Goal: Task Accomplishment & Management: Complete application form

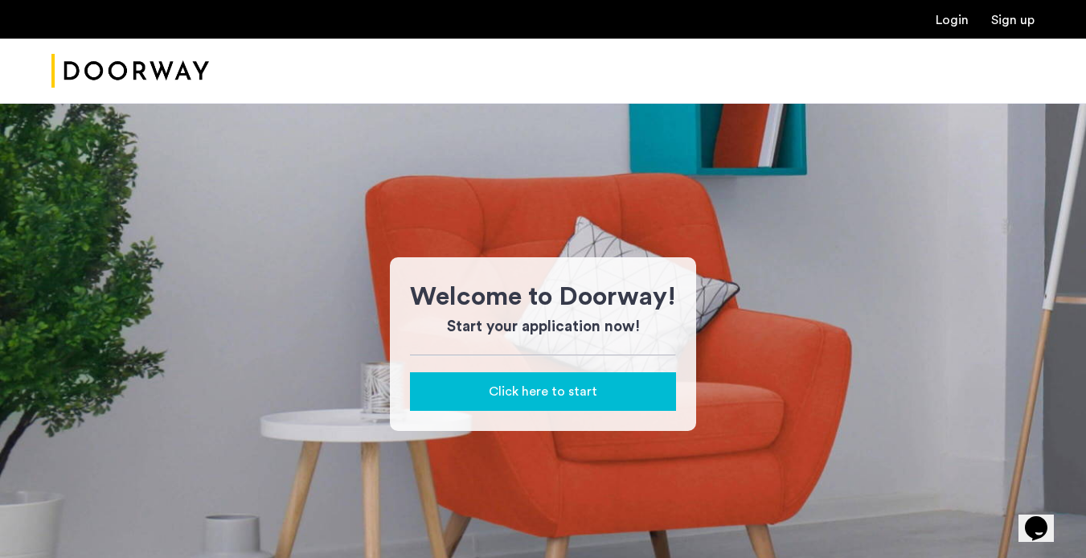
click at [598, 387] on div "Click here to start" at bounding box center [543, 391] width 240 height 19
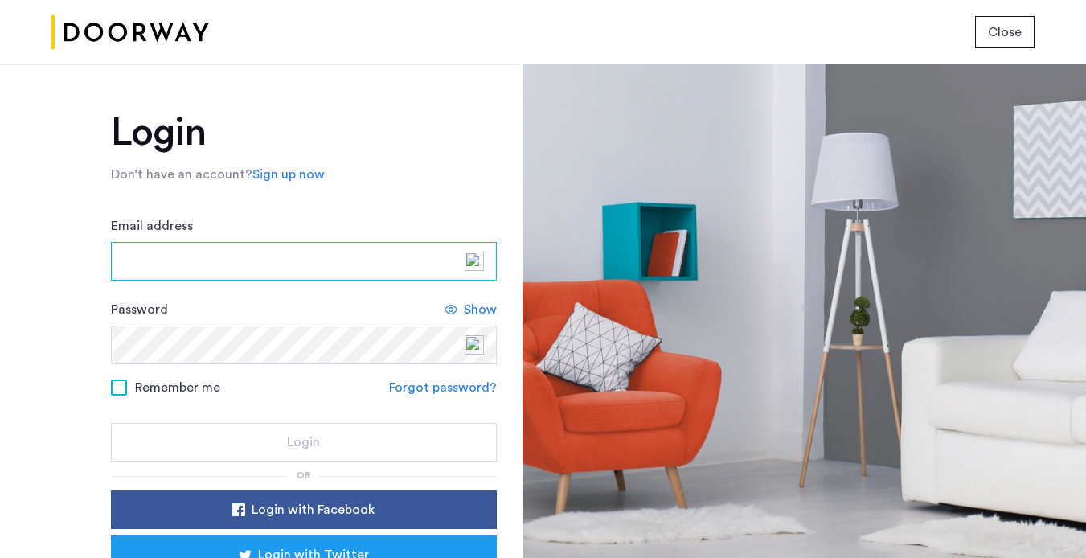
click at [300, 274] on input "Email address" at bounding box center [304, 261] width 386 height 39
type input "**********"
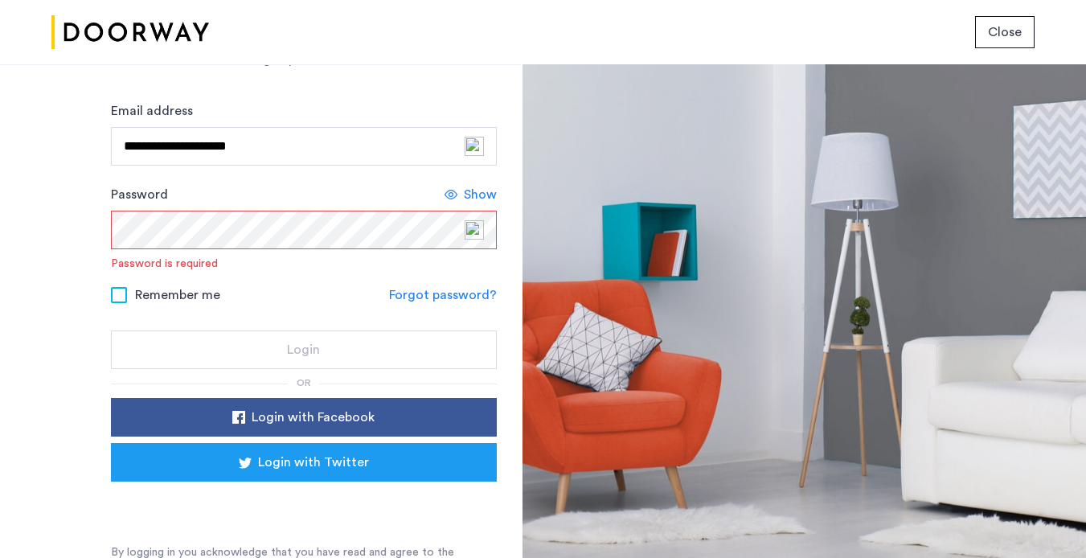
scroll to position [133, 0]
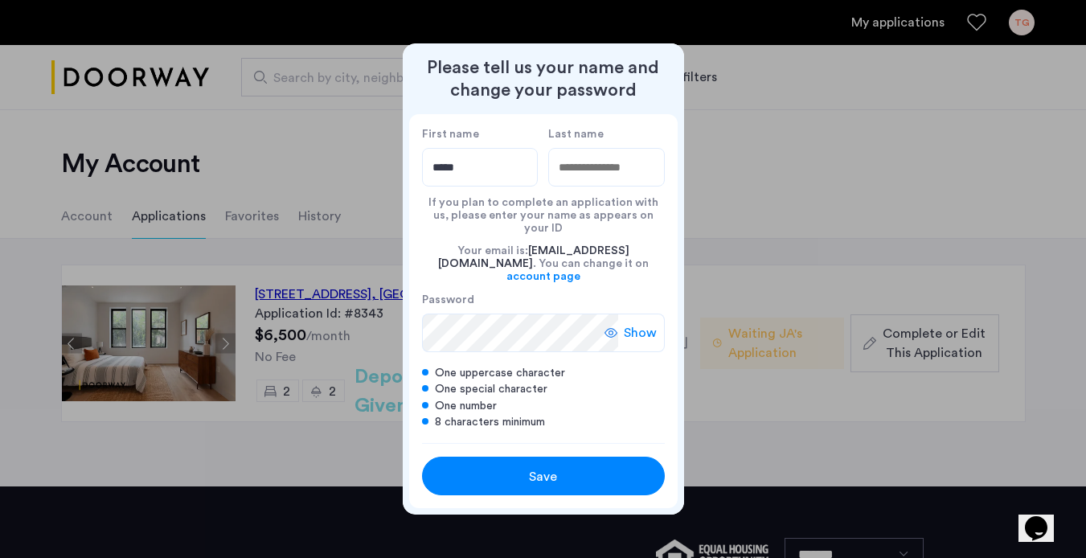
type input "******"
type input "*******"
click at [627, 323] on span "Show" at bounding box center [640, 332] width 33 height 19
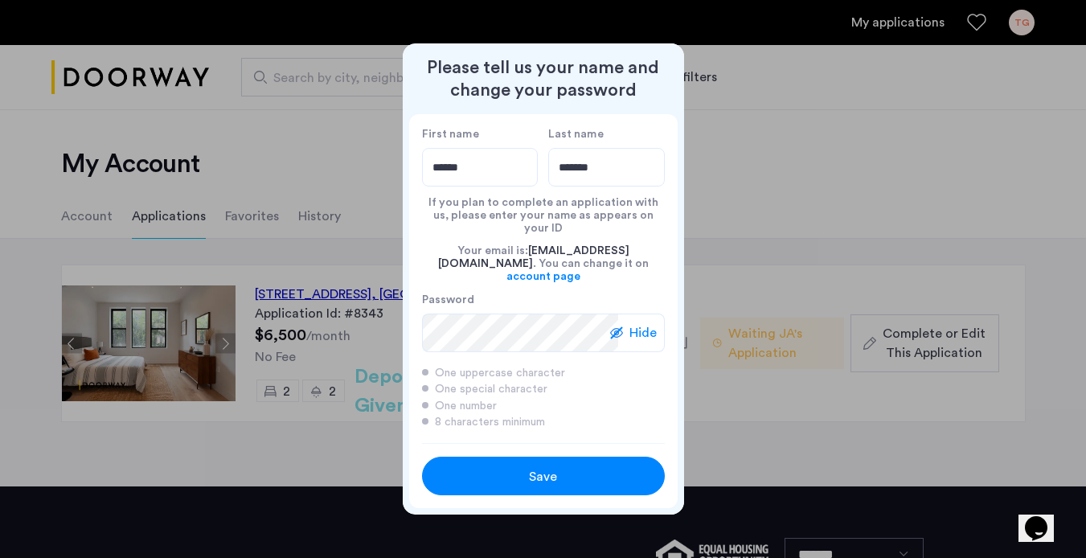
click at [548, 467] on span "Save" at bounding box center [543, 476] width 28 height 19
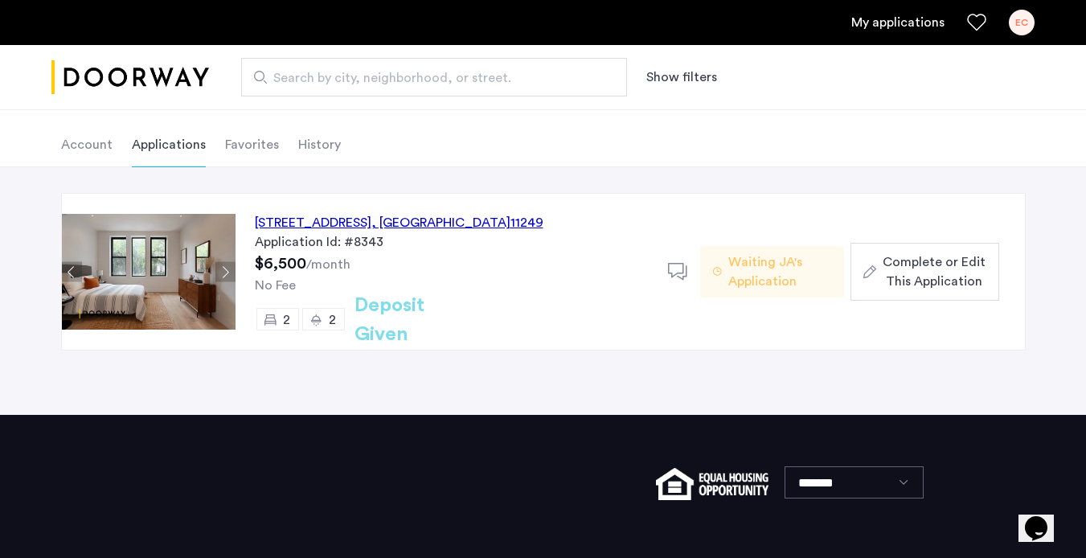
scroll to position [73, 0]
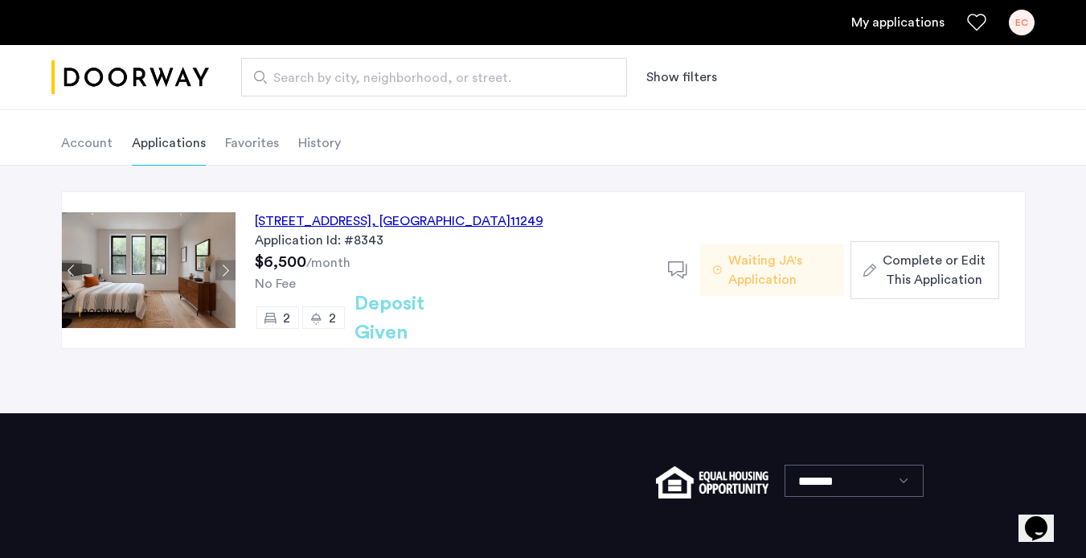
click at [913, 269] on span "Complete or Edit This Application" at bounding box center [934, 270] width 103 height 39
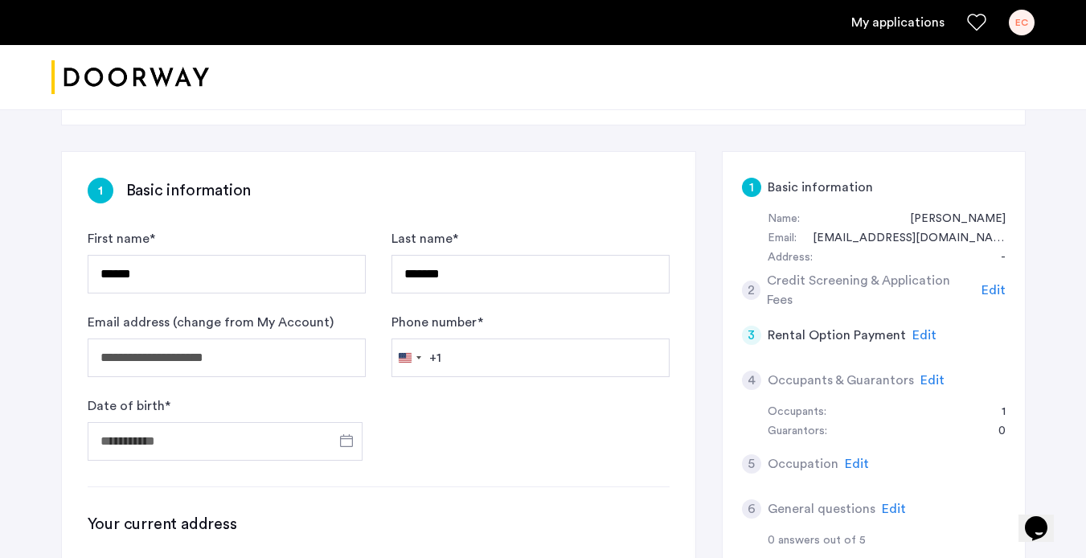
scroll to position [220, 0]
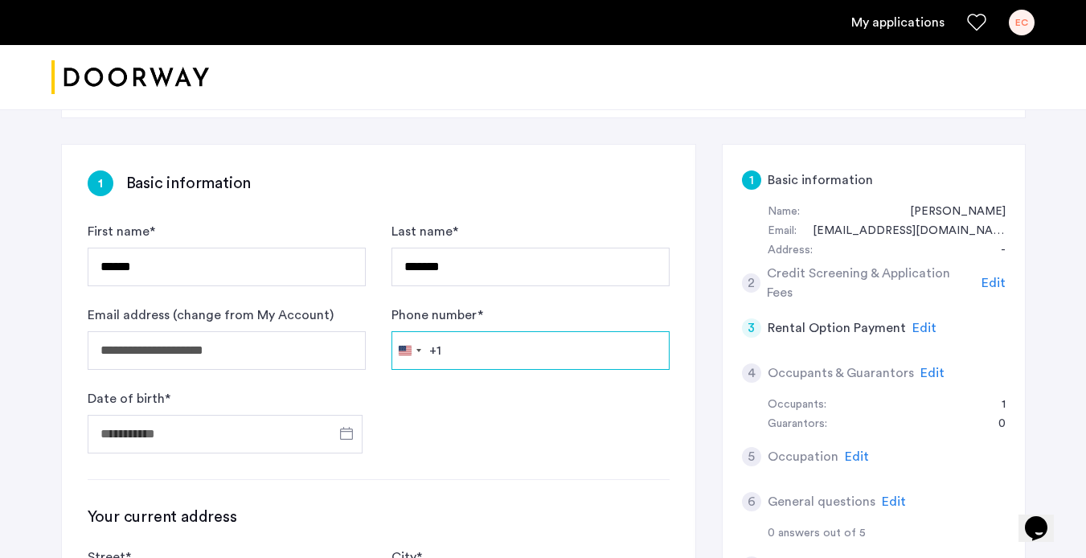
click at [494, 356] on input "Phone number *" at bounding box center [531, 350] width 278 height 39
type input "**********"
click at [346, 433] on span "Open calendar" at bounding box center [346, 433] width 39 height 39
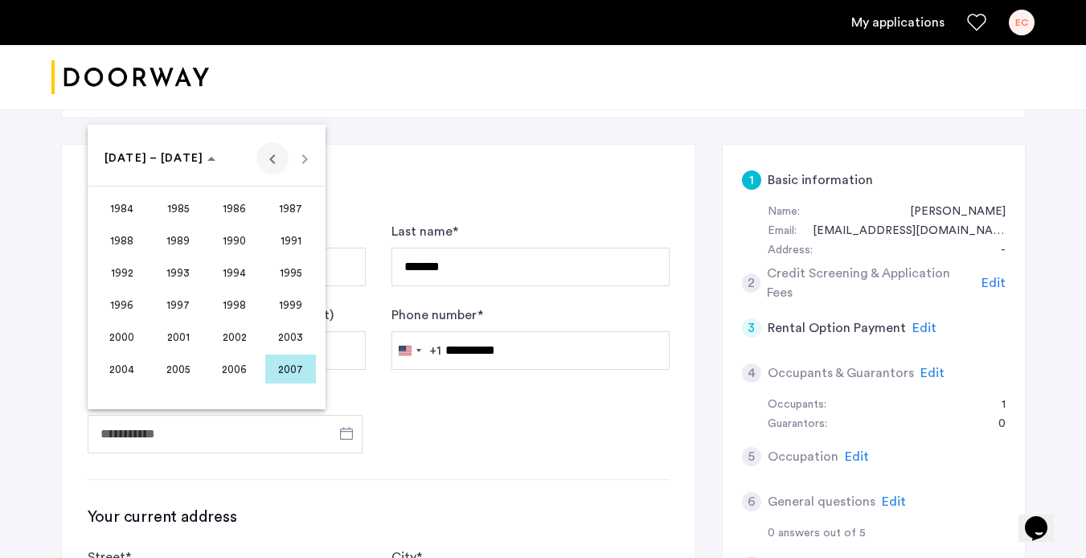
click at [269, 162] on span "Previous 24 years" at bounding box center [272, 158] width 32 height 32
click at [243, 358] on span "1982" at bounding box center [234, 369] width 51 height 29
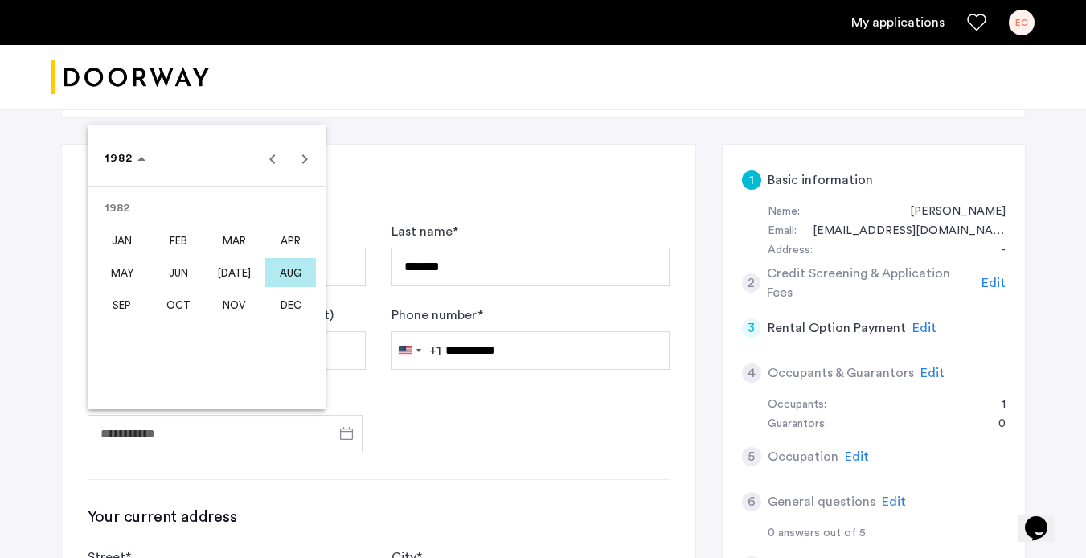
click at [129, 262] on span "MAY" at bounding box center [121, 272] width 51 height 29
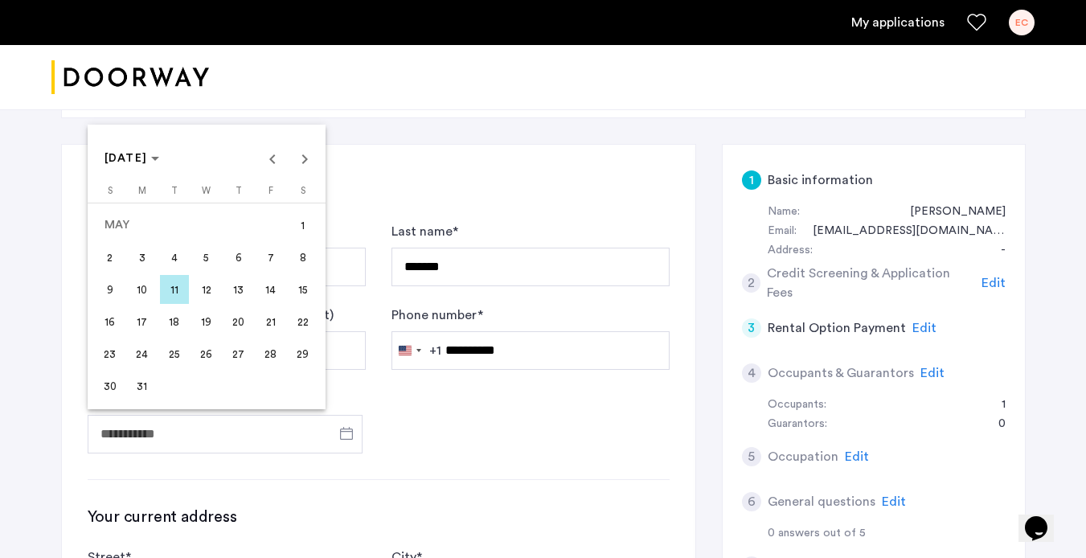
click at [269, 322] on span "21" at bounding box center [270, 321] width 29 height 29
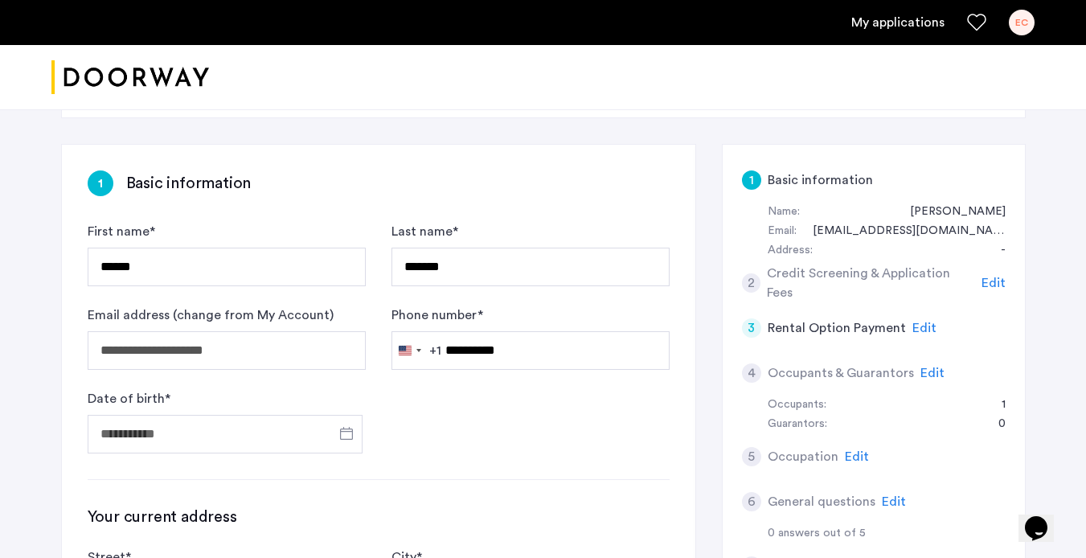
type input "**********"
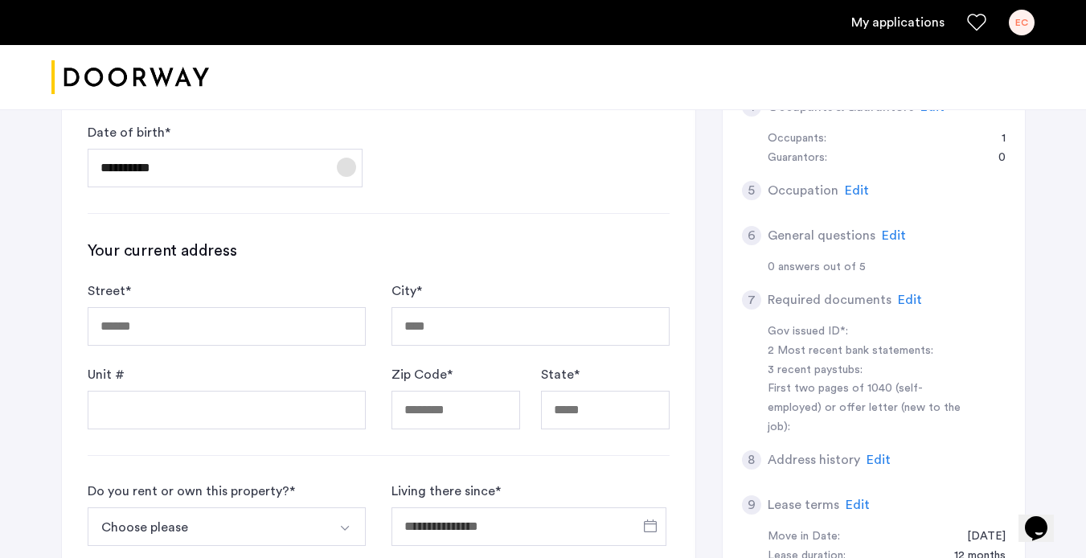
scroll to position [507, 0]
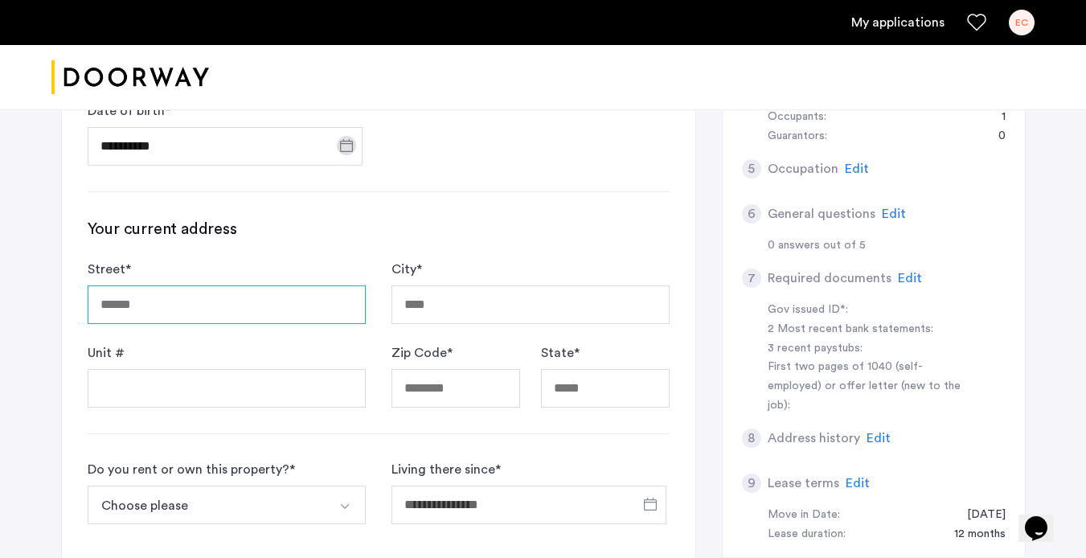
click at [224, 318] on input "Street *" at bounding box center [227, 304] width 278 height 39
type input "**********"
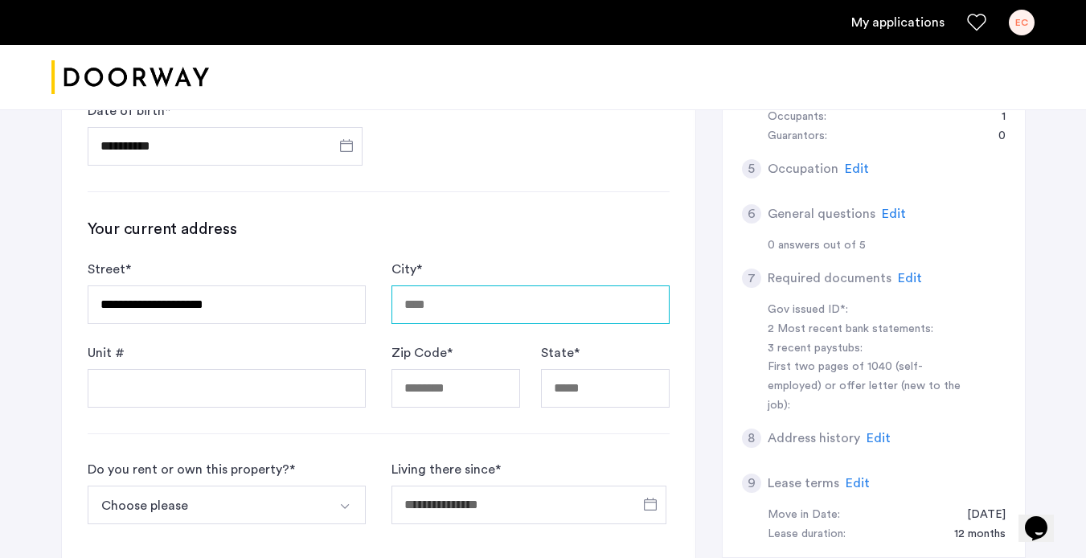
type input "******"
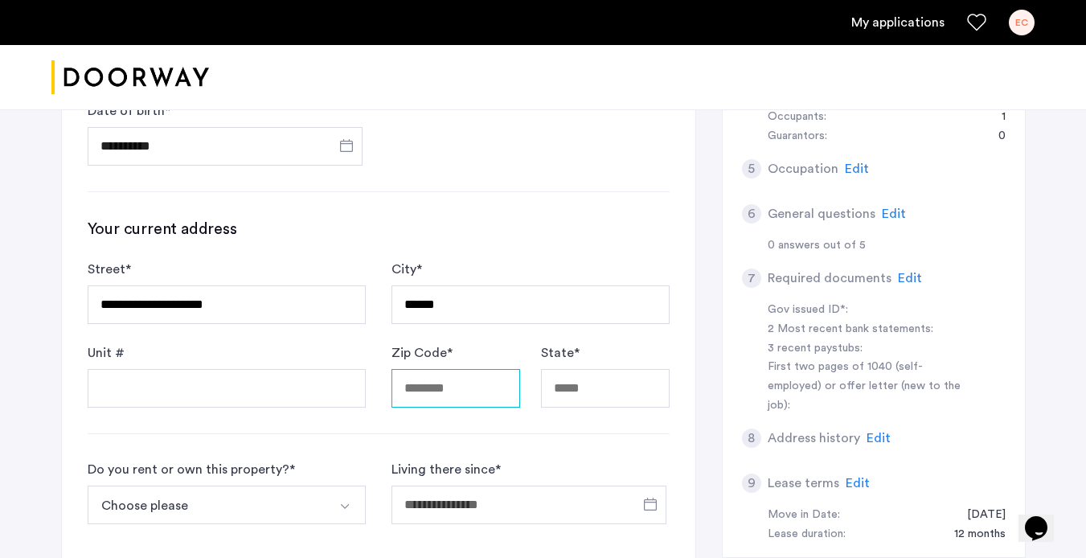
type input "*****"
type input "**"
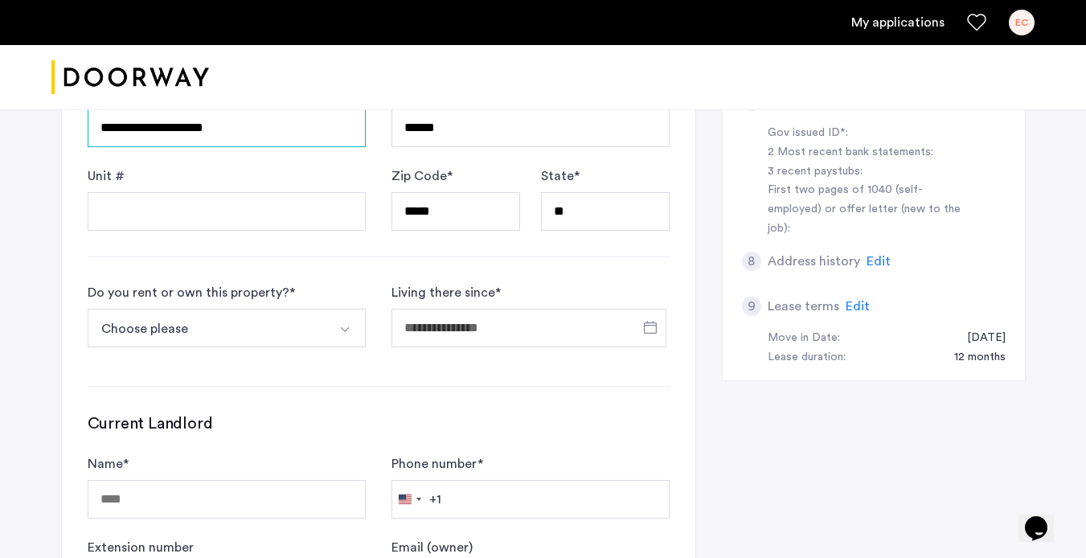
scroll to position [687, 0]
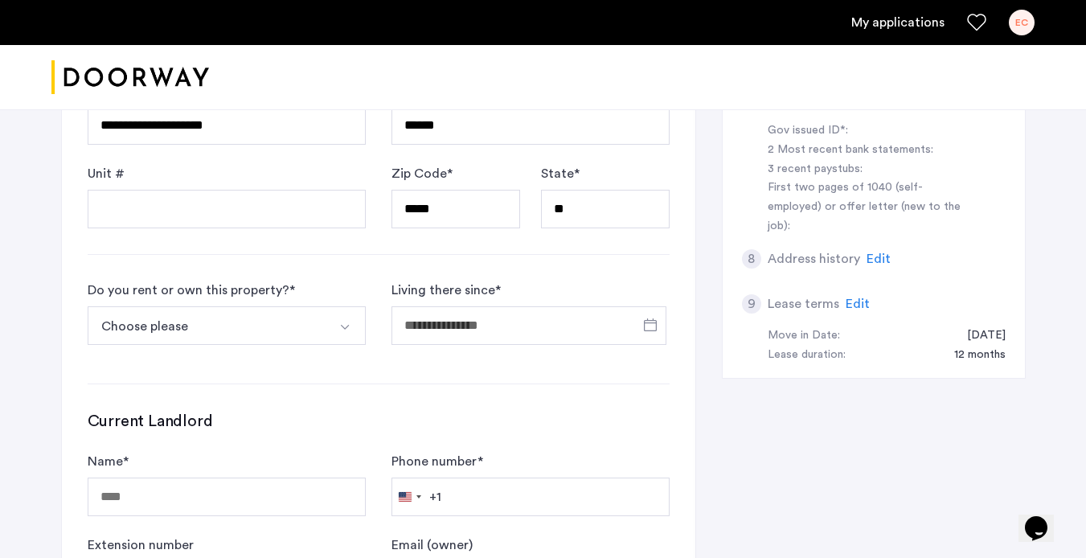
click at [352, 326] on button "Select option" at bounding box center [346, 325] width 39 height 39
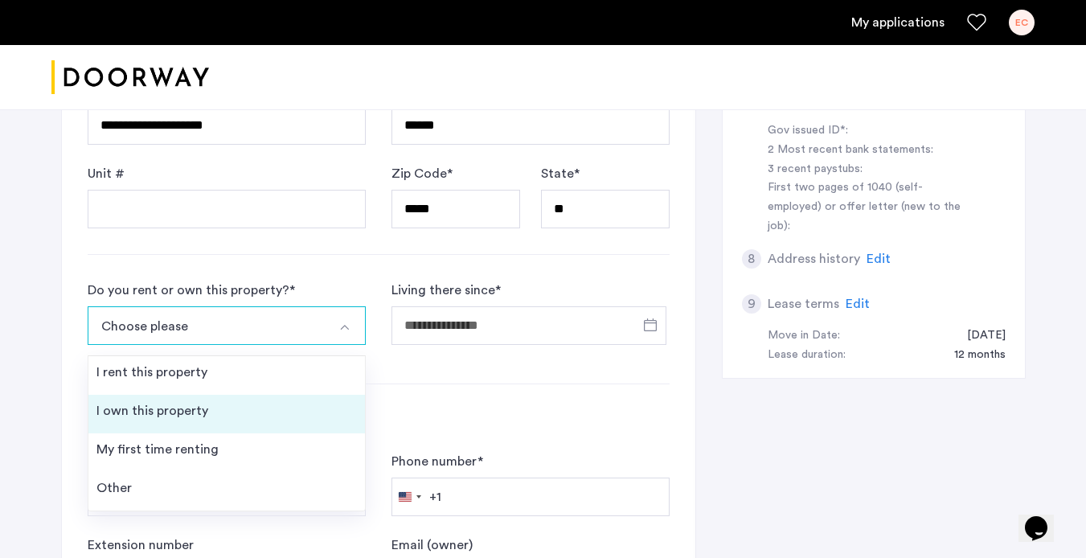
click at [301, 396] on li "I own this property" at bounding box center [226, 414] width 277 height 39
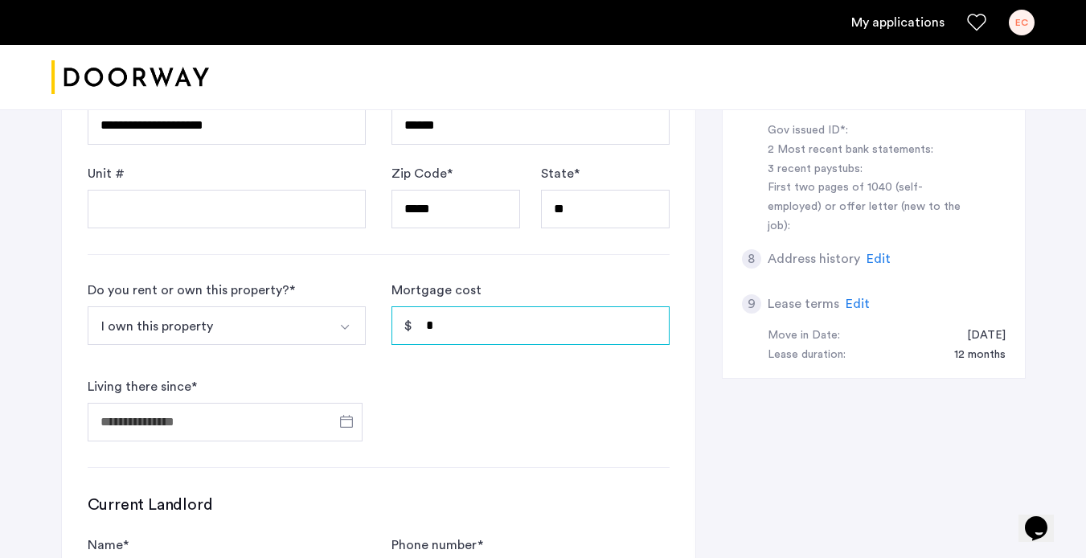
click at [449, 333] on input "*" at bounding box center [531, 325] width 278 height 39
type input "*"
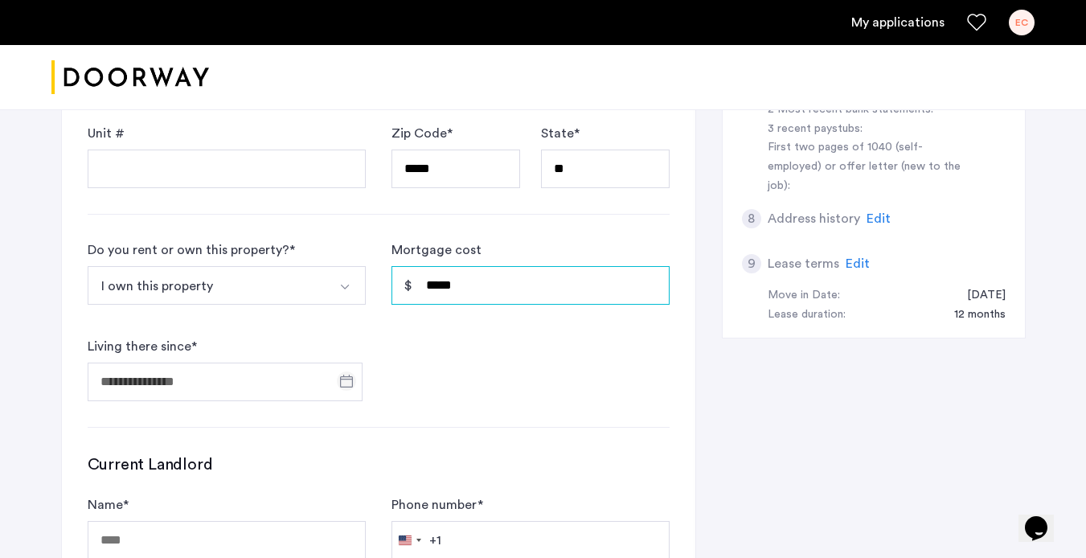
type input "*****"
click at [349, 386] on span "Open calendar" at bounding box center [346, 381] width 39 height 39
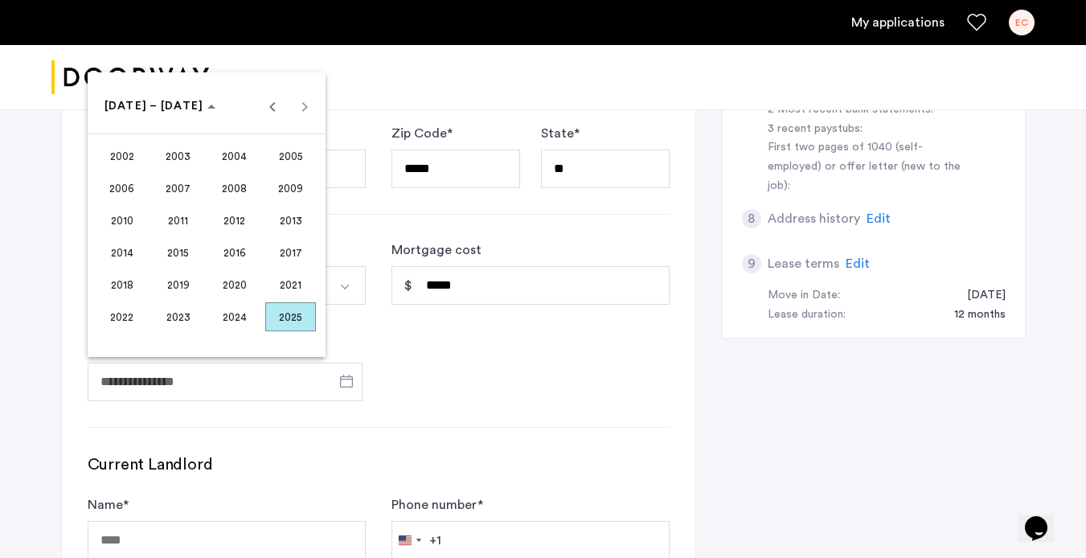
click at [283, 283] on span "2021" at bounding box center [290, 284] width 51 height 29
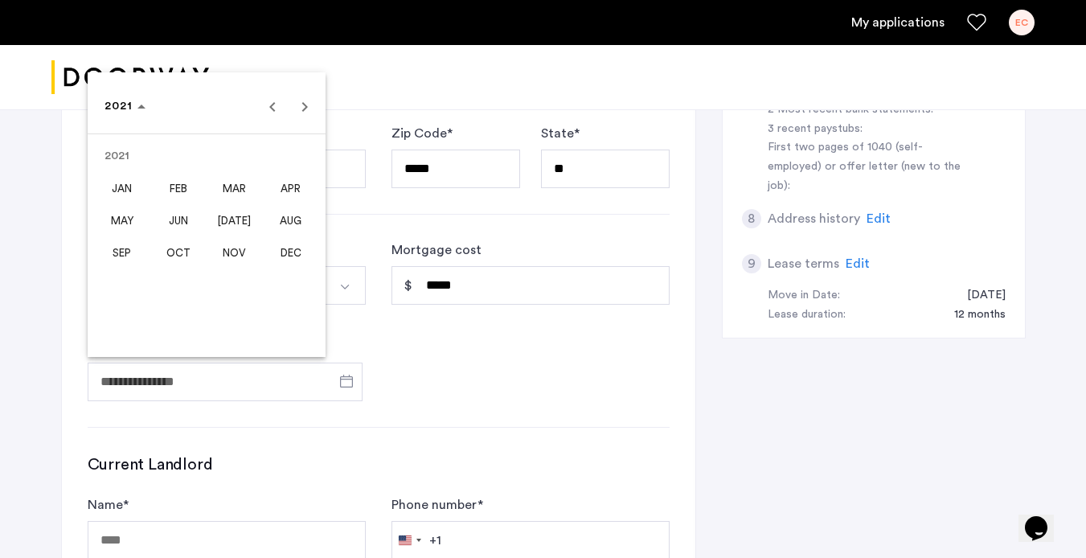
click at [135, 256] on span "SEP" at bounding box center [121, 252] width 51 height 29
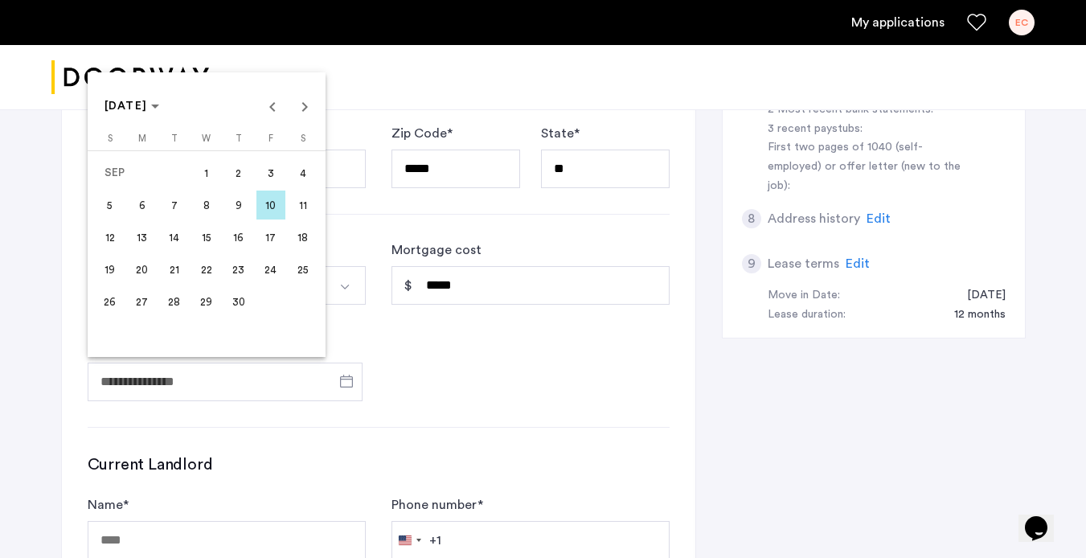
click at [402, 386] on div at bounding box center [543, 279] width 1086 height 558
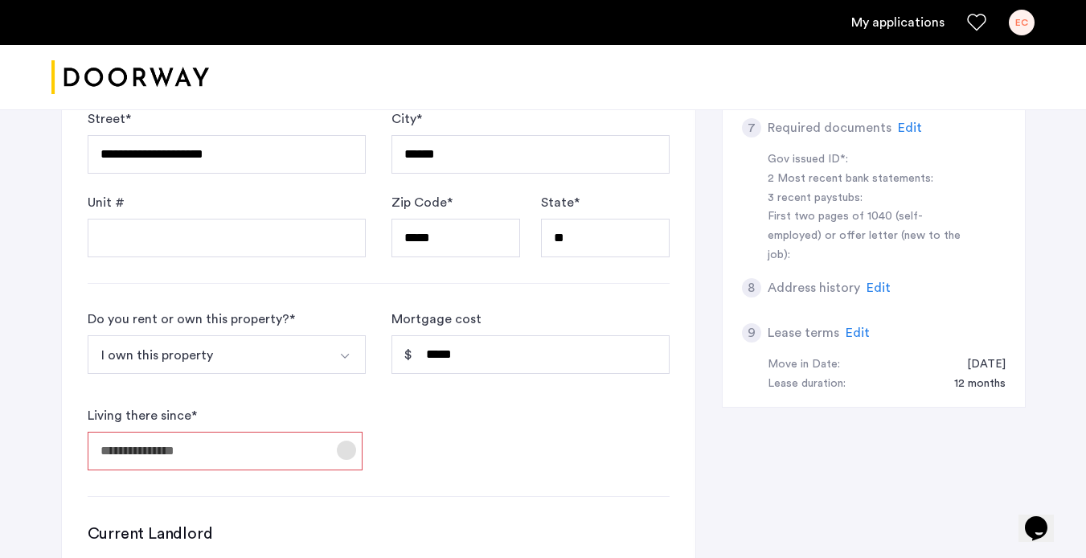
scroll to position [648, 0]
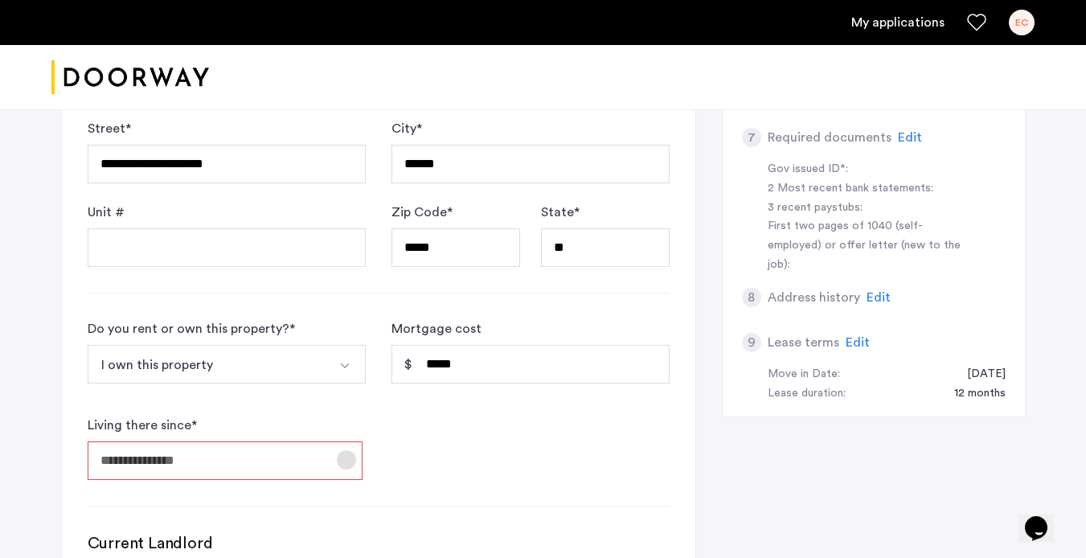
click at [343, 456] on span "Open calendar" at bounding box center [346, 460] width 39 height 39
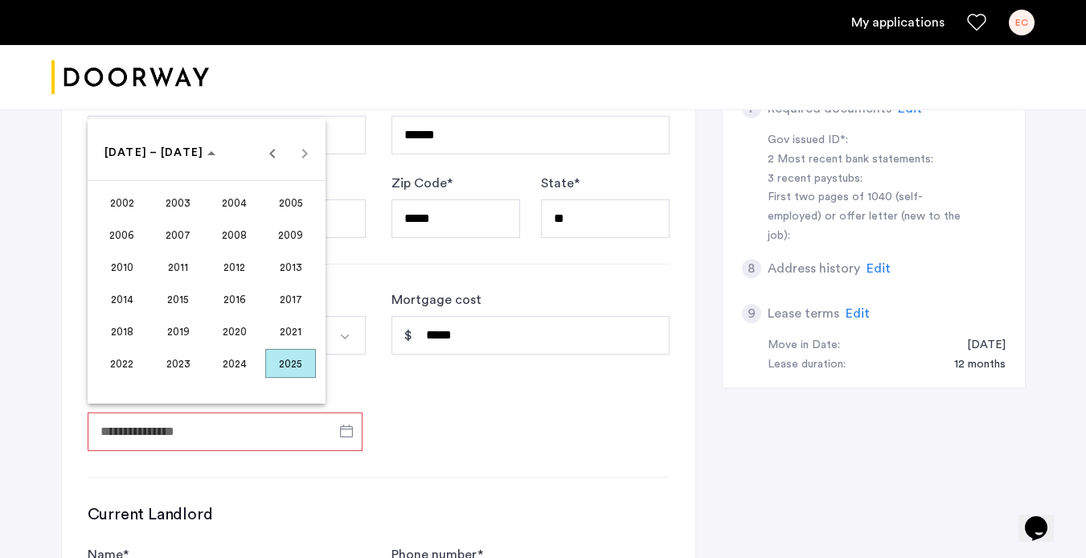
scroll to position [682, 0]
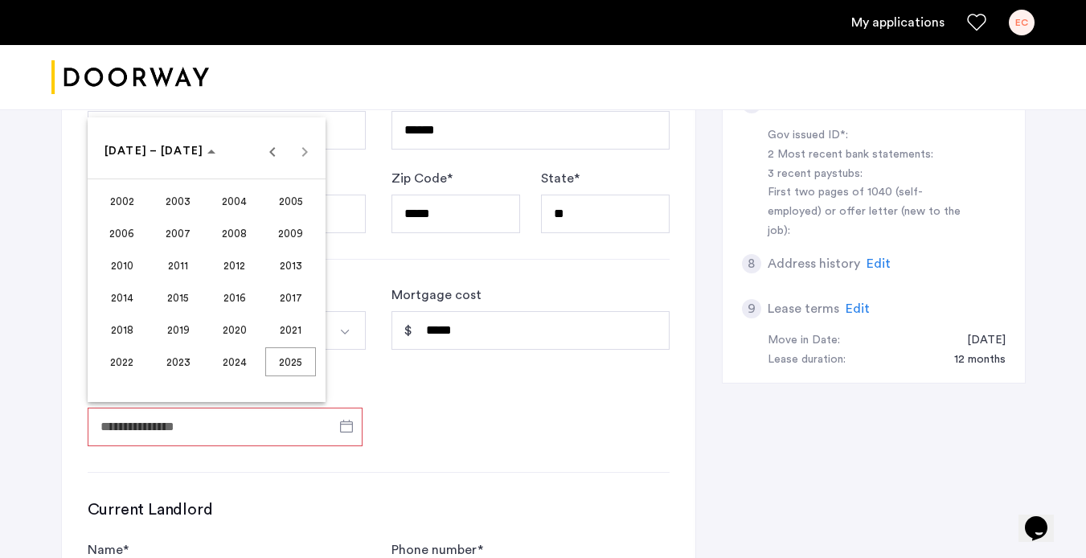
click at [293, 421] on div at bounding box center [543, 279] width 1086 height 558
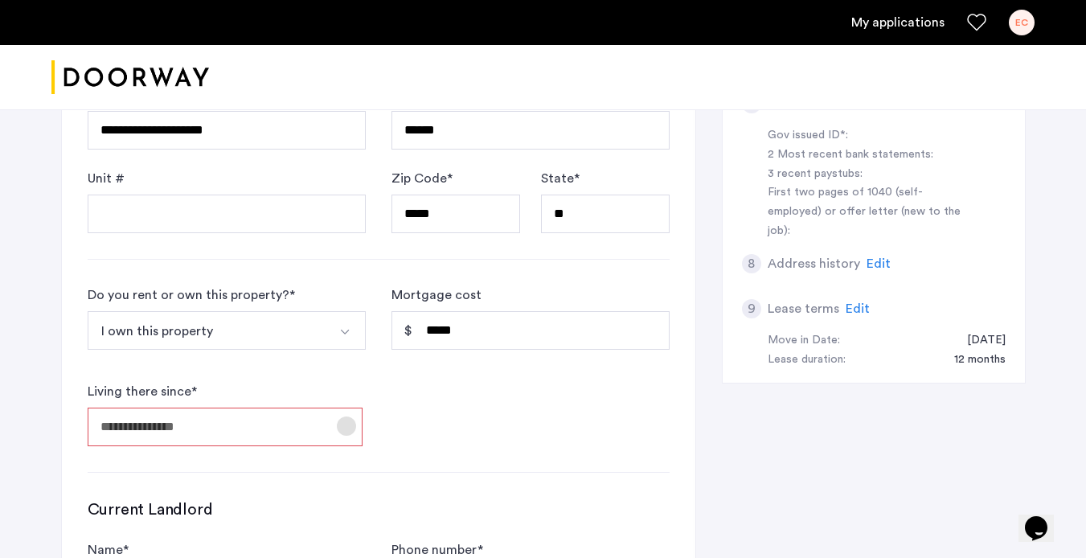
click at [337, 425] on span "Open calendar" at bounding box center [346, 426] width 39 height 39
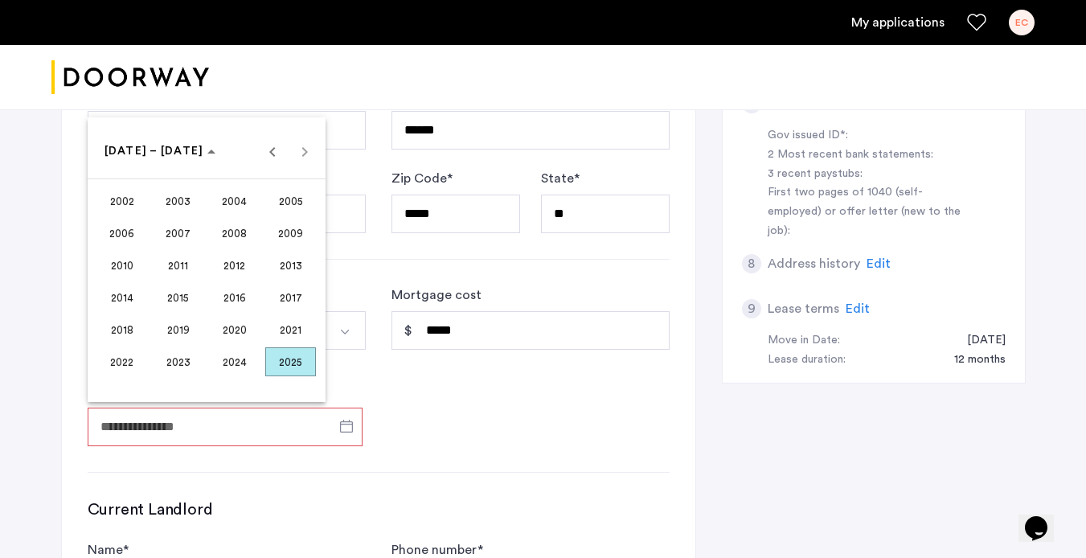
click at [292, 293] on span "2017" at bounding box center [290, 297] width 51 height 29
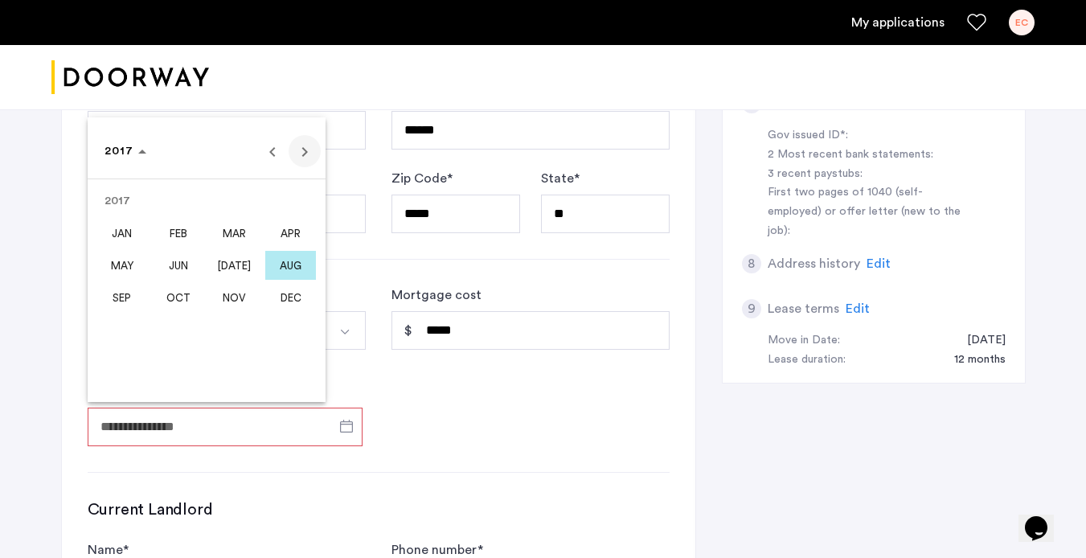
click at [306, 159] on span "Next year" at bounding box center [305, 151] width 32 height 32
click at [143, 296] on span "SEP" at bounding box center [121, 297] width 51 height 29
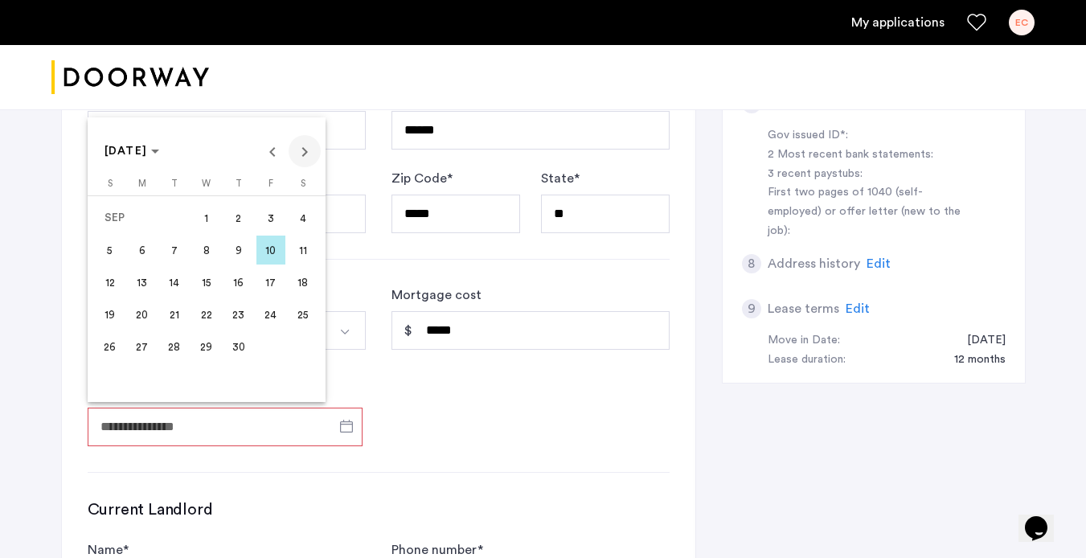
click at [304, 157] on span "Next month" at bounding box center [305, 151] width 32 height 32
click at [229, 285] on span "14" at bounding box center [238, 282] width 29 height 29
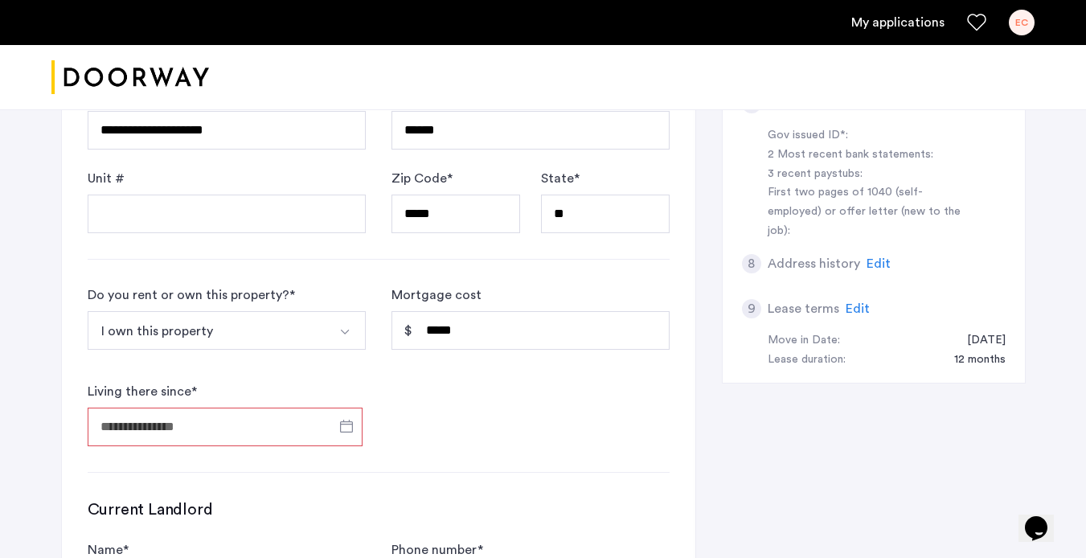
type input "**********"
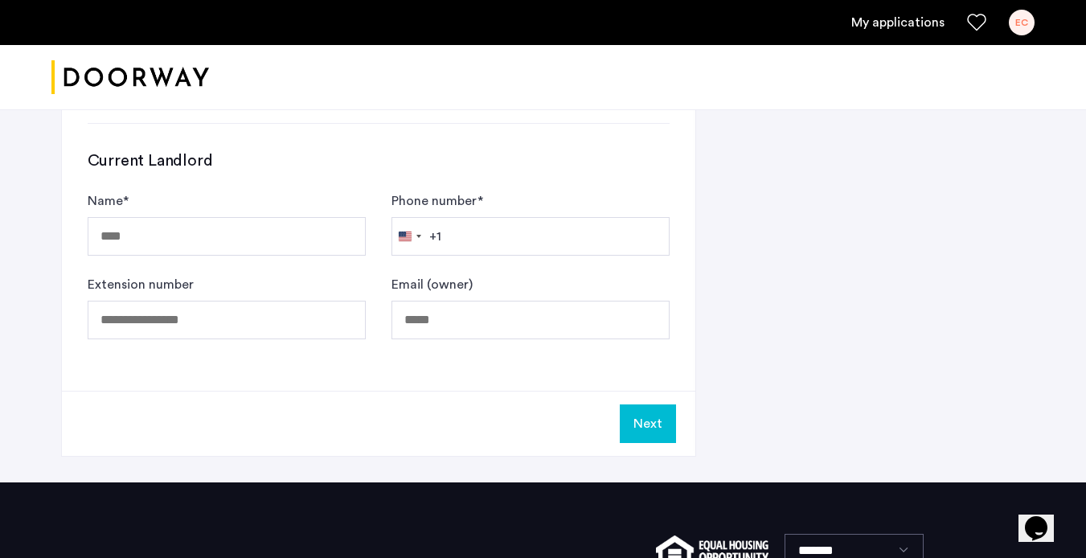
scroll to position [1035, 0]
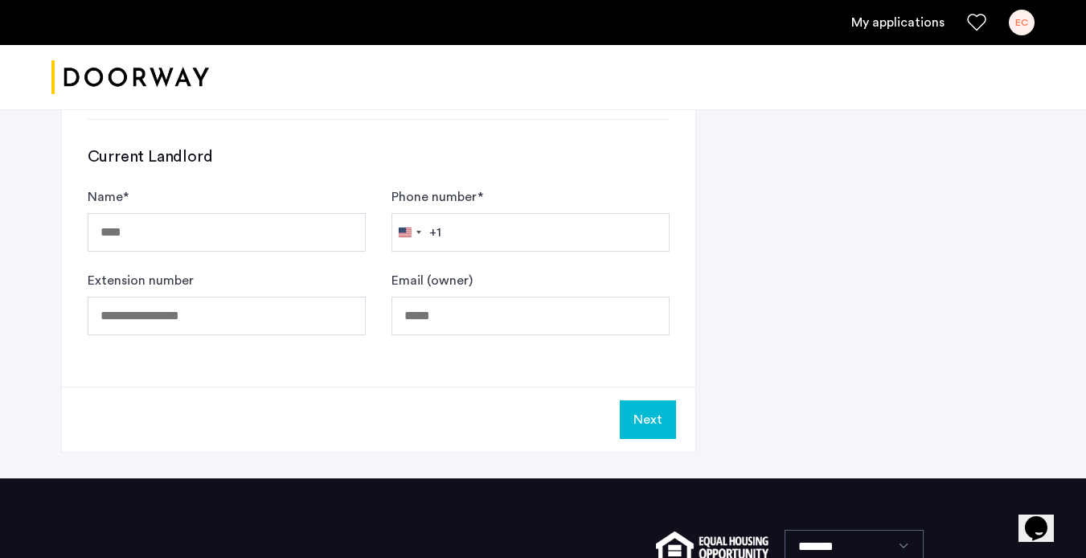
click at [628, 426] on button "Next" at bounding box center [648, 419] width 56 height 39
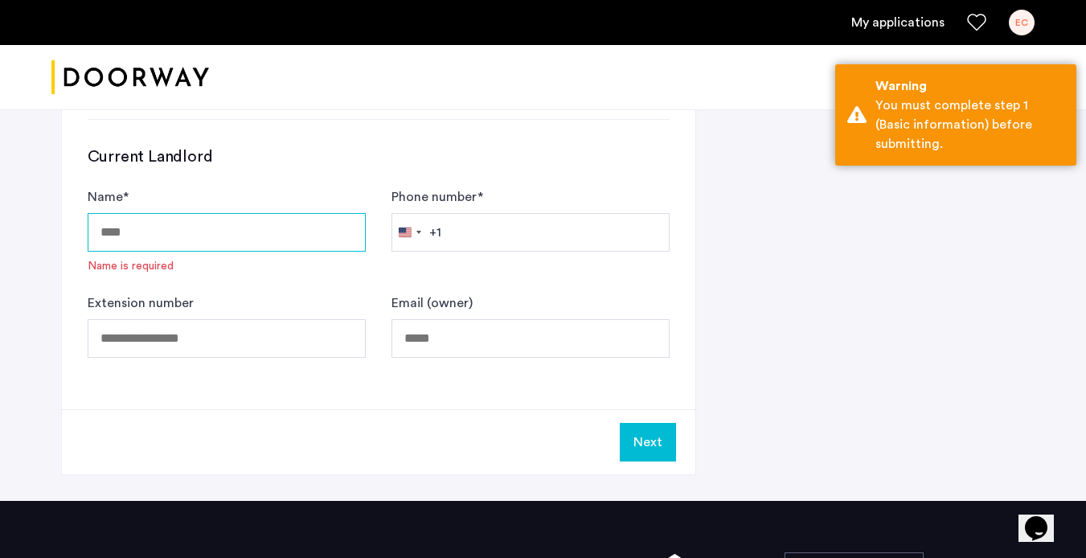
click at [209, 242] on input "Name *" at bounding box center [227, 232] width 278 height 39
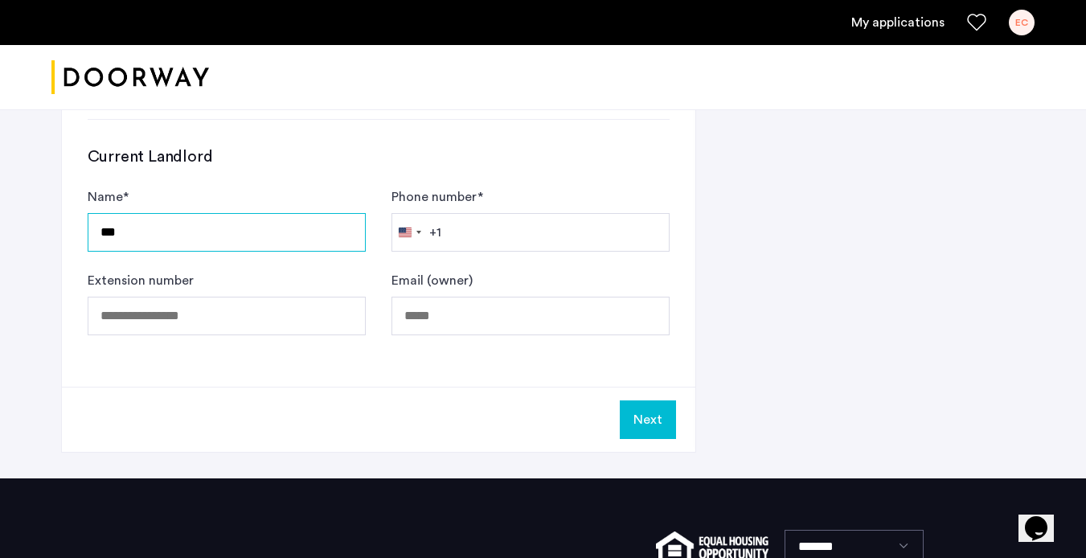
type input "***"
click at [458, 235] on input "Phone number *" at bounding box center [531, 232] width 278 height 39
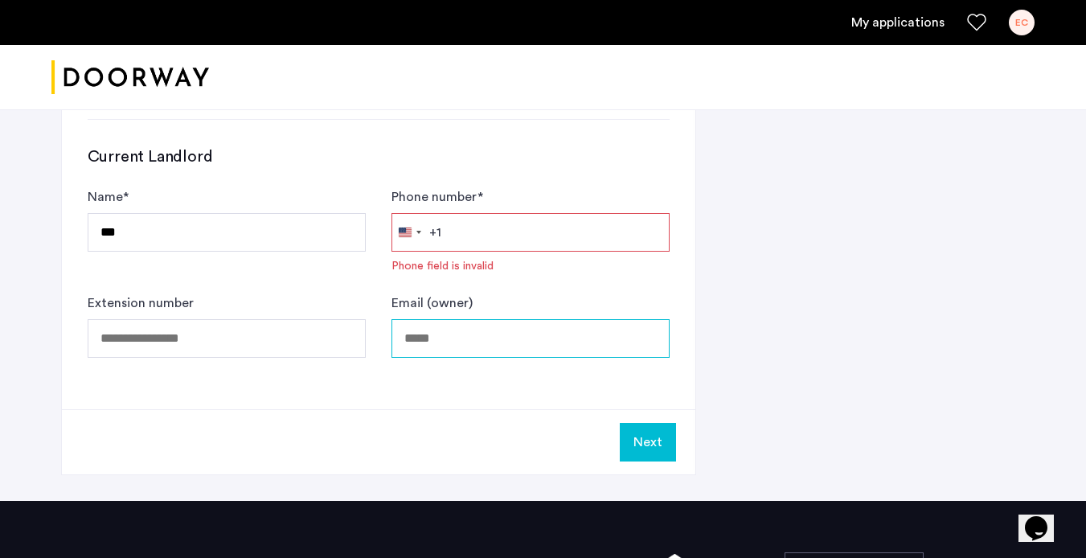
click at [504, 343] on input "Email (owner)" at bounding box center [531, 338] width 278 height 39
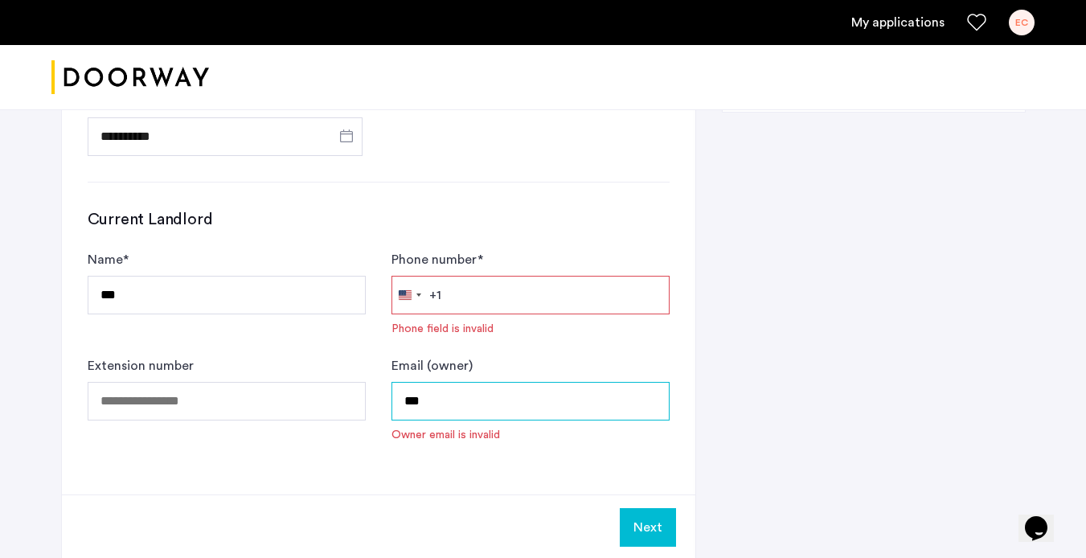
scroll to position [964, 0]
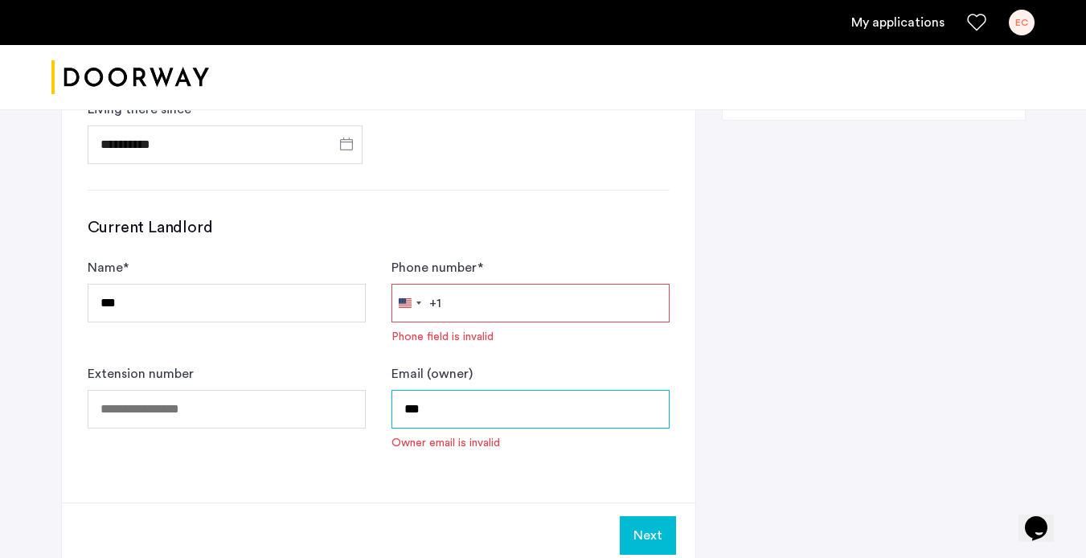
type input "***"
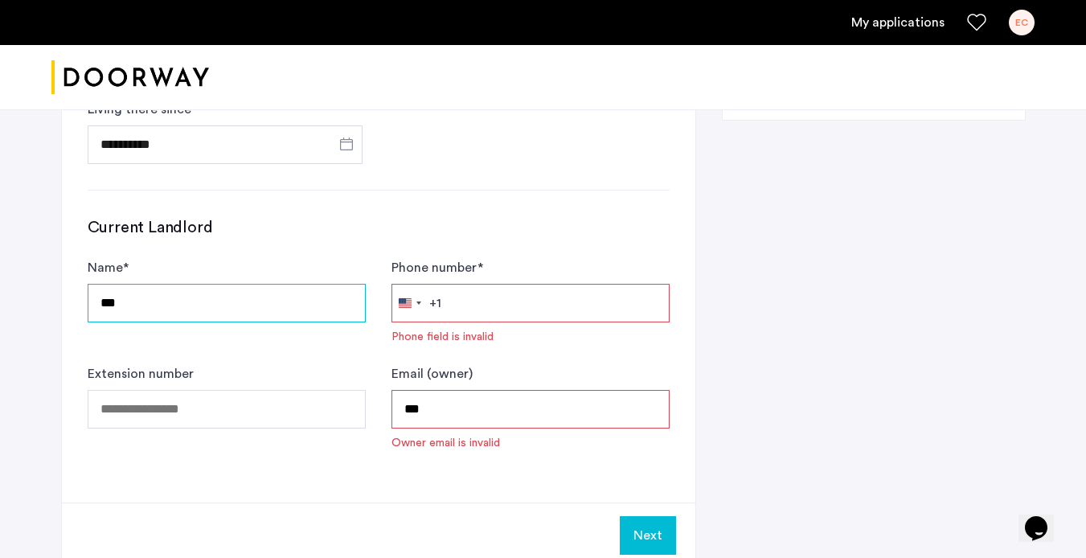
drag, startPoint x: 154, startPoint y: 302, endPoint x: 71, endPoint y: 297, distance: 83.0
type input "**********"
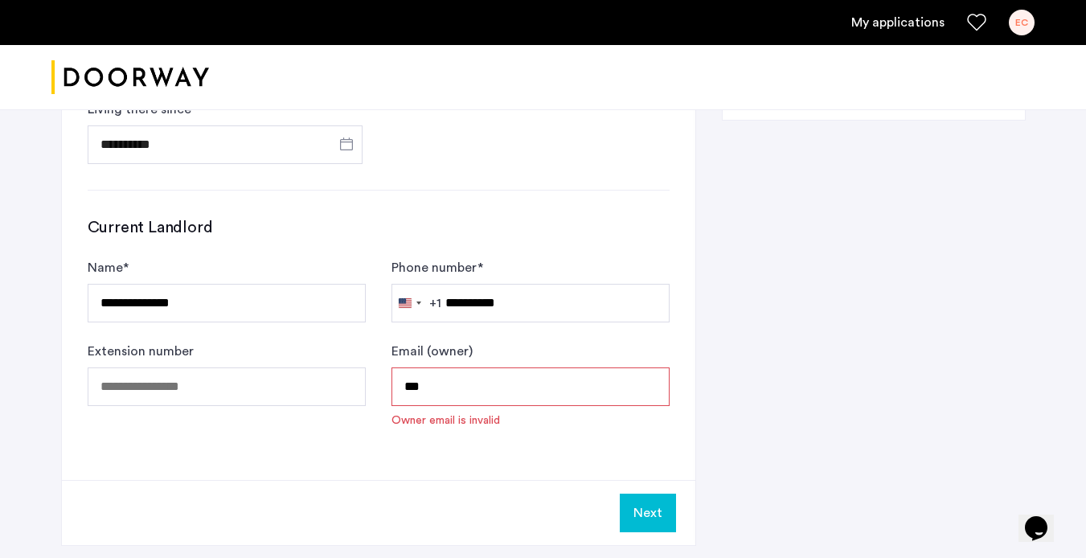
drag, startPoint x: 431, startPoint y: 386, endPoint x: 367, endPoint y: 384, distance: 63.6
click at [367, 384] on form "**********" at bounding box center [379, 343] width 582 height 170
type input "**********"
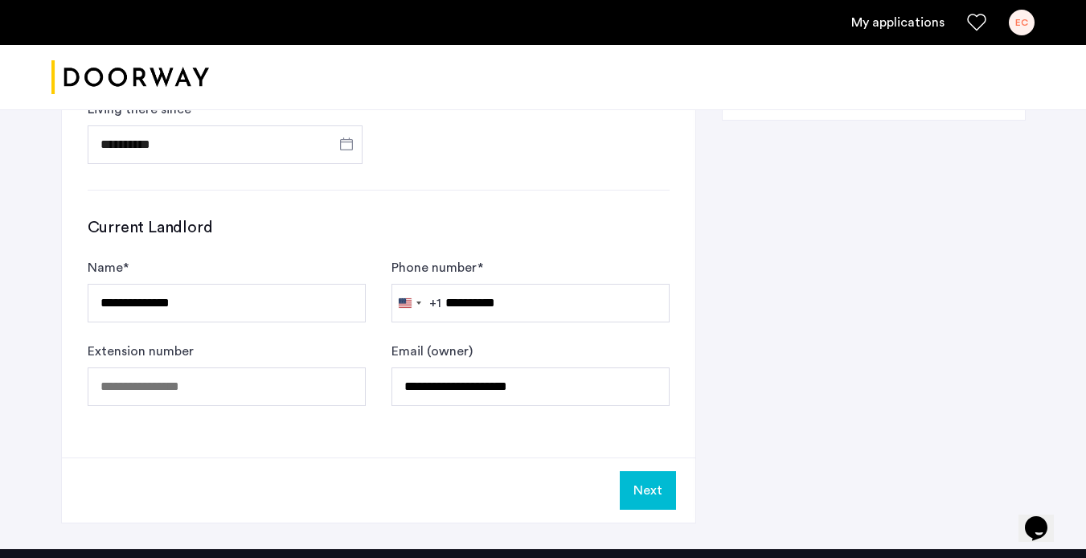
click at [642, 486] on button "Next" at bounding box center [648, 490] width 56 height 39
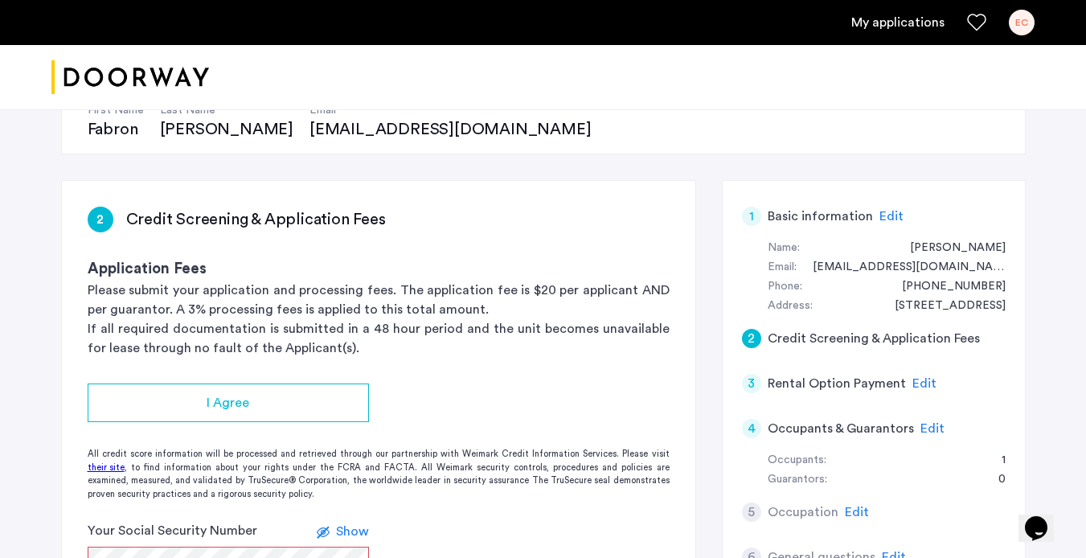
scroll to position [195, 0]
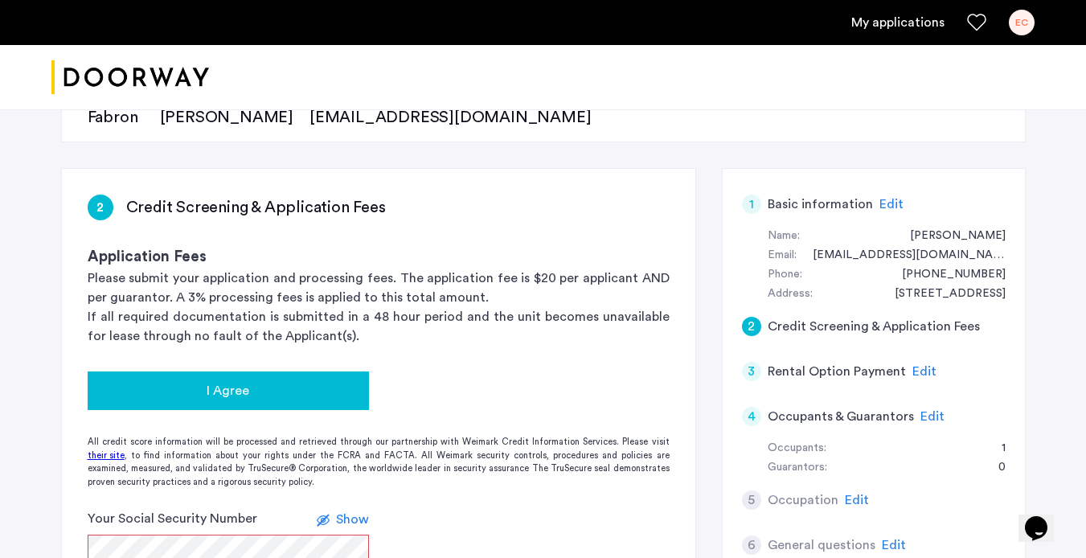
click at [211, 391] on span "I Agree" at bounding box center [228, 390] width 43 height 19
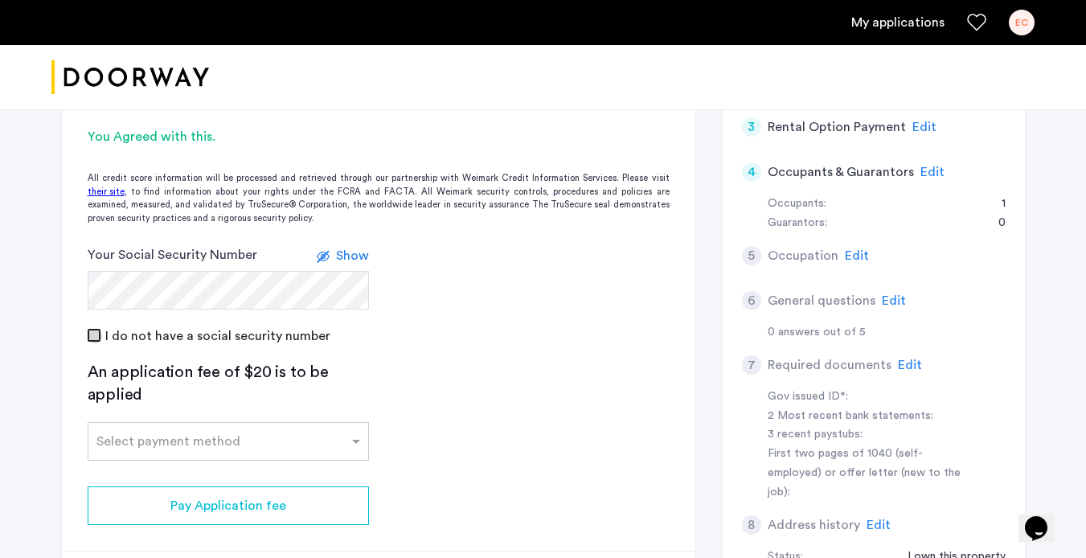
scroll to position [462, 0]
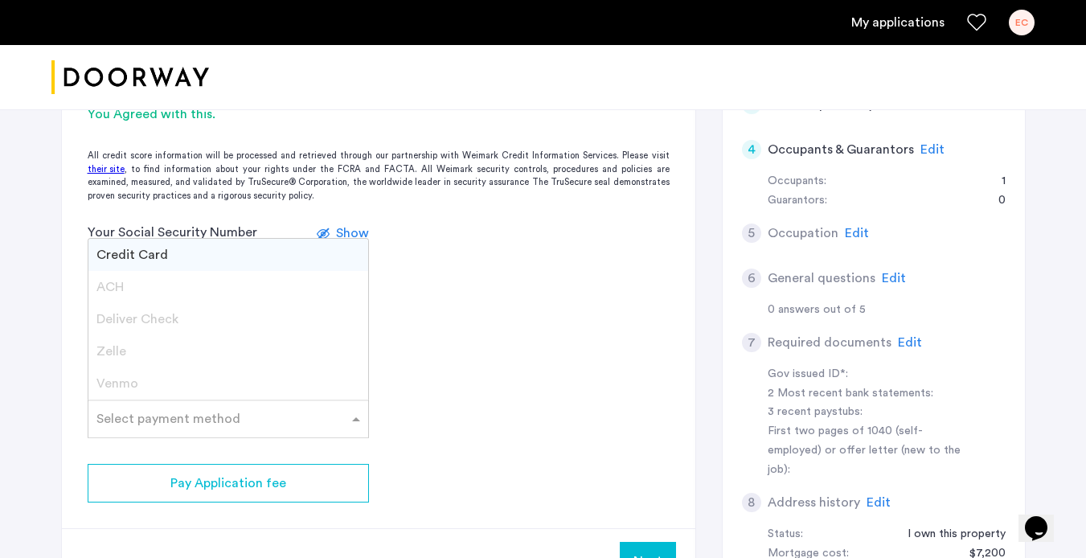
click at [178, 415] on input "text" at bounding box center [212, 415] width 232 height 11
click at [166, 257] on div "Credit Card" at bounding box center [228, 255] width 280 height 32
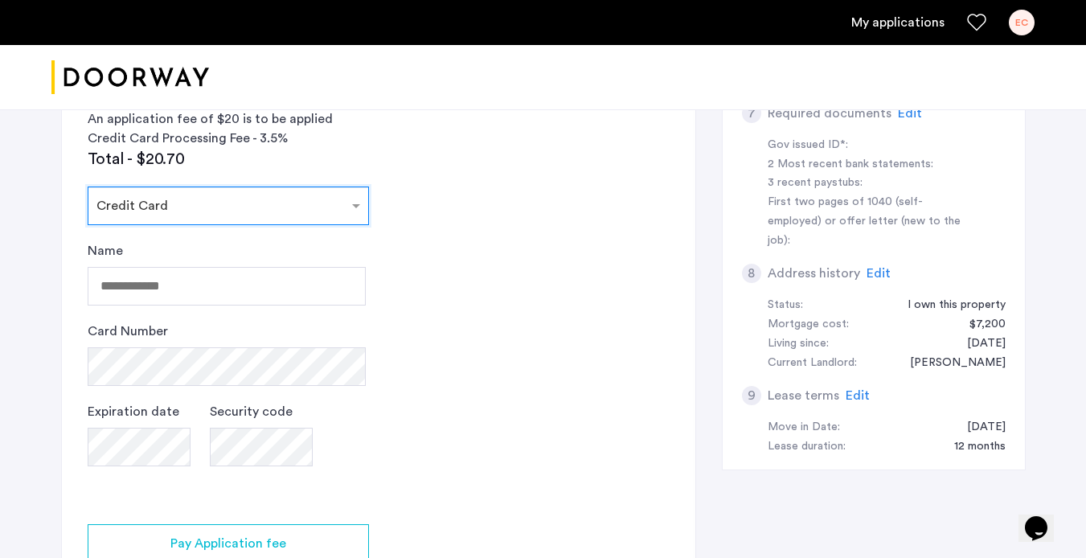
scroll to position [726, 0]
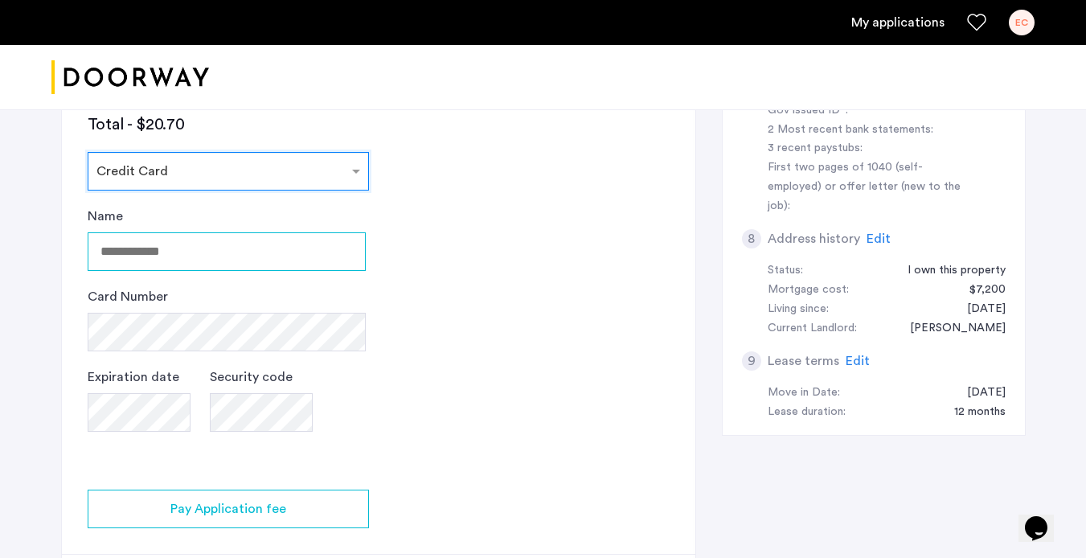
click at [150, 253] on input "Name" at bounding box center [227, 251] width 278 height 39
type input "**********"
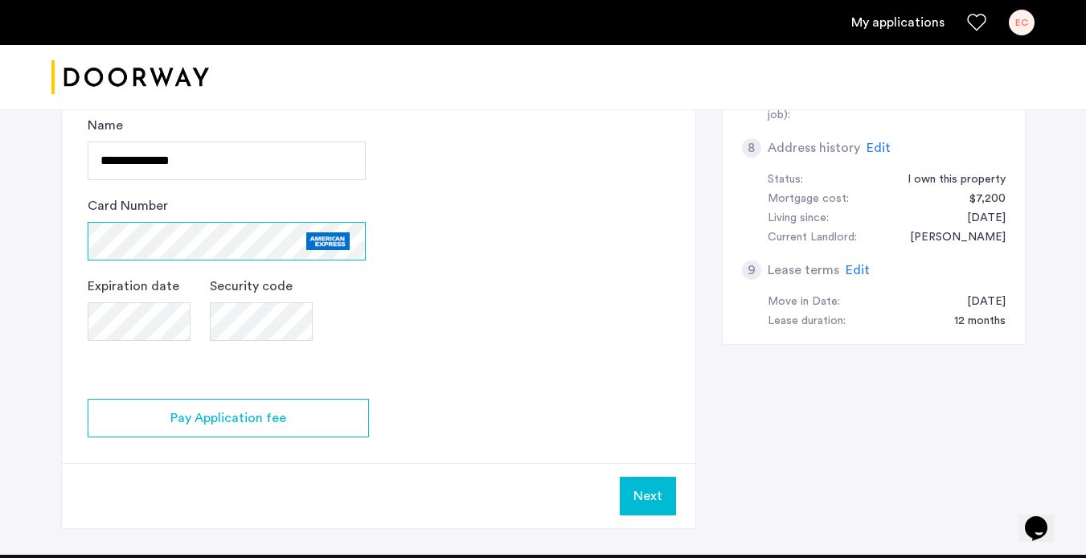
scroll to position [820, 0]
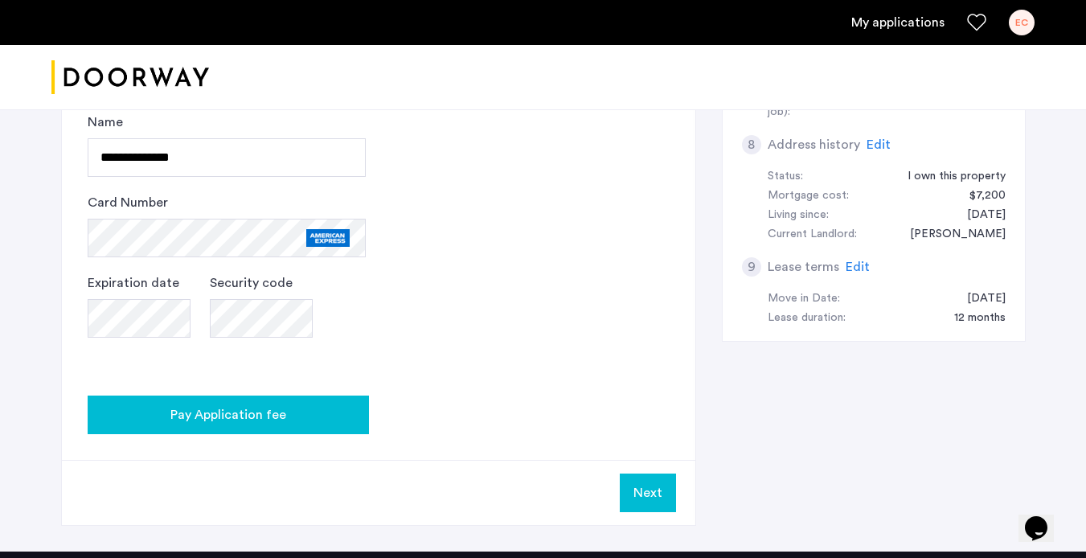
click at [287, 429] on button "Pay Application fee" at bounding box center [228, 415] width 281 height 39
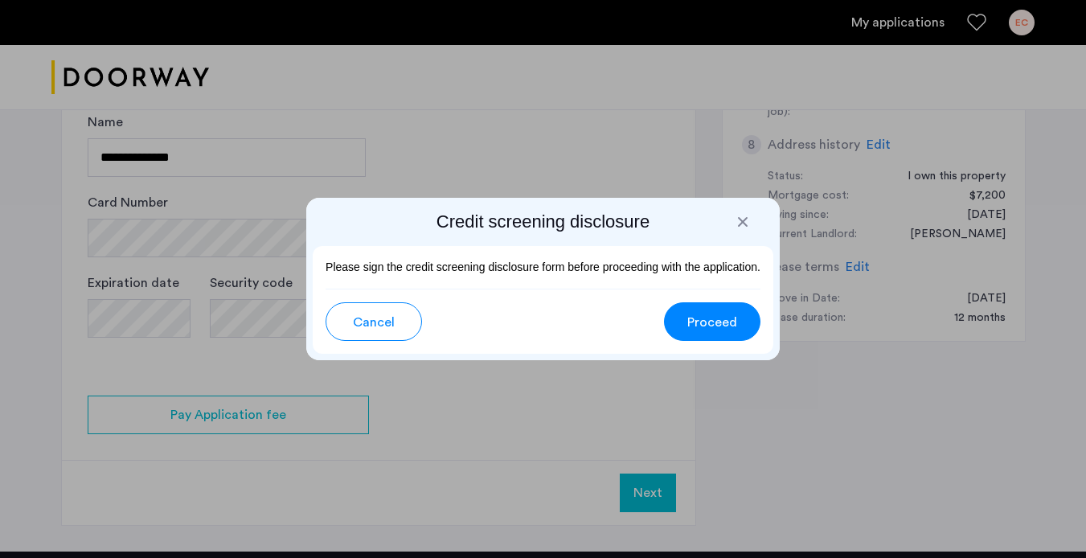
click at [749, 321] on button "Proceed" at bounding box center [712, 321] width 96 height 39
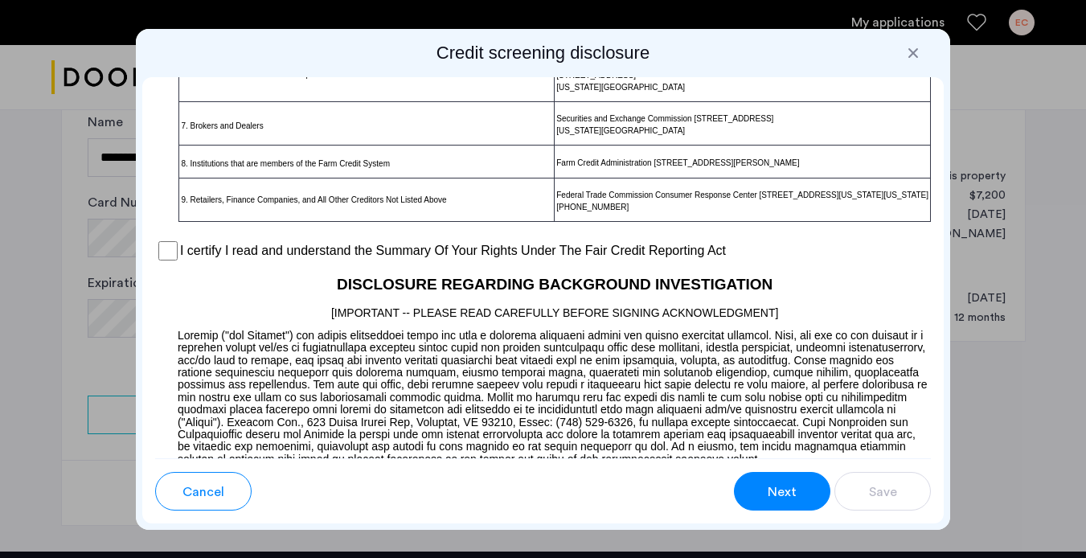
scroll to position [1328, 0]
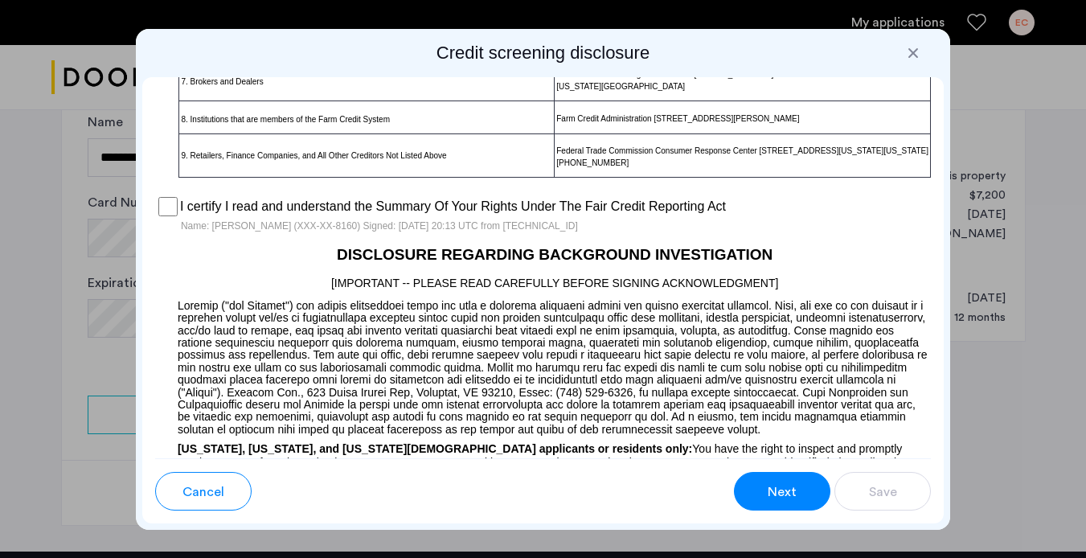
click at [765, 496] on button "Next" at bounding box center [782, 491] width 96 height 39
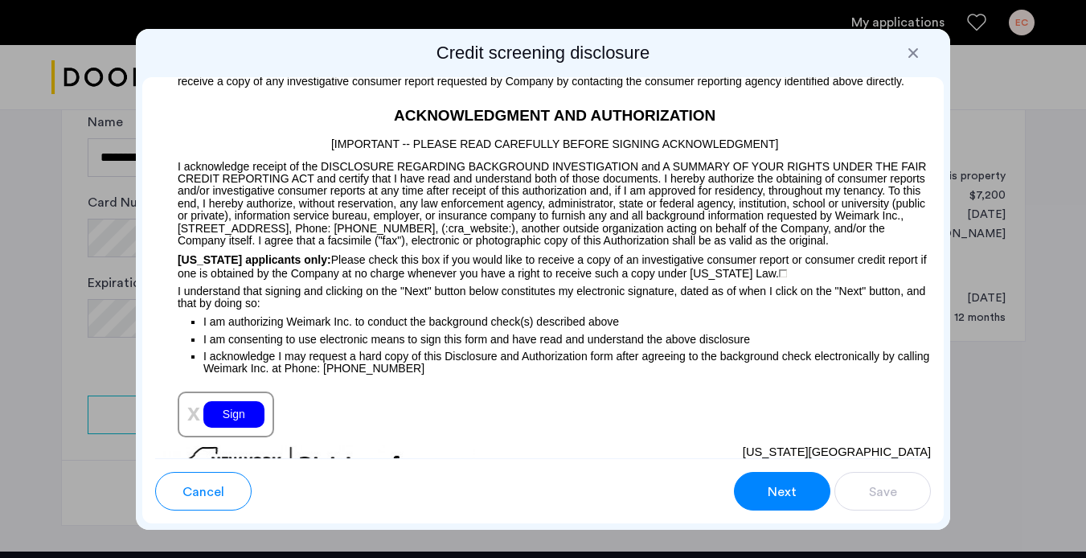
click at [247, 428] on div "Sign" at bounding box center [233, 414] width 61 height 27
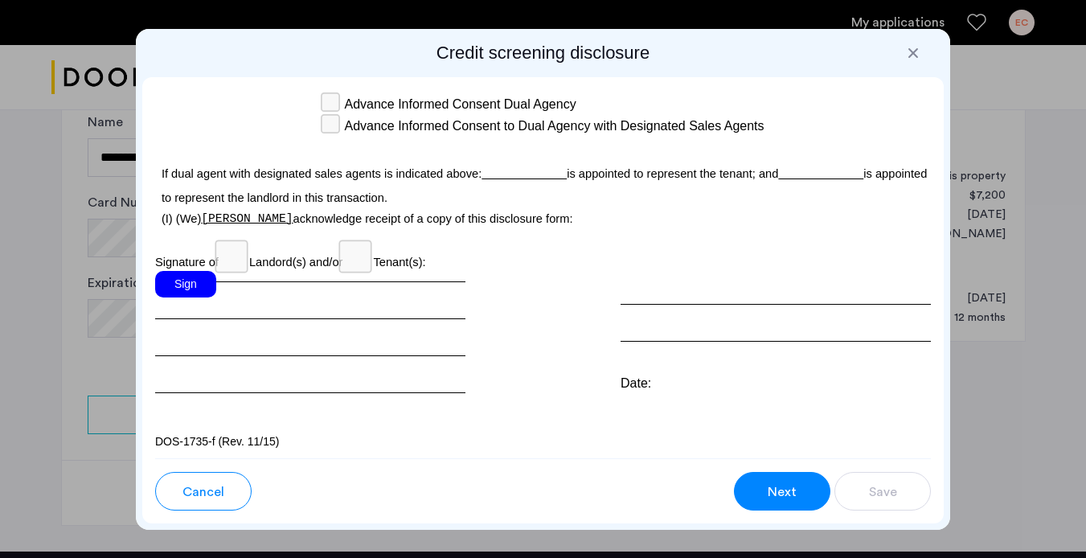
scroll to position [4946, 0]
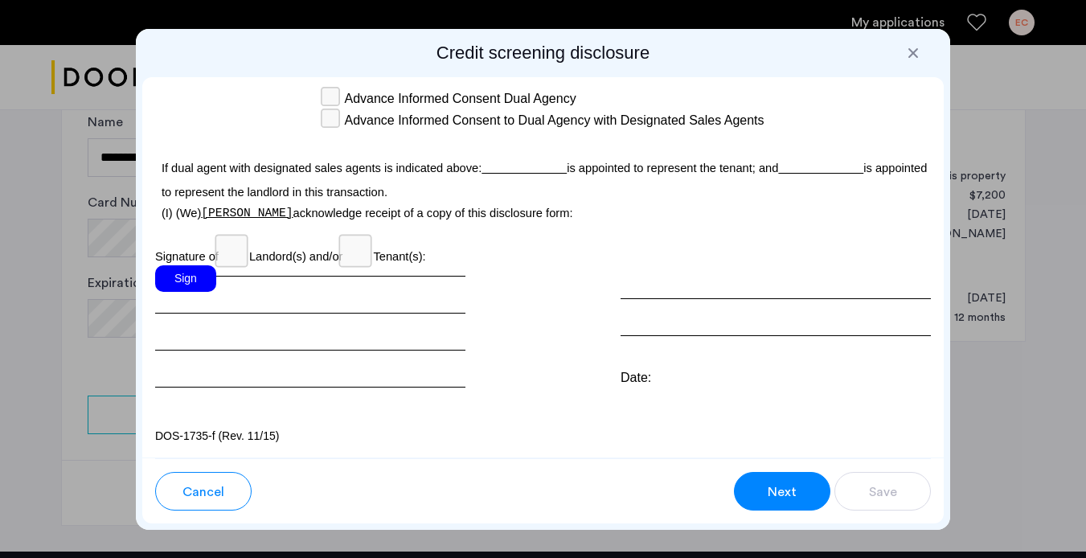
click at [757, 493] on button "Next" at bounding box center [782, 491] width 96 height 39
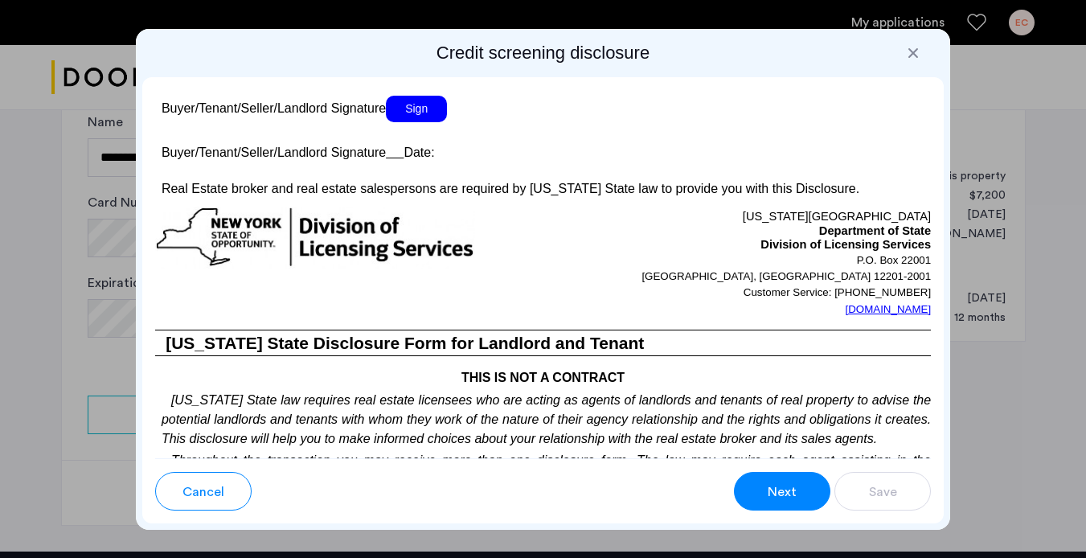
scroll to position [3092, 0]
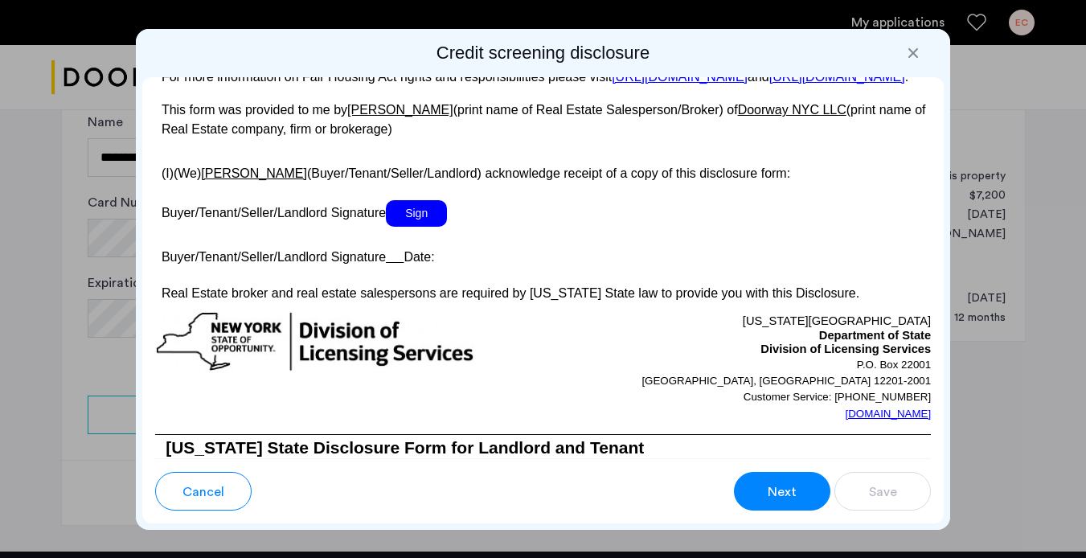
click at [423, 227] on span "Sign" at bounding box center [416, 213] width 61 height 27
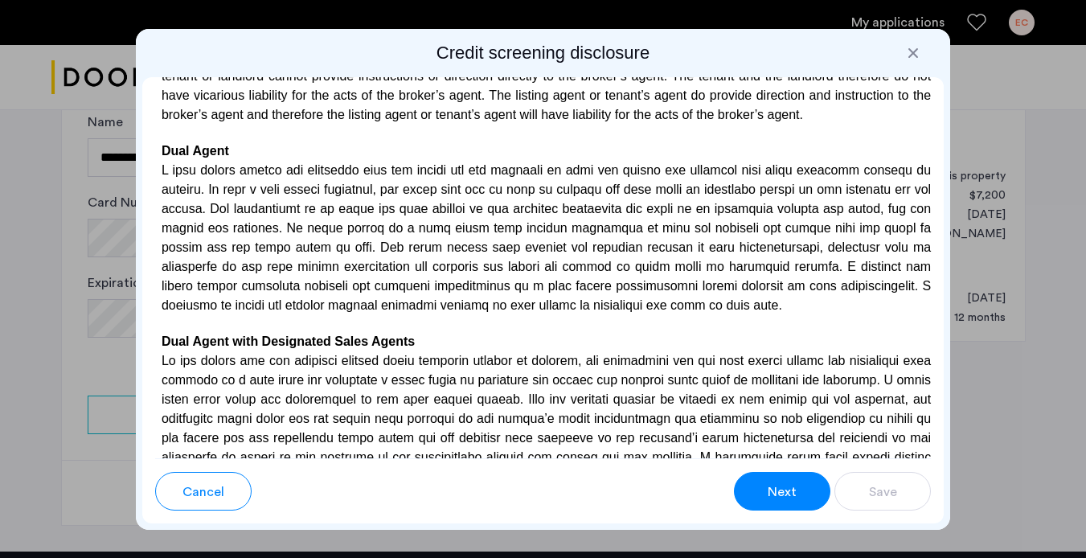
click at [777, 496] on span "Next" at bounding box center [782, 491] width 29 height 19
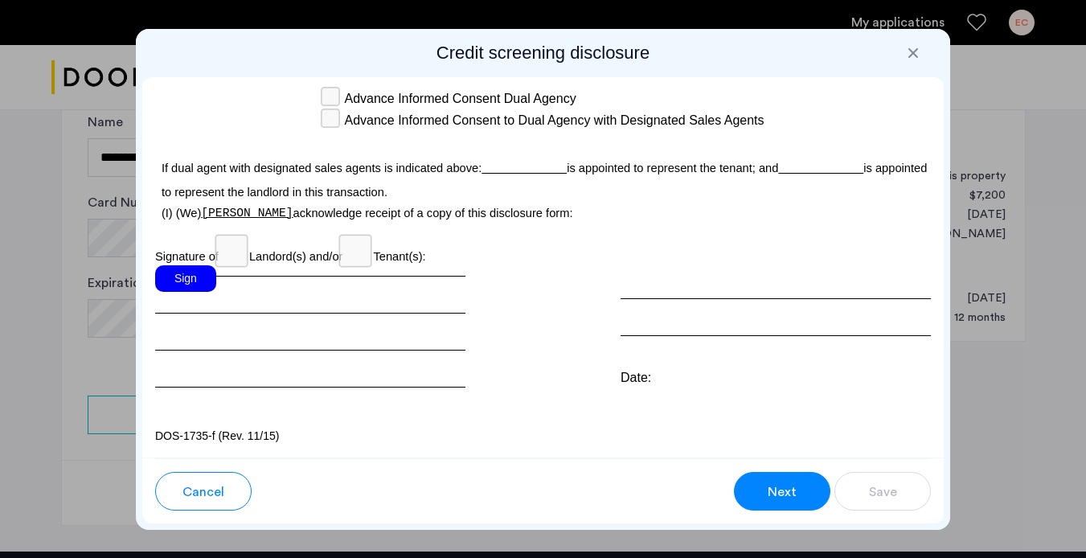
scroll to position [4948, 0]
click at [195, 273] on div "Sign" at bounding box center [185, 278] width 61 height 27
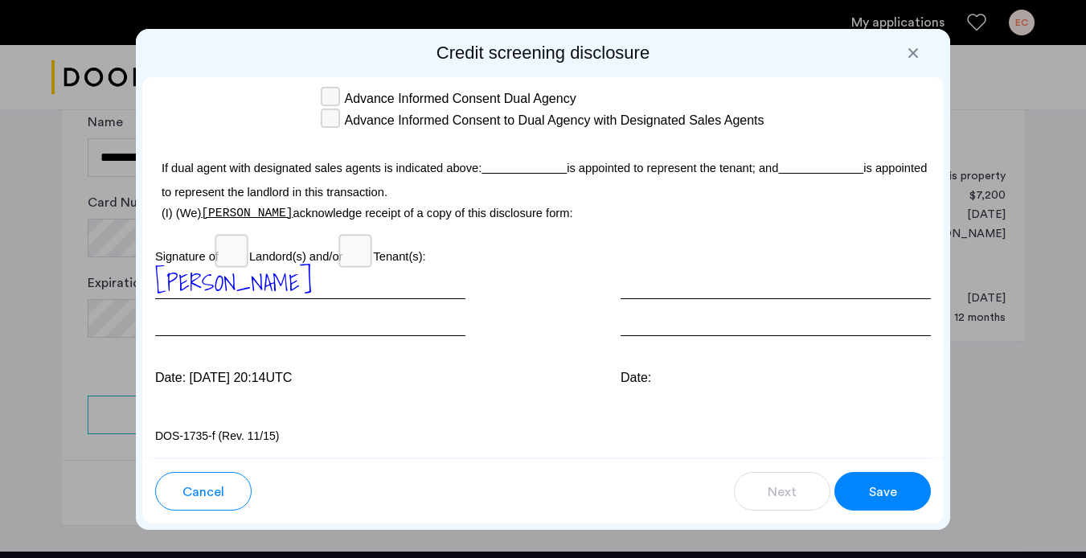
click at [869, 500] on span "Save" at bounding box center [883, 491] width 28 height 19
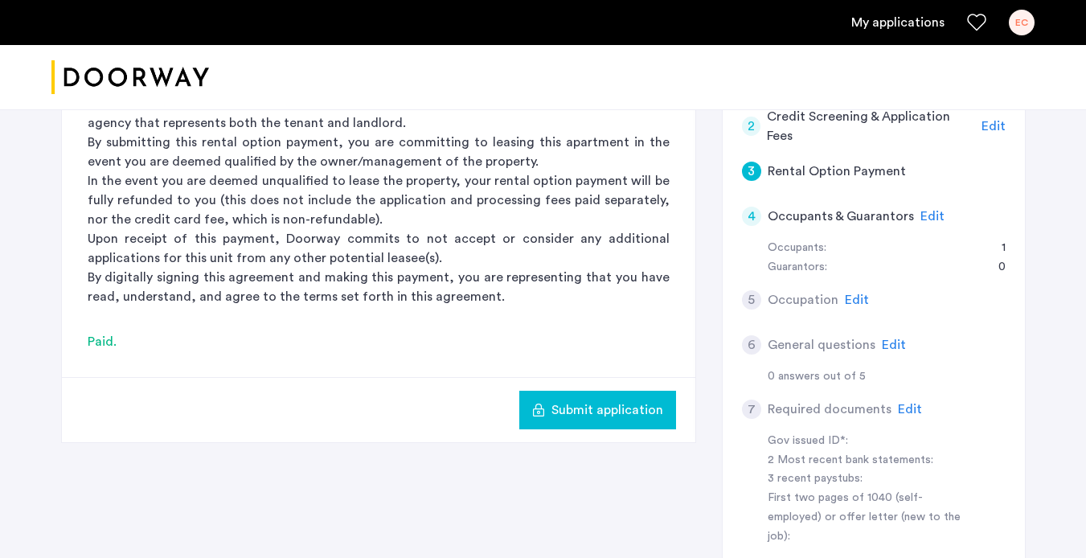
scroll to position [397, 0]
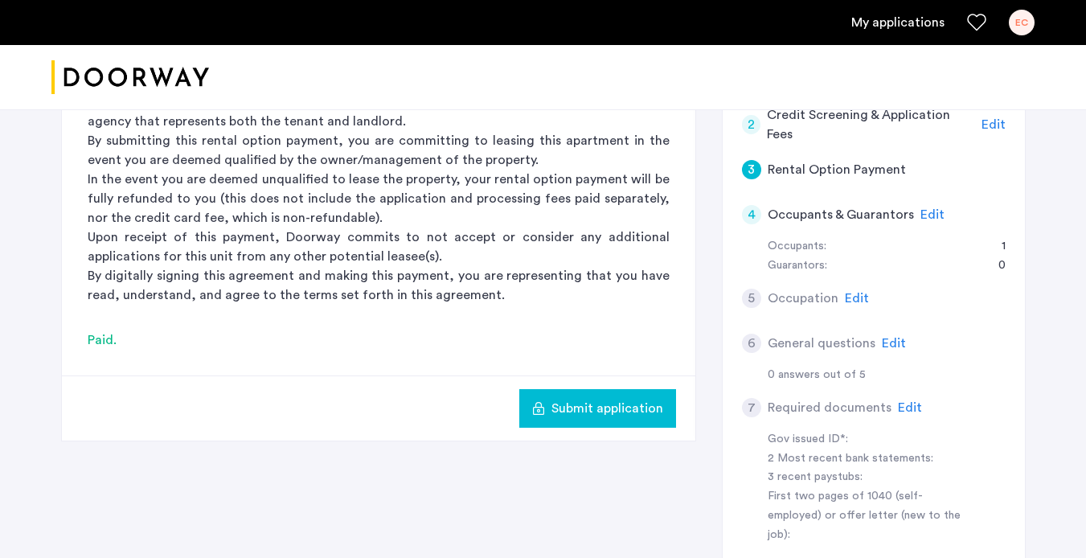
click at [617, 419] on button "Submit application" at bounding box center [597, 408] width 157 height 39
click at [851, 297] on span "Edit" at bounding box center [857, 298] width 24 height 13
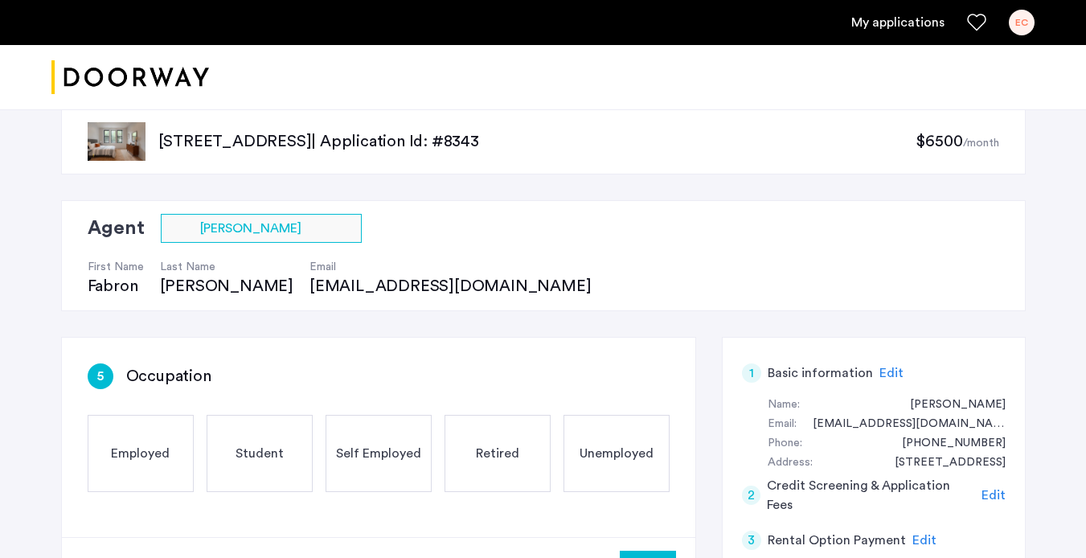
scroll to position [28, 0]
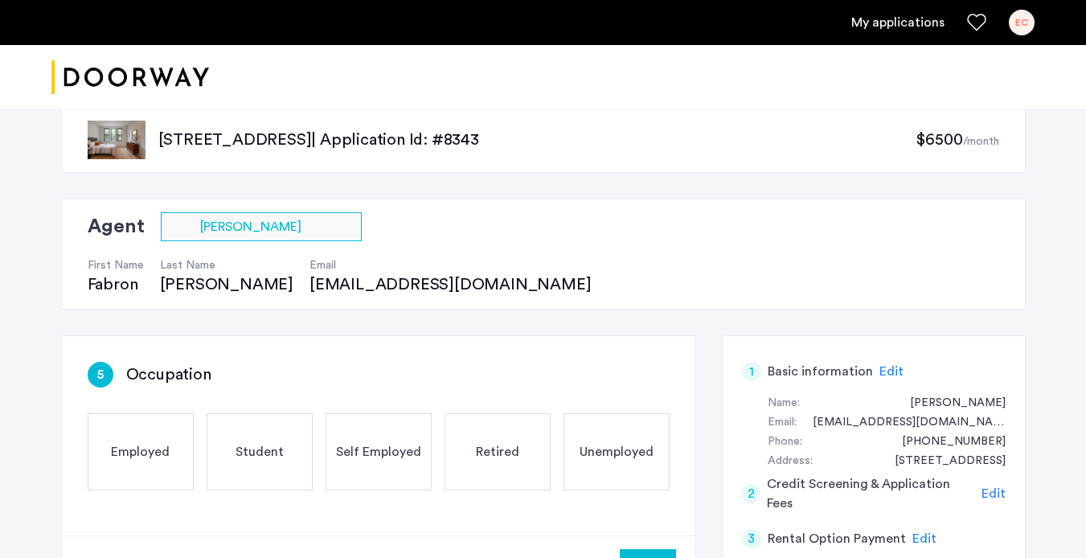
click at [361, 437] on div "Self Employed" at bounding box center [379, 451] width 106 height 77
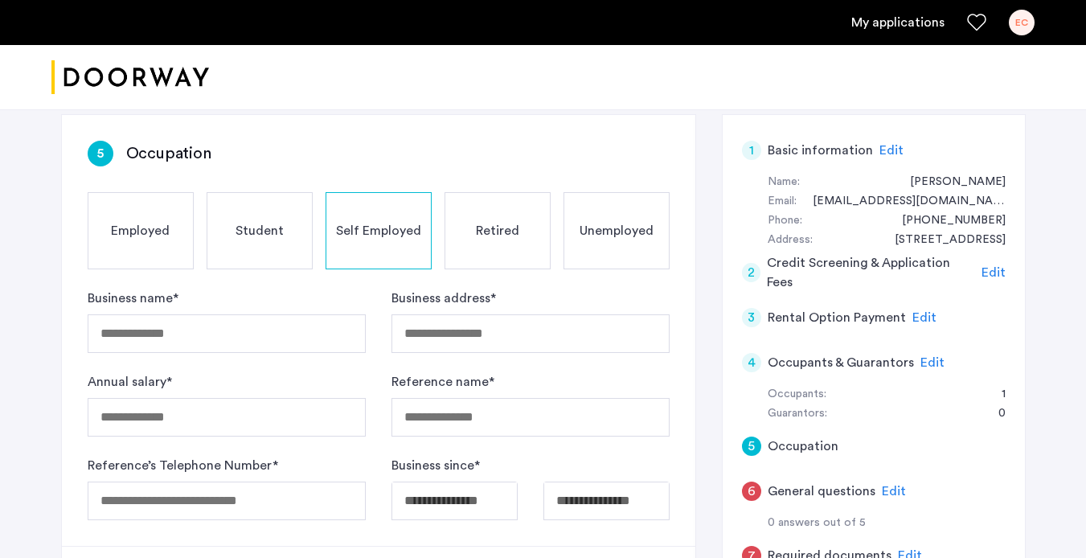
scroll to position [252, 0]
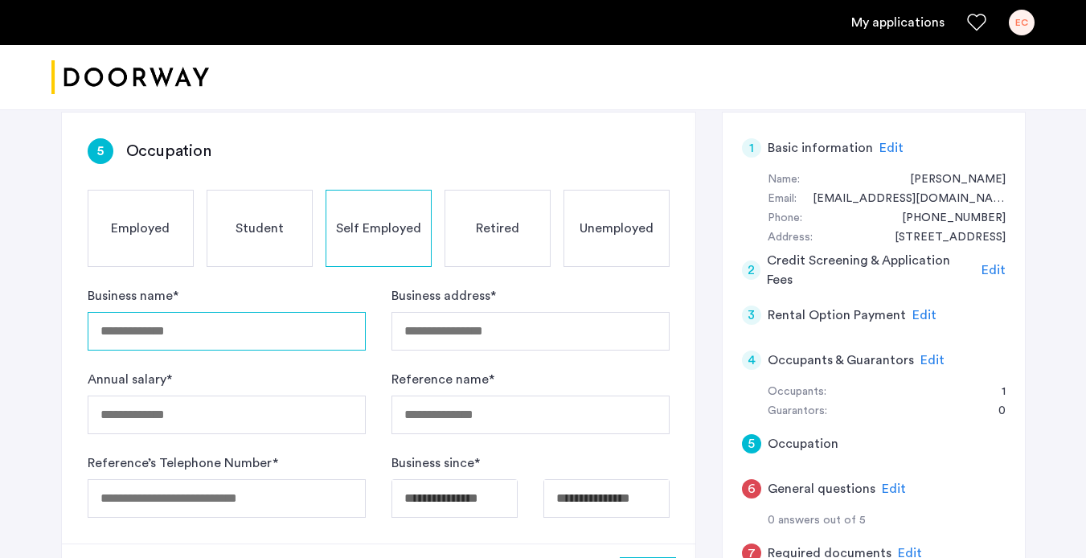
click at [218, 340] on input "Business name *" at bounding box center [227, 331] width 278 height 39
type input "**********"
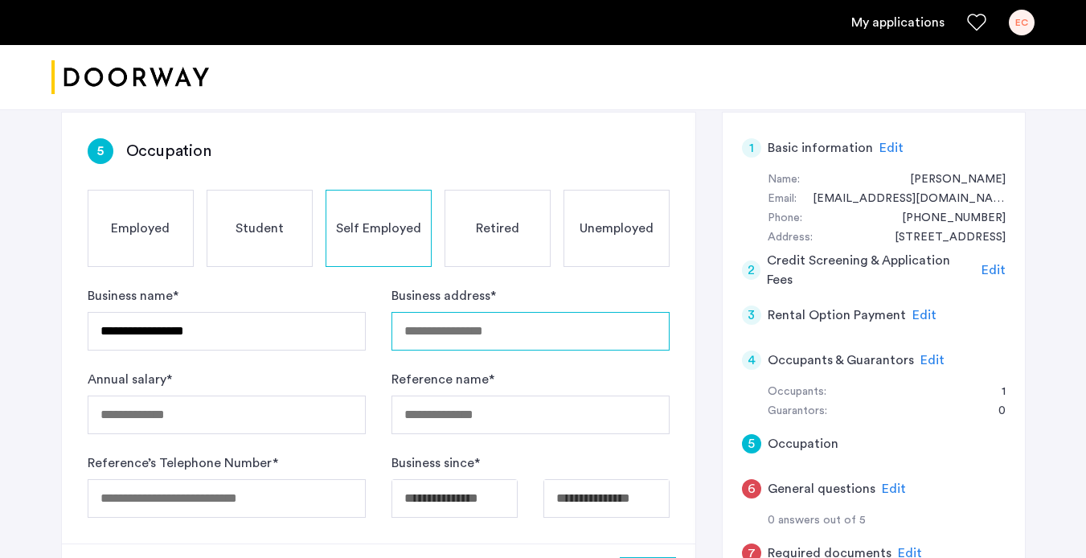
type input "**********"
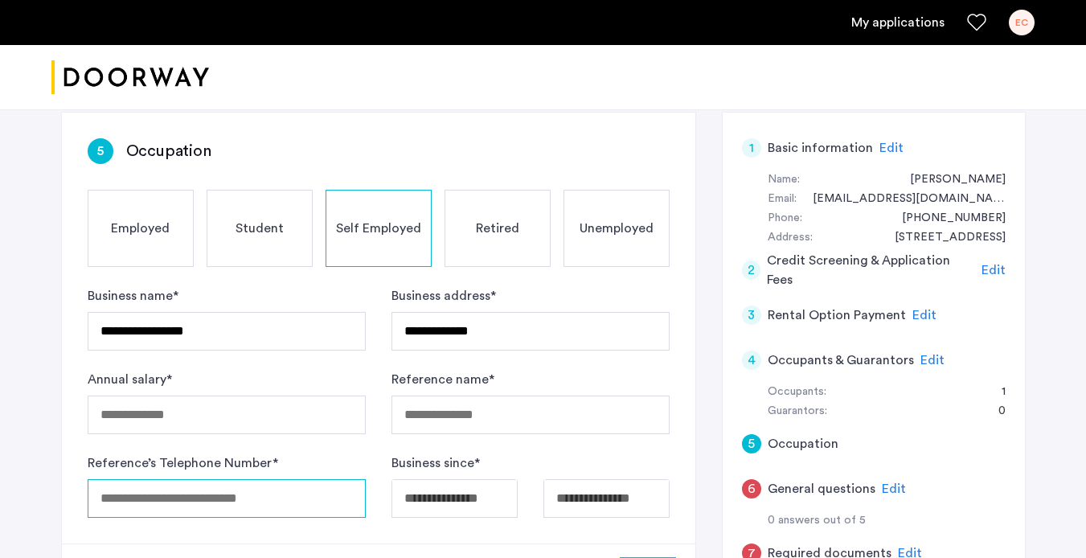
type input "**********"
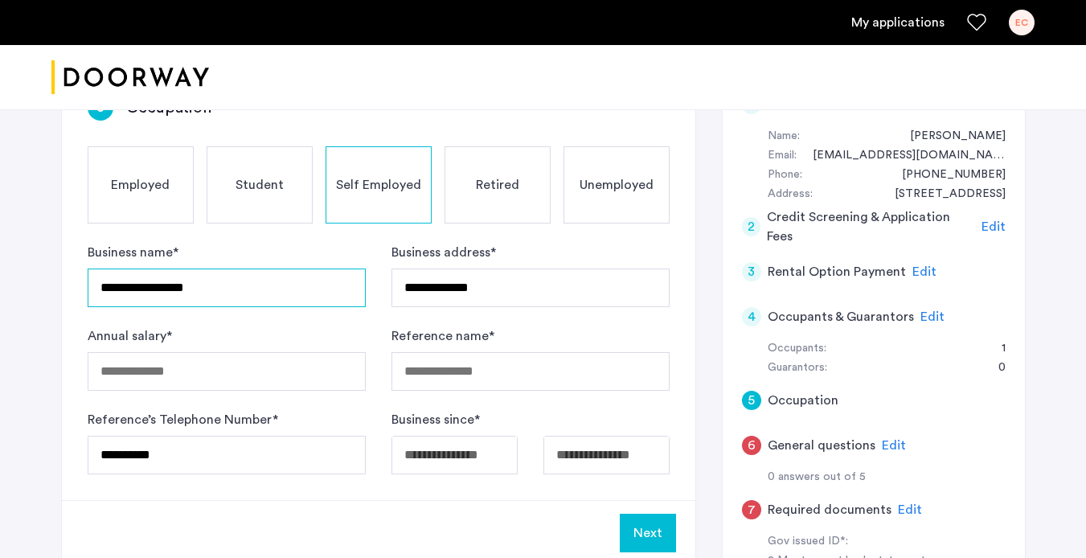
scroll to position [302, 0]
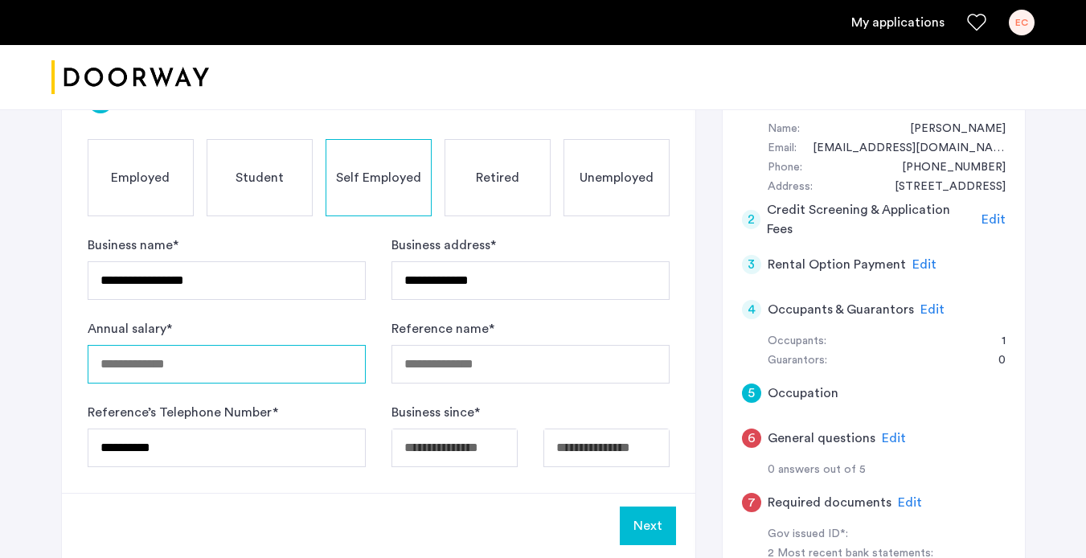
click at [215, 372] on input "Annual salary *" at bounding box center [227, 364] width 278 height 39
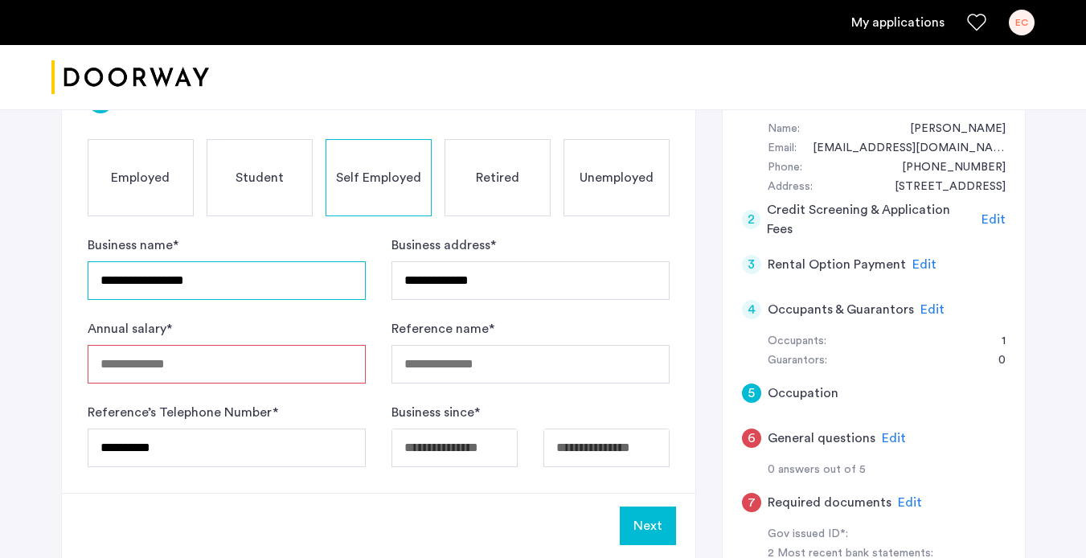
drag, startPoint x: 224, startPoint y: 283, endPoint x: 87, endPoint y: 269, distance: 137.5
click at [88, 271] on input "**********" at bounding box center [227, 280] width 278 height 39
type input "**********"
click at [112, 364] on input "Annual salary *" at bounding box center [227, 364] width 278 height 39
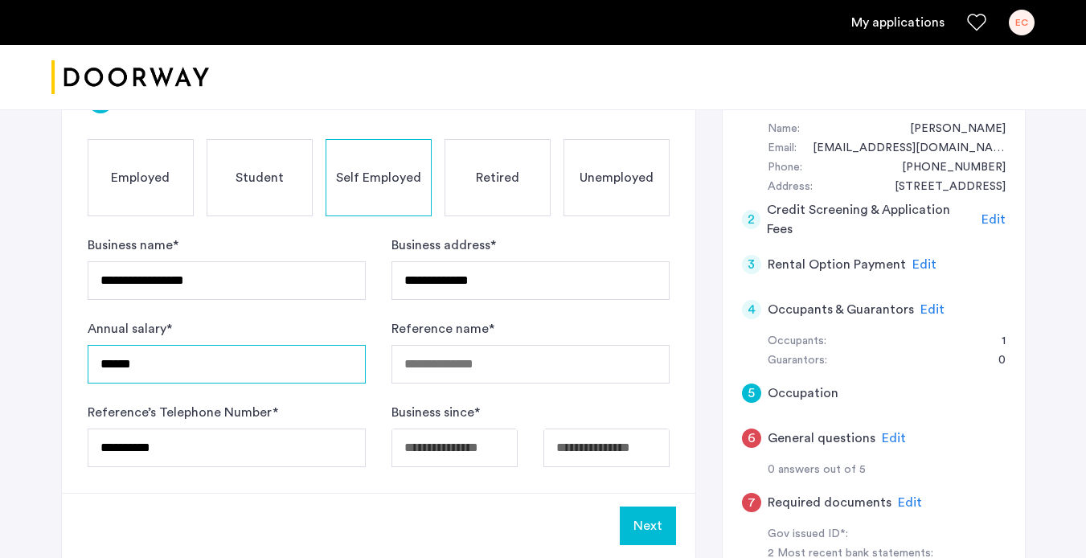
type input "******"
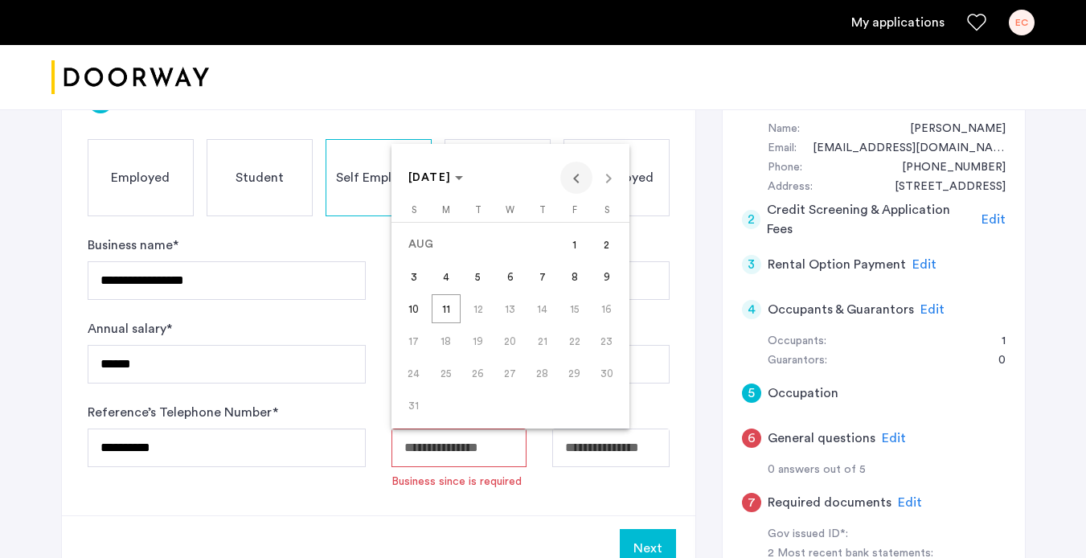
click at [574, 182] on span "Previous month" at bounding box center [576, 178] width 32 height 32
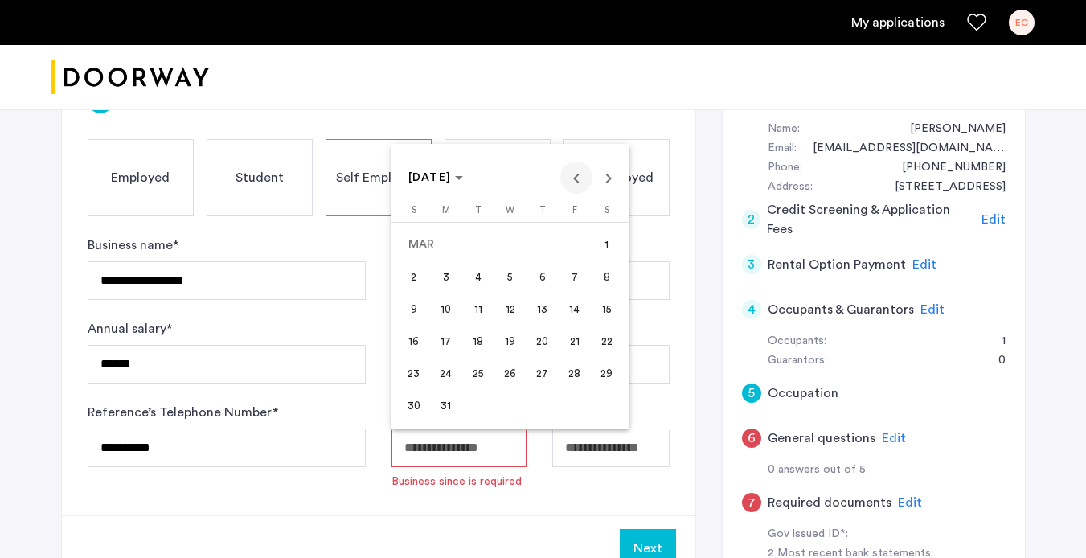
click at [574, 182] on span "Previous month" at bounding box center [576, 178] width 32 height 32
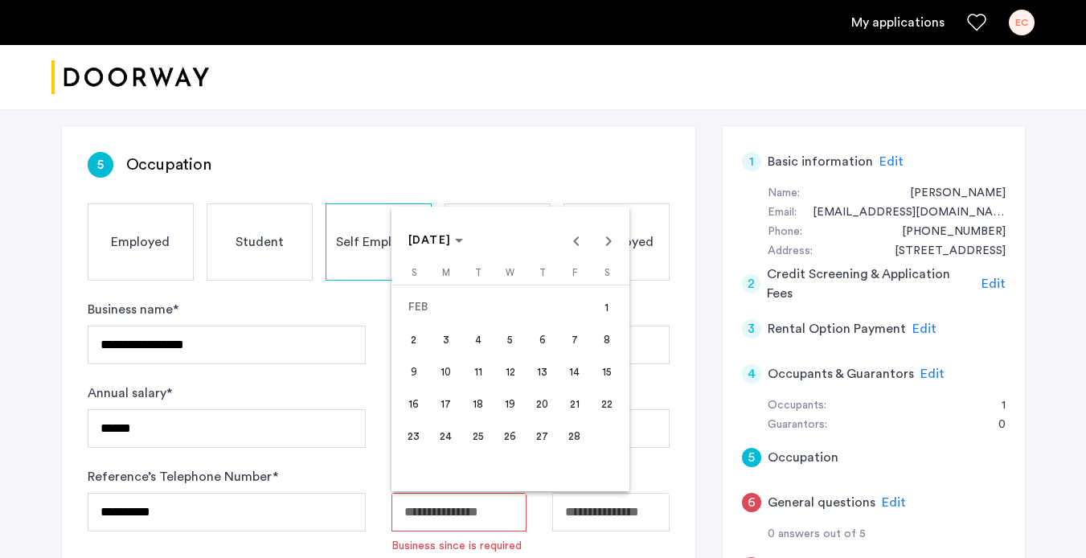
scroll to position [240, 0]
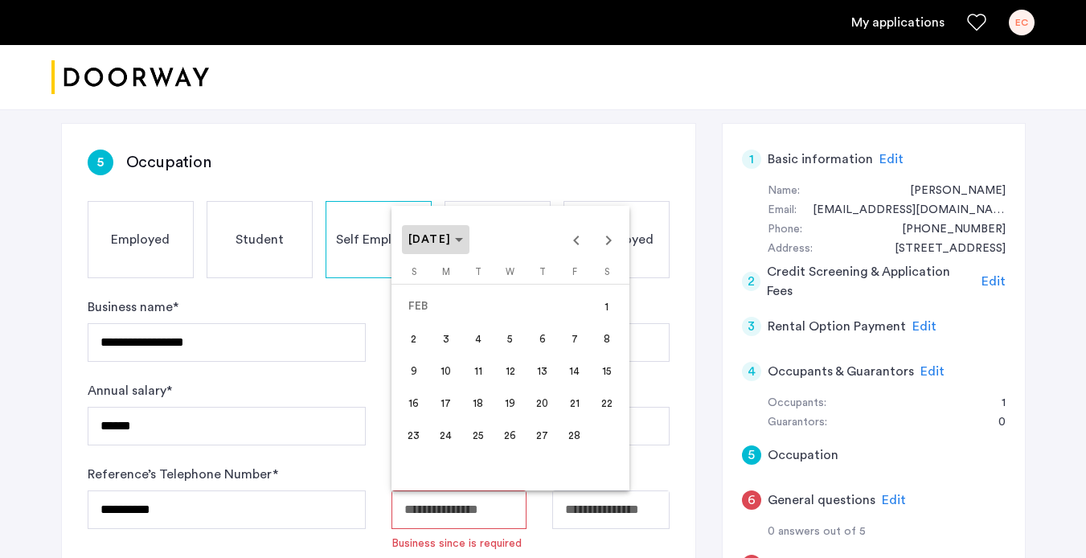
click at [470, 238] on span "Choose month and year" at bounding box center [436, 239] width 68 height 39
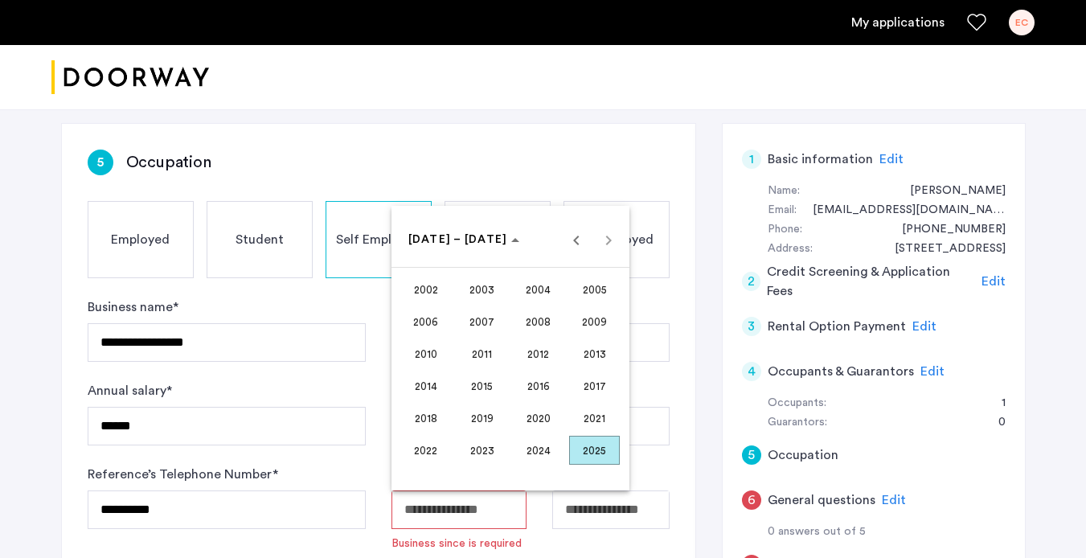
click at [490, 449] on span "2023" at bounding box center [482, 450] width 51 height 29
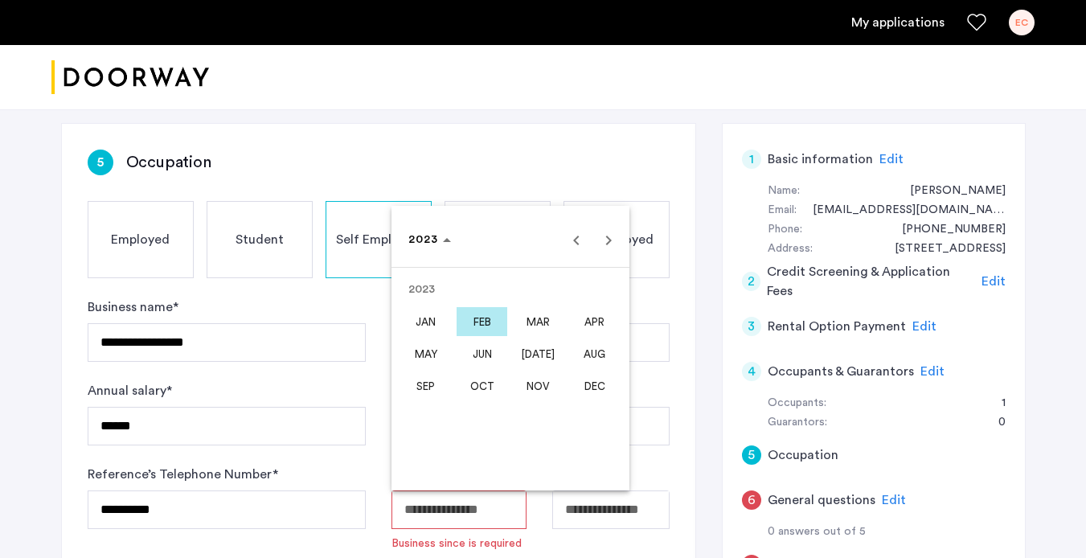
click at [438, 392] on span "SEP" at bounding box center [425, 385] width 51 height 29
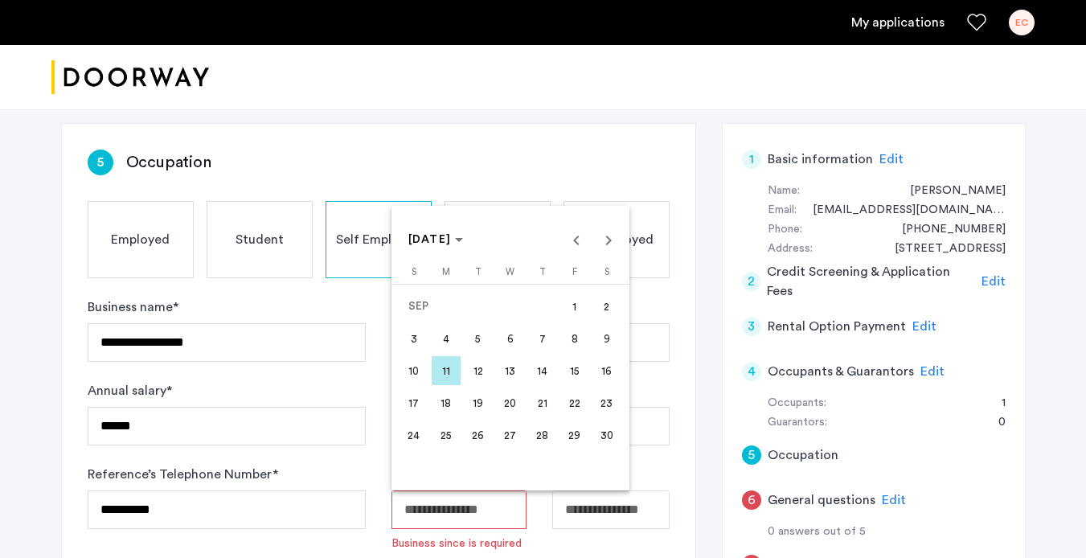
click at [444, 345] on span "4" at bounding box center [446, 338] width 29 height 29
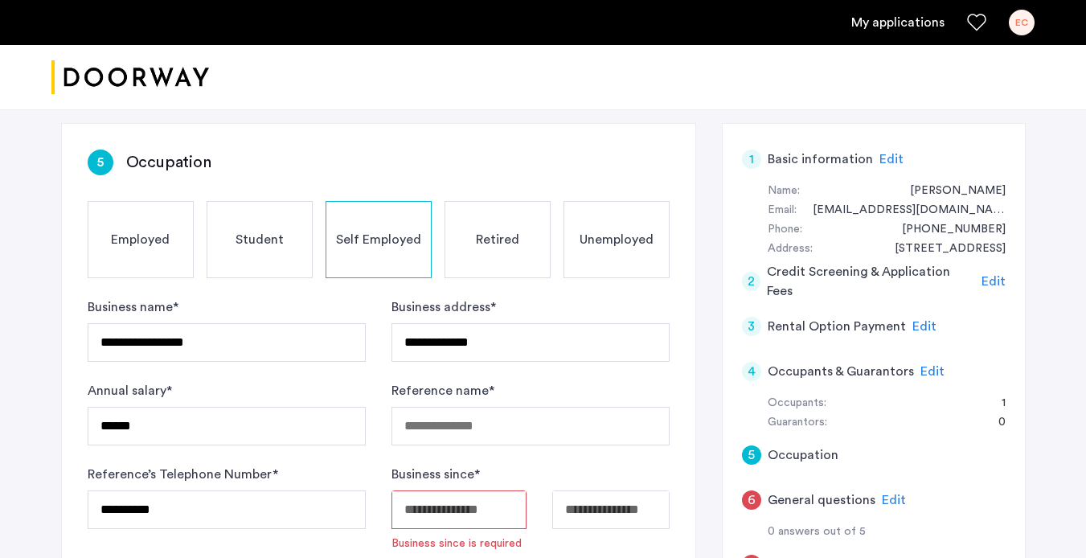
type input "**********"
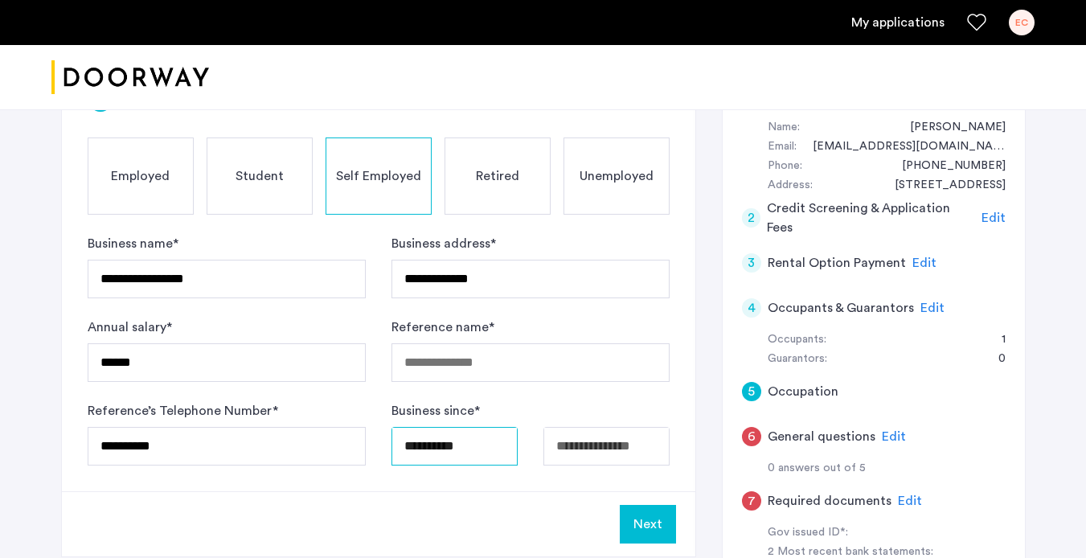
scroll to position [310, 0]
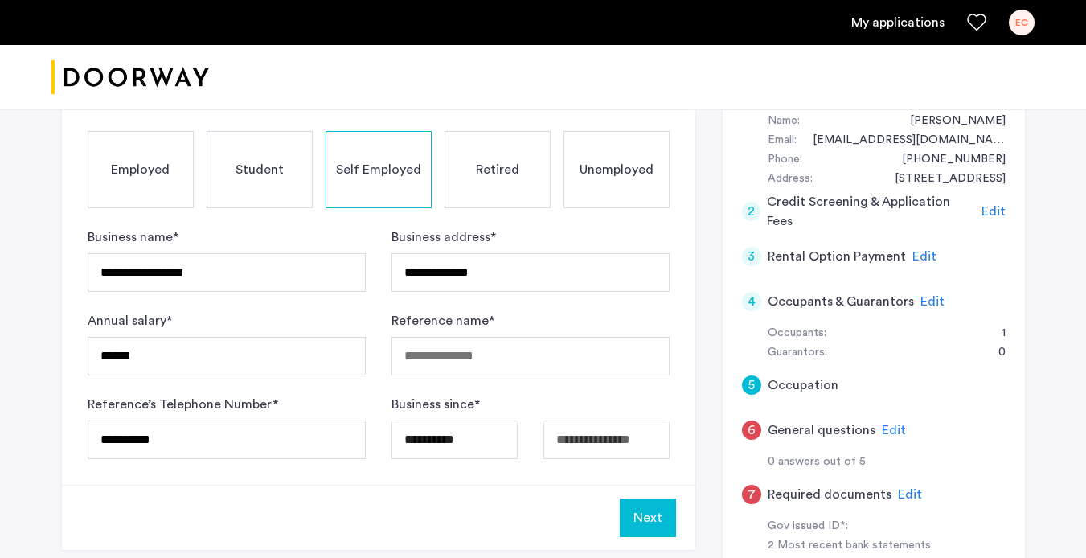
click at [661, 519] on button "Next" at bounding box center [648, 518] width 56 height 39
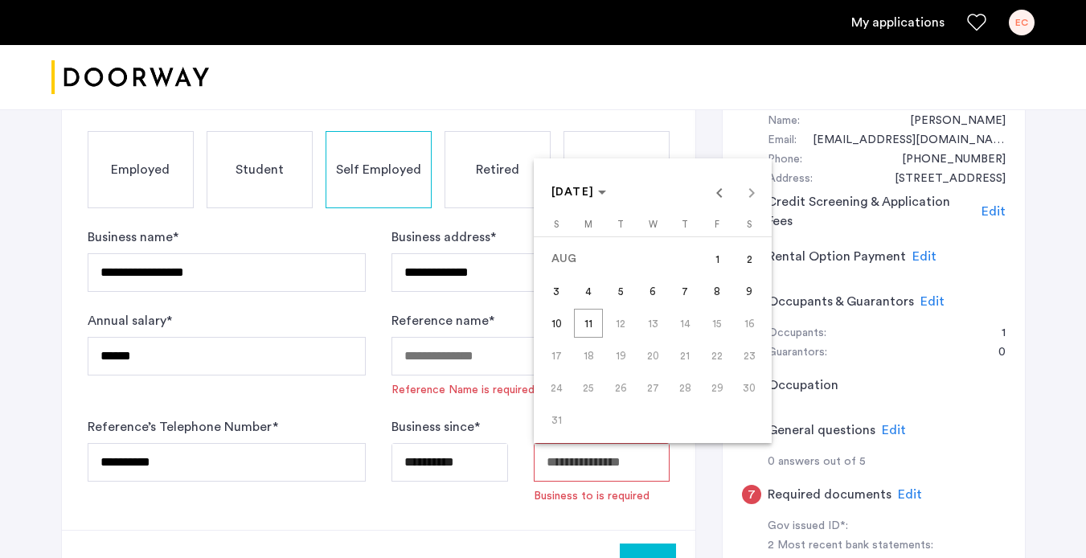
click at [587, 332] on span "11" at bounding box center [588, 323] width 29 height 29
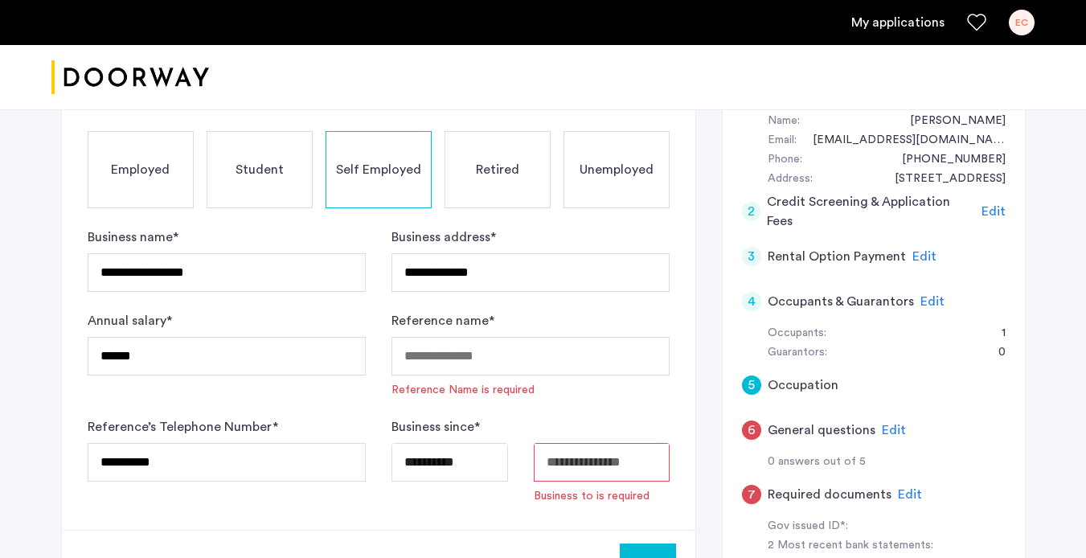
type input "**********"
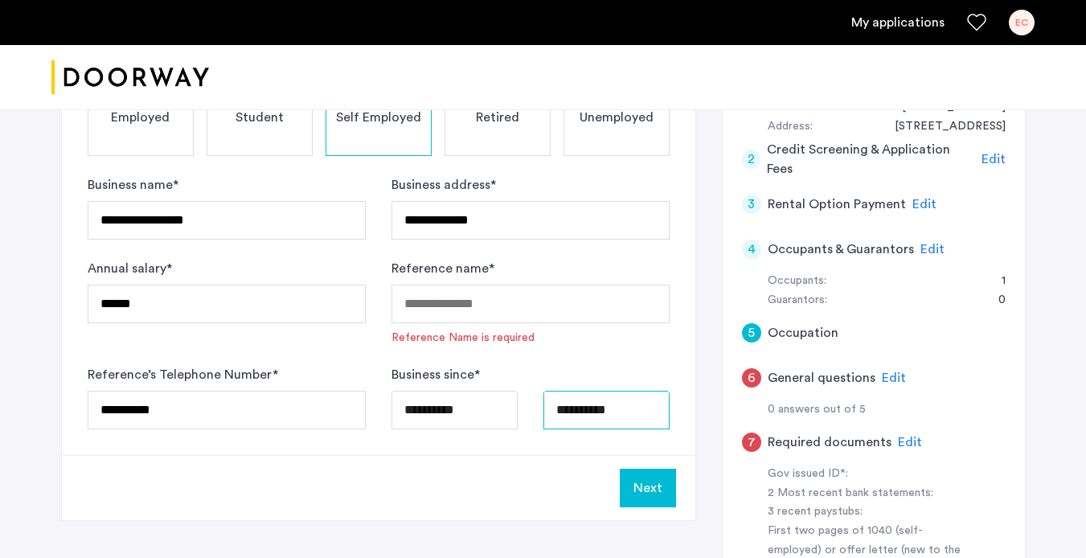
scroll to position [389, 0]
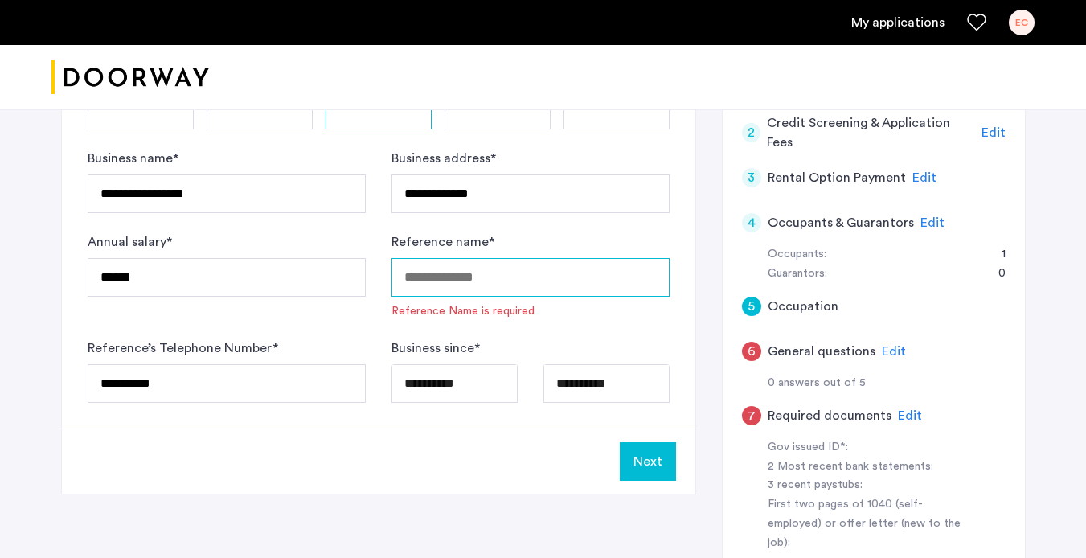
click at [440, 279] on input "Reference name *" at bounding box center [531, 277] width 278 height 39
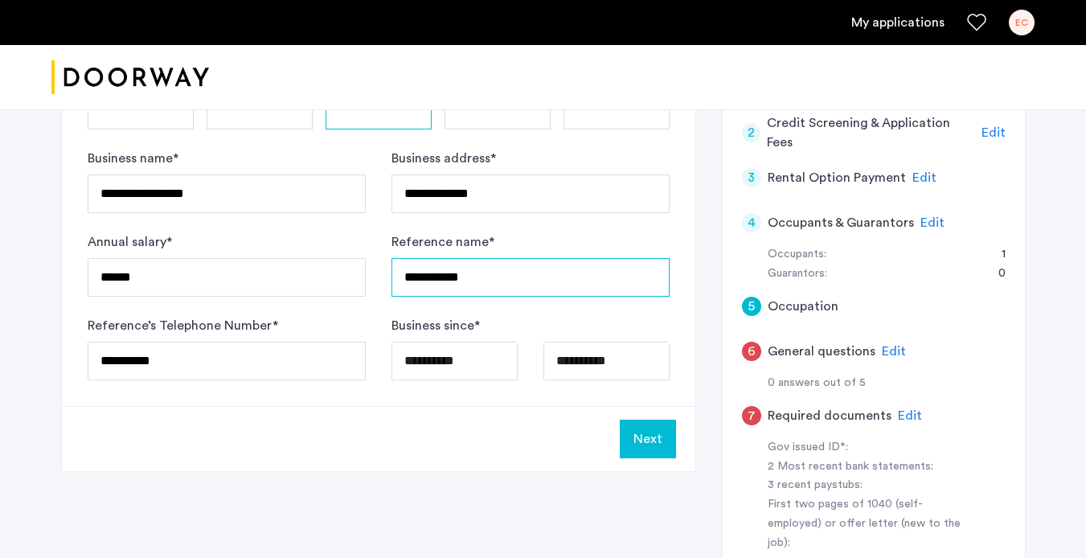
type input "**********"
click at [649, 437] on button "Next" at bounding box center [648, 439] width 56 height 39
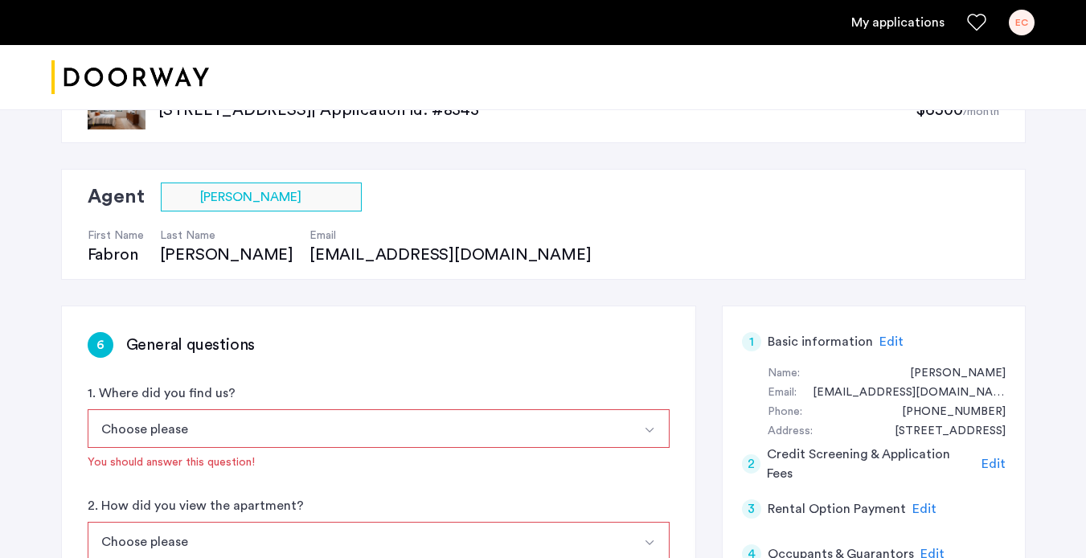
scroll to position [88, 0]
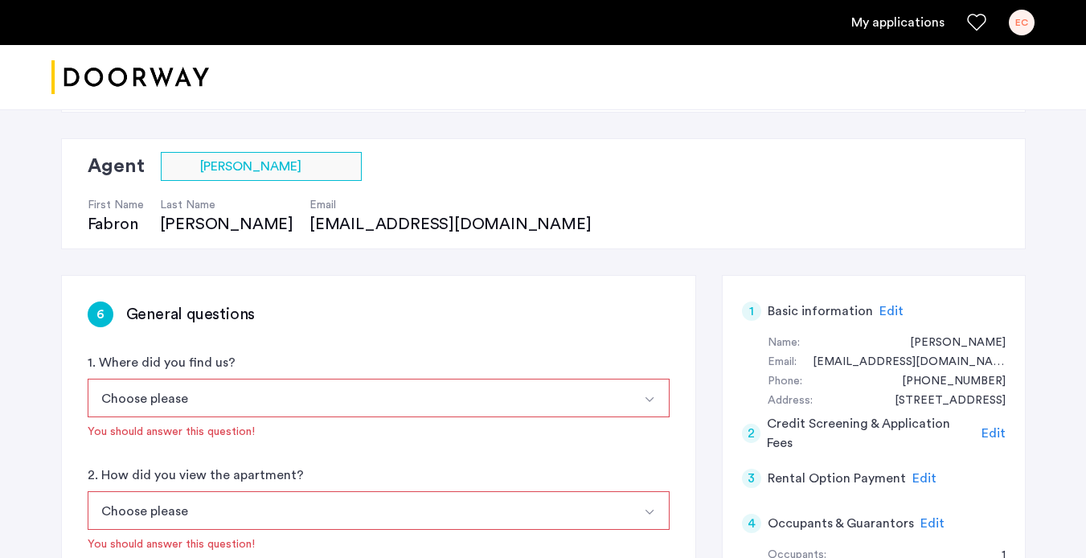
click at [640, 400] on button "Select option" at bounding box center [650, 398] width 39 height 39
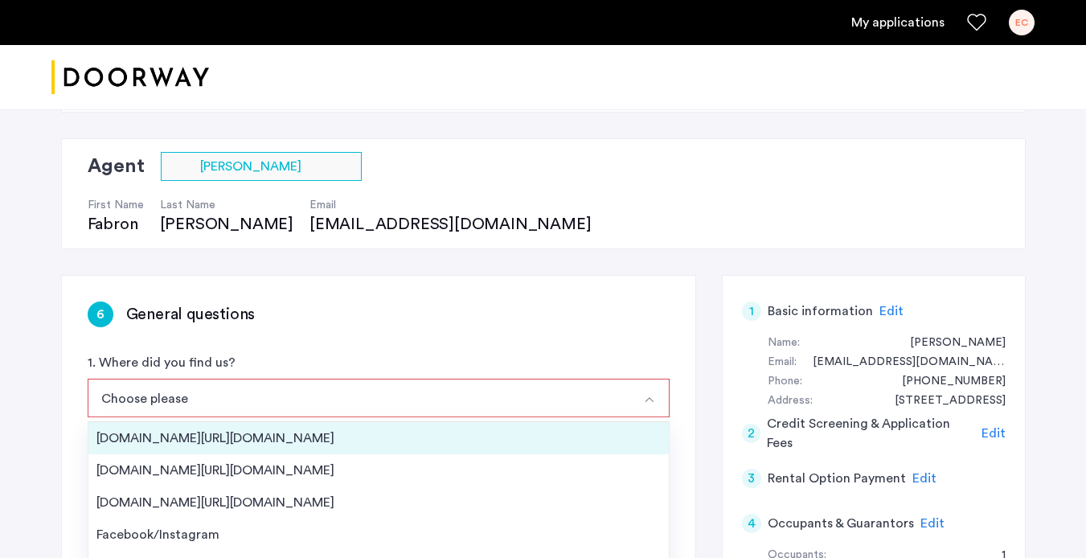
click at [618, 425] on li "[DOMAIN_NAME][URL][DOMAIN_NAME]" at bounding box center [378, 438] width 581 height 32
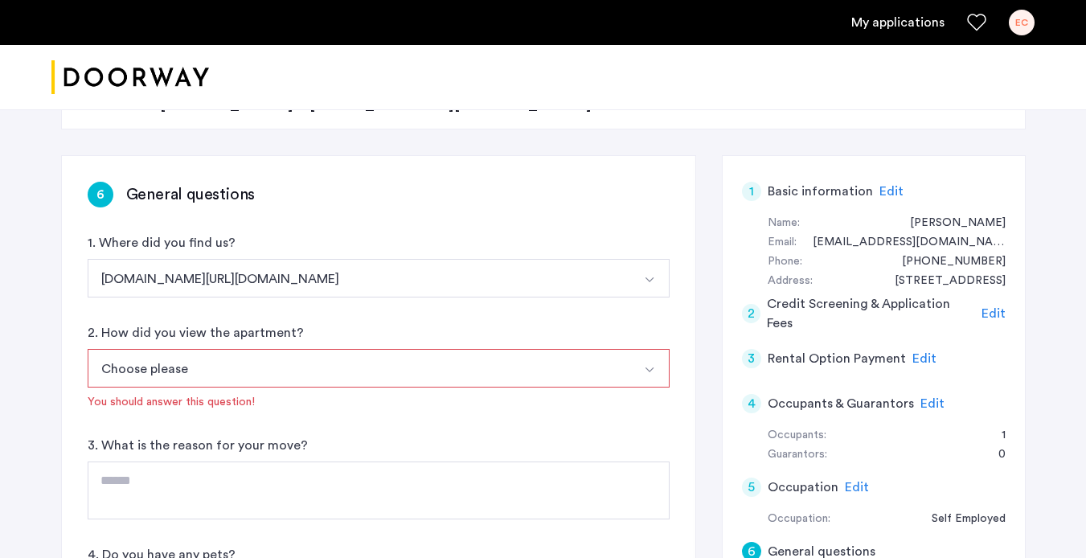
scroll to position [209, 0]
click at [649, 371] on img "Select option" at bounding box center [649, 369] width 13 height 13
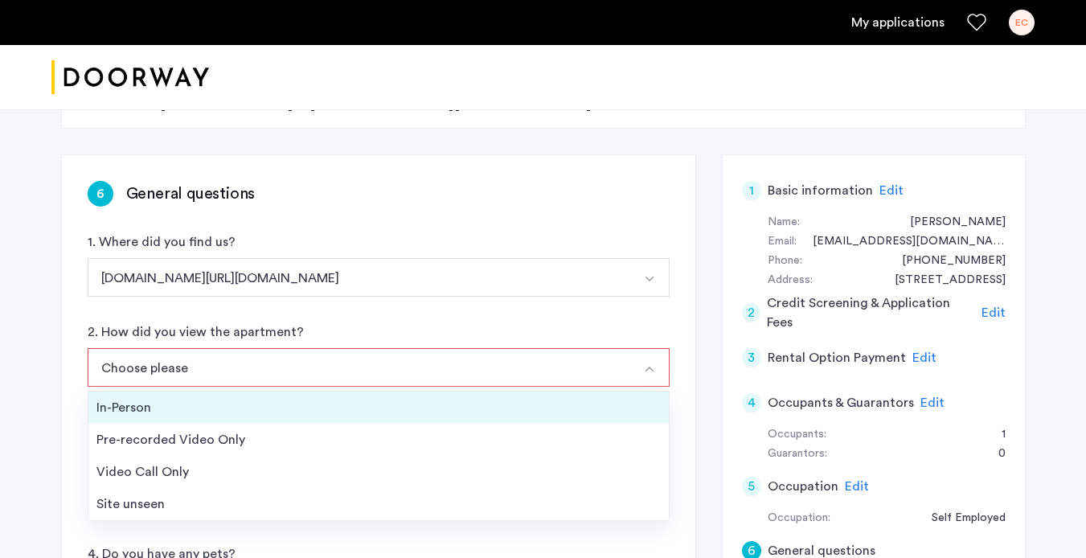
click at [632, 392] on li "In-Person" at bounding box center [378, 408] width 581 height 32
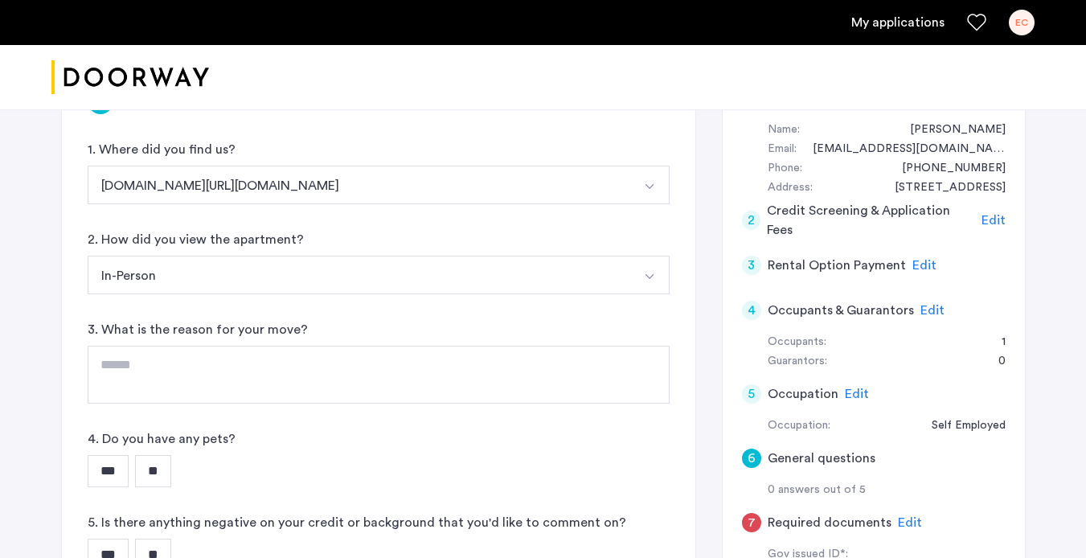
scroll to position [306, 0]
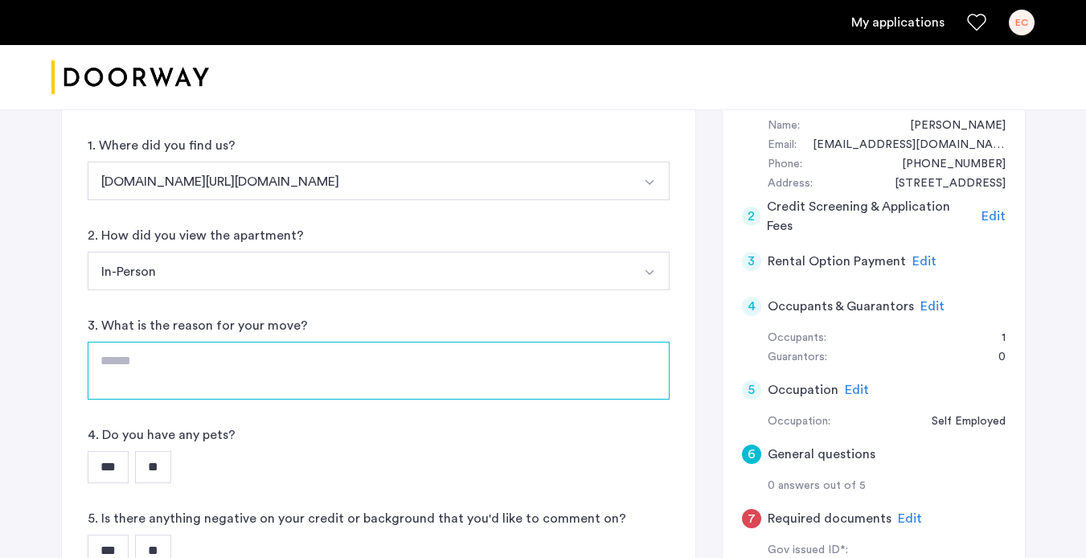
click at [586, 362] on textarea at bounding box center [379, 371] width 582 height 58
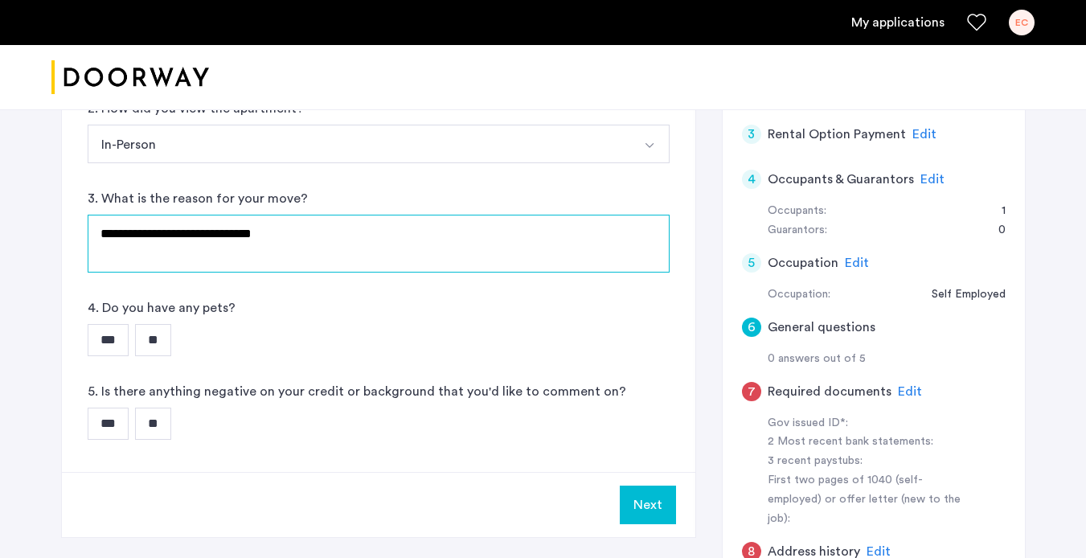
scroll to position [449, 0]
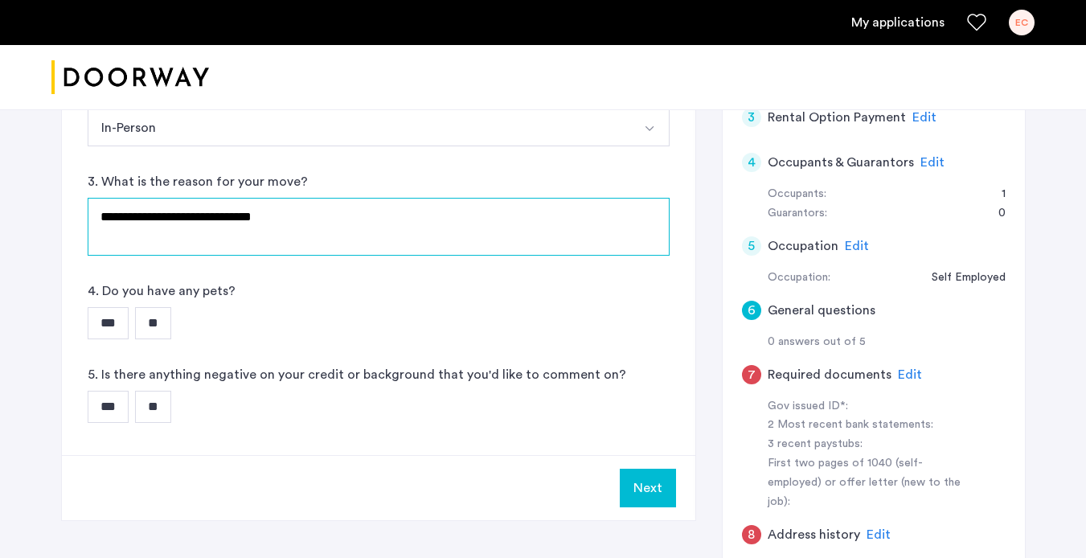
type textarea "**********"
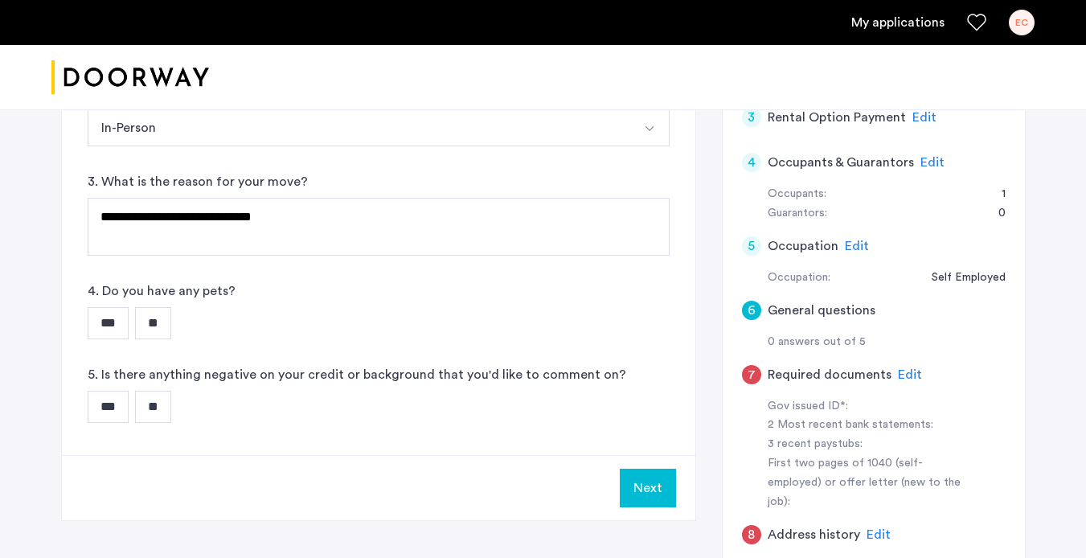
click at [159, 323] on input "**" at bounding box center [153, 323] width 36 height 32
click at [162, 406] on input "**" at bounding box center [153, 407] width 36 height 32
click at [641, 495] on button "Next" at bounding box center [648, 488] width 56 height 39
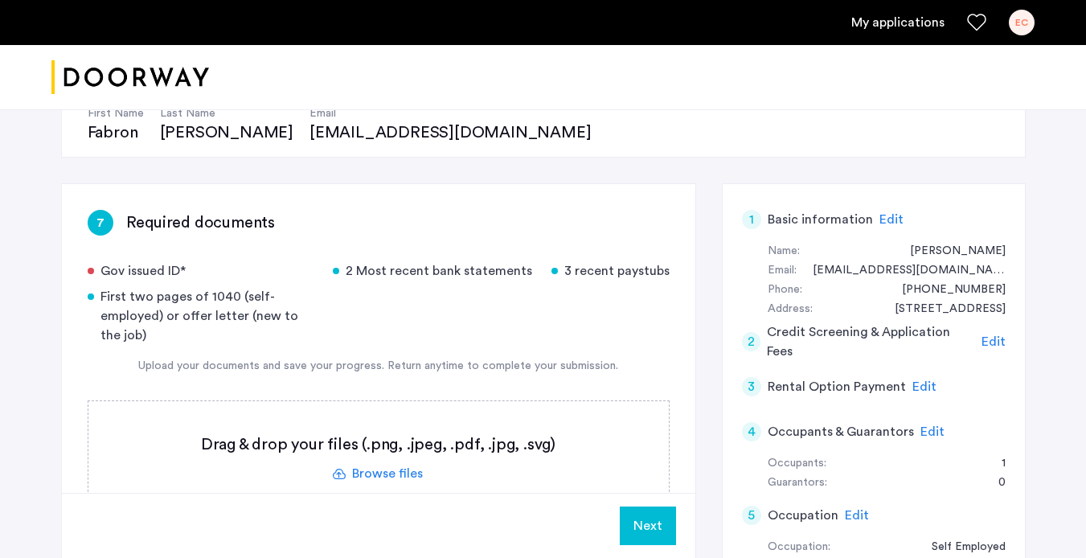
scroll to position [178, 0]
click at [355, 474] on label at bounding box center [378, 460] width 581 height 114
click at [0, 0] on input "file" at bounding box center [0, 0] width 0 height 0
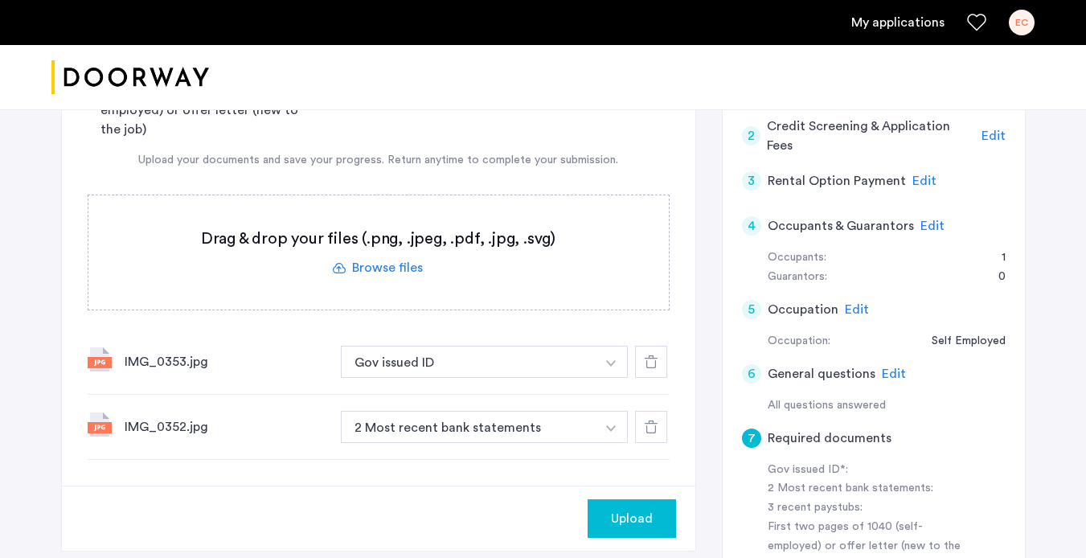
scroll to position [387, 0]
click at [658, 425] on icon at bounding box center [651, 426] width 13 height 13
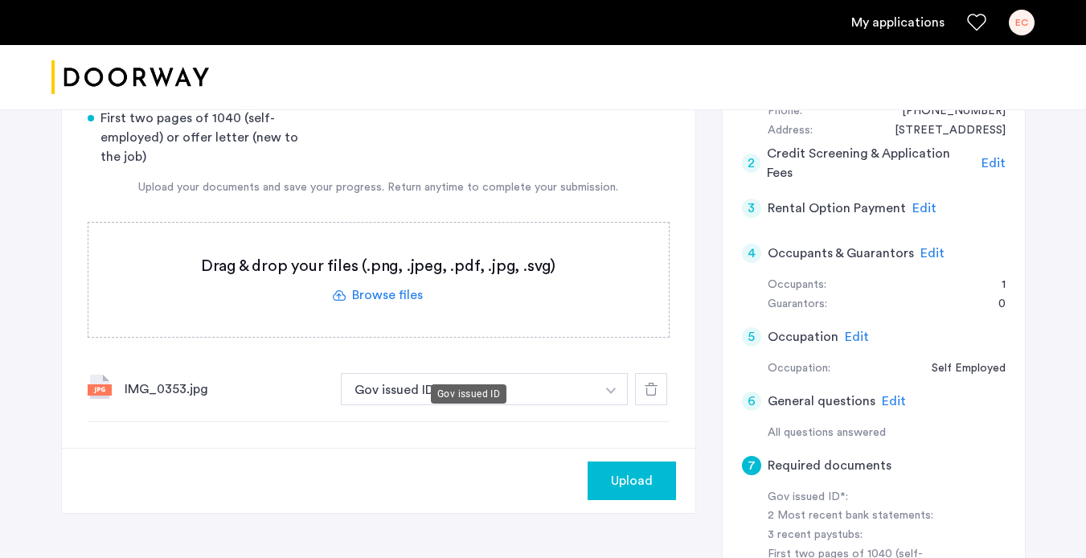
scroll to position [347, 0]
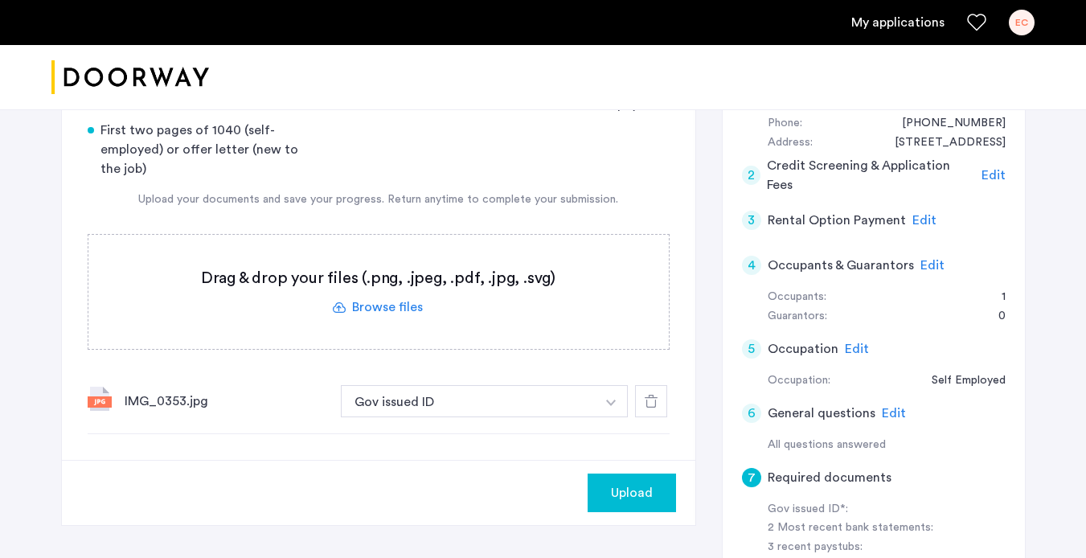
click at [391, 310] on label at bounding box center [378, 292] width 581 height 114
click at [0, 0] on input "file" at bounding box center [0, 0] width 0 height 0
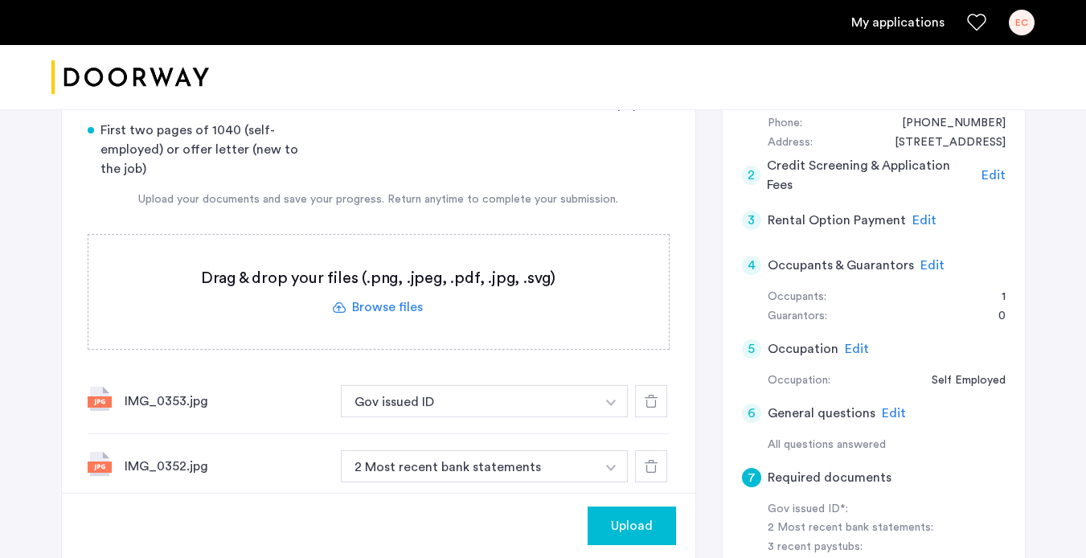
click at [660, 401] on div at bounding box center [651, 401] width 32 height 32
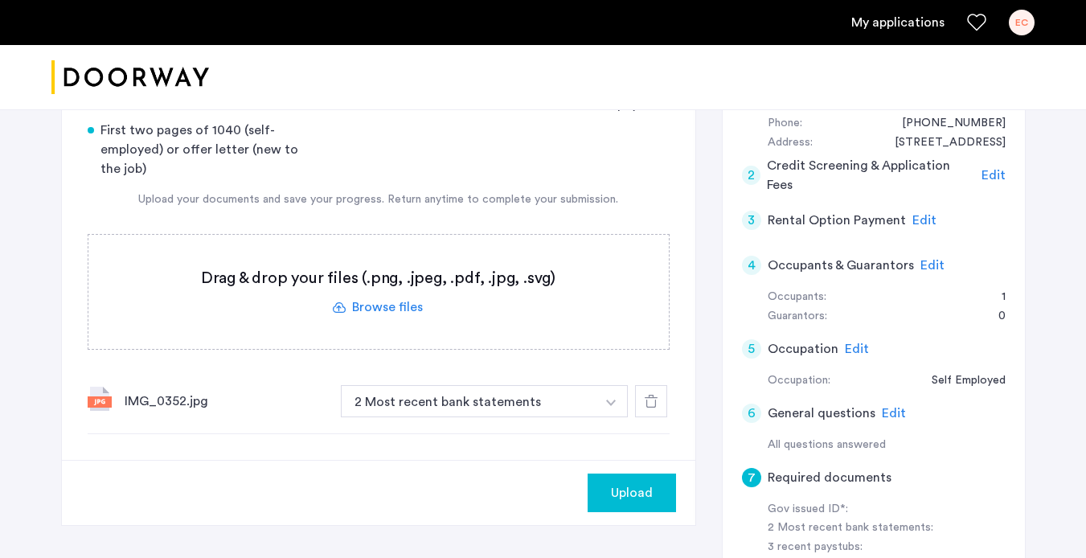
click at [659, 412] on div at bounding box center [651, 401] width 32 height 32
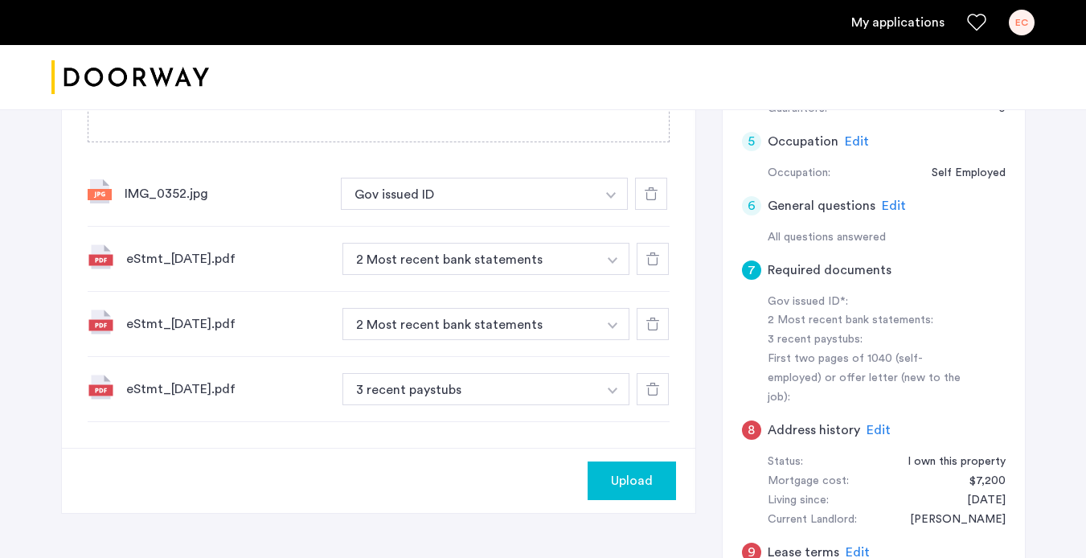
scroll to position [567, 0]
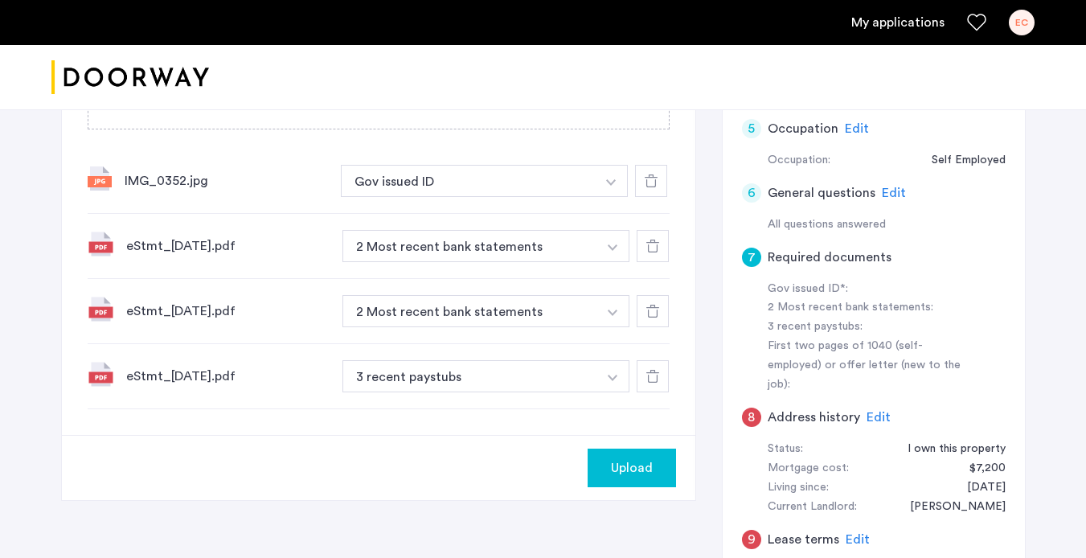
click at [621, 460] on span "Upload" at bounding box center [632, 467] width 42 height 19
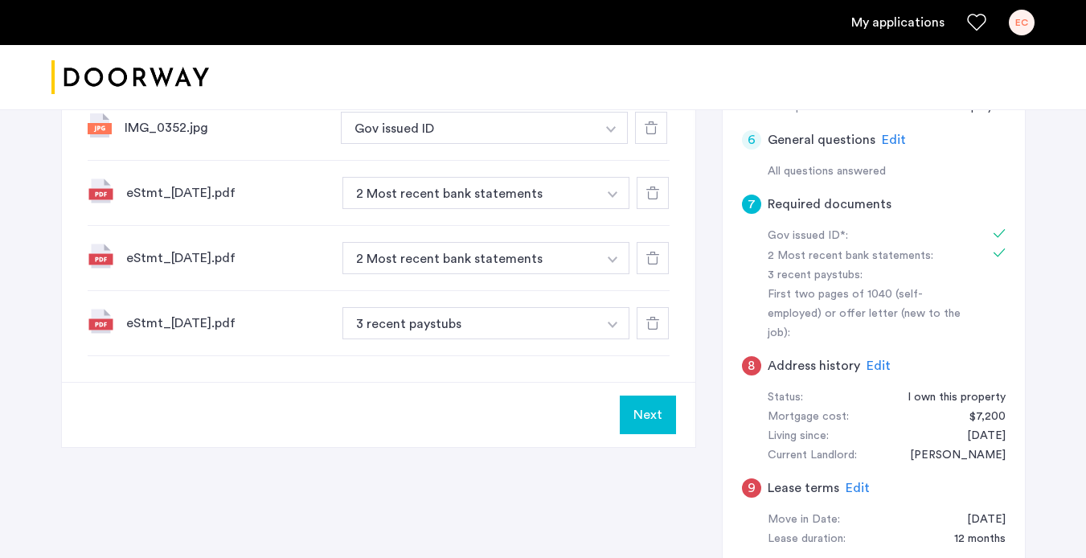
scroll to position [621, 0]
click at [610, 132] on img "button" at bounding box center [611, 128] width 10 height 6
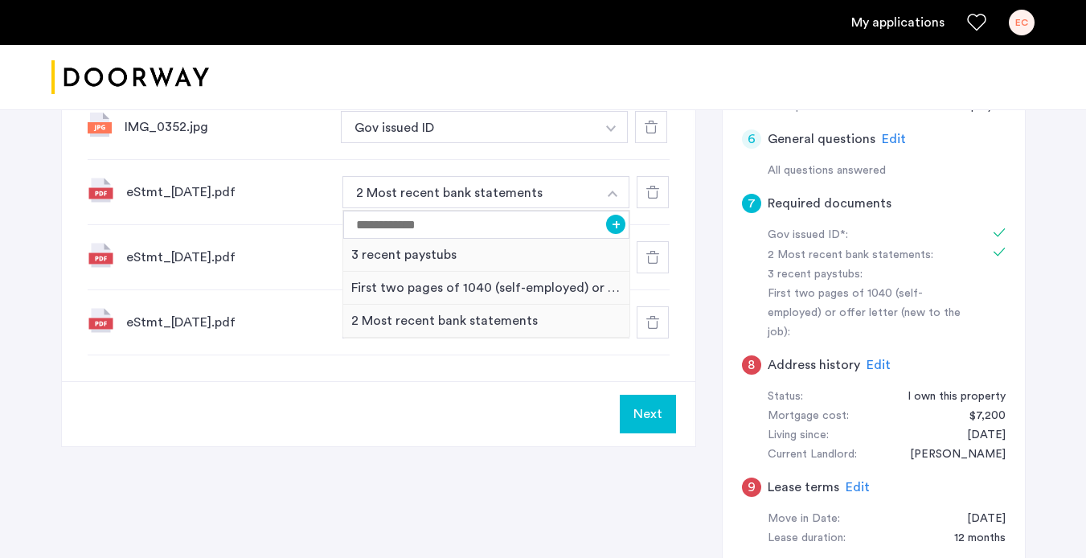
click at [647, 197] on icon at bounding box center [652, 192] width 13 height 13
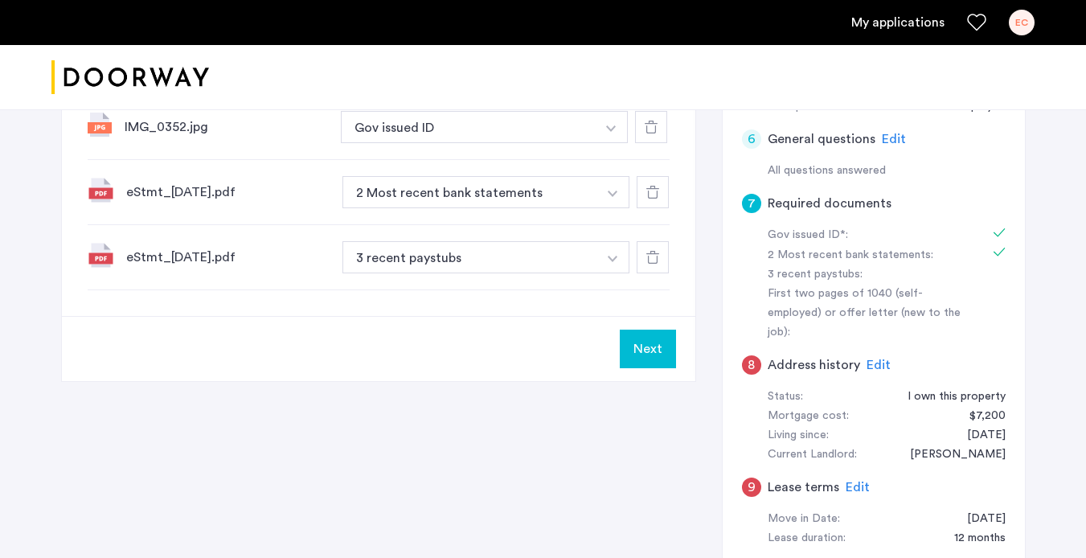
click at [613, 132] on img "button" at bounding box center [611, 128] width 10 height 6
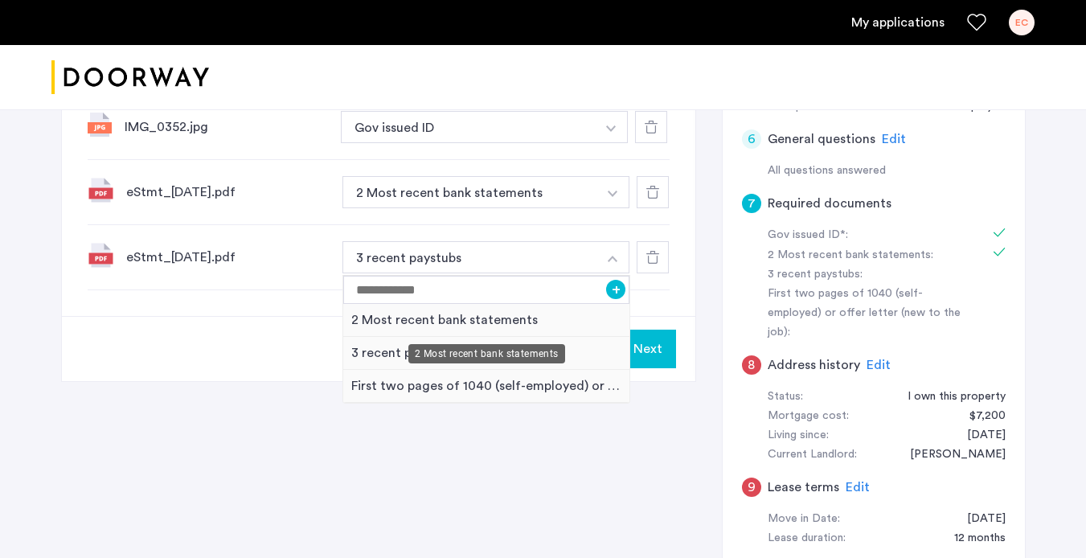
click at [572, 329] on div "2 Most recent bank statements" at bounding box center [486, 320] width 287 height 33
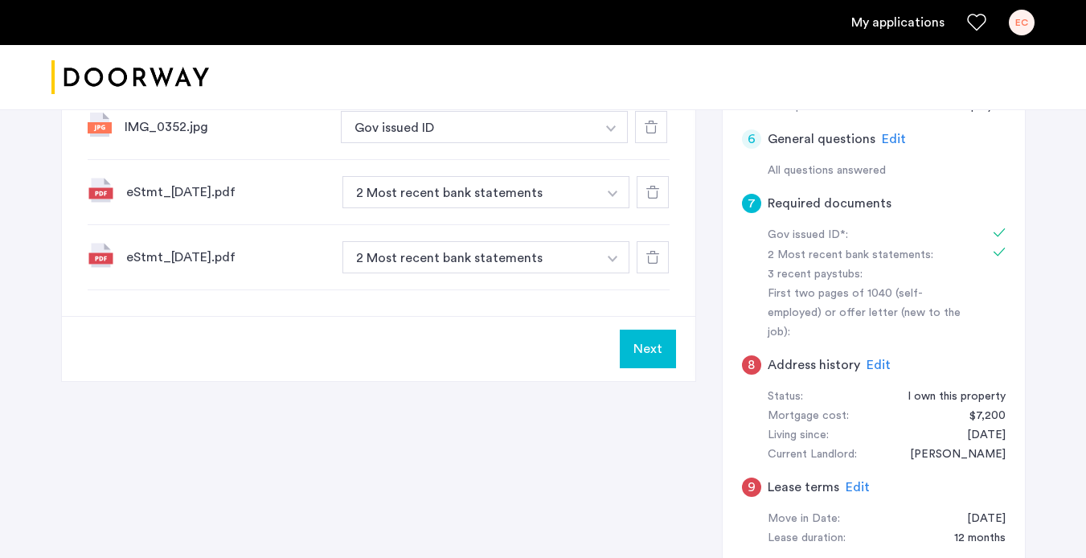
click at [659, 195] on icon at bounding box center [652, 192] width 13 height 13
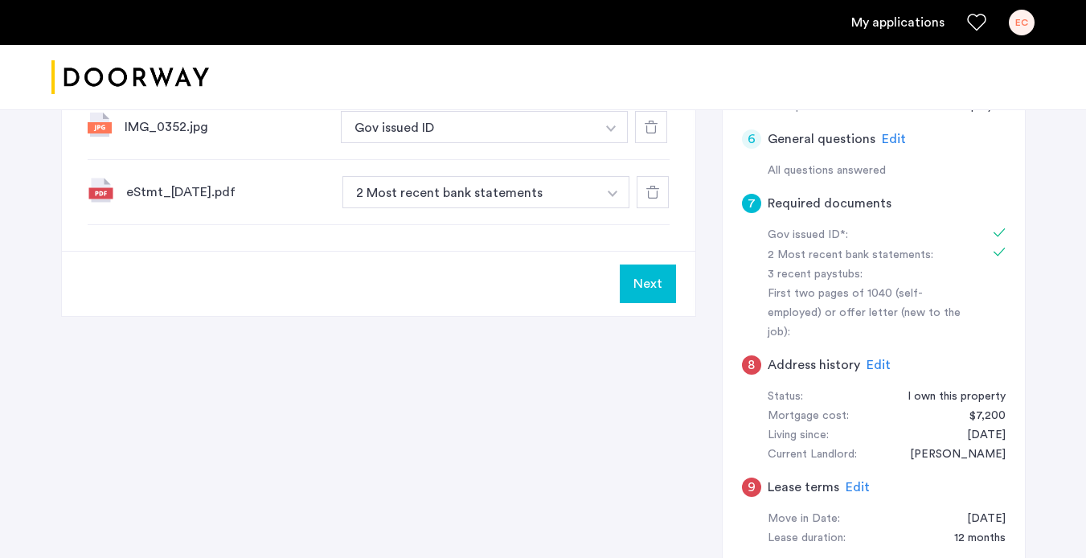
click at [659, 195] on icon at bounding box center [652, 192] width 13 height 13
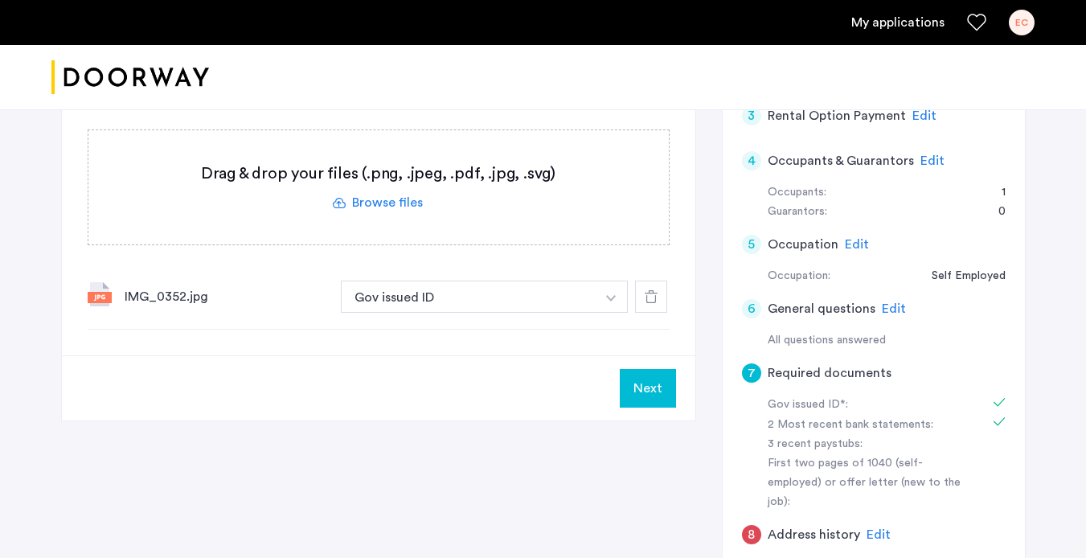
scroll to position [434, 0]
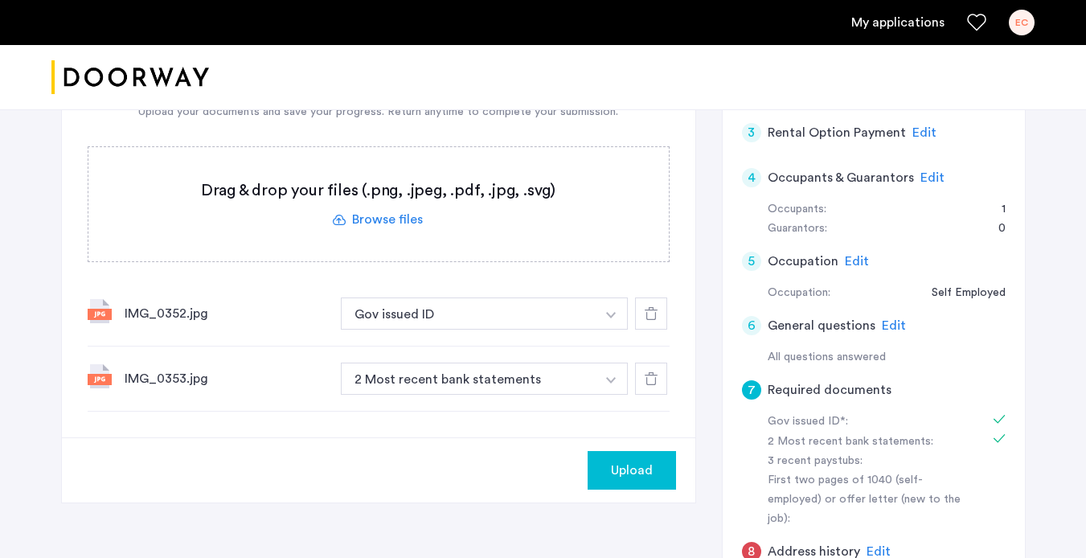
click at [608, 318] on img "button" at bounding box center [611, 315] width 10 height 6
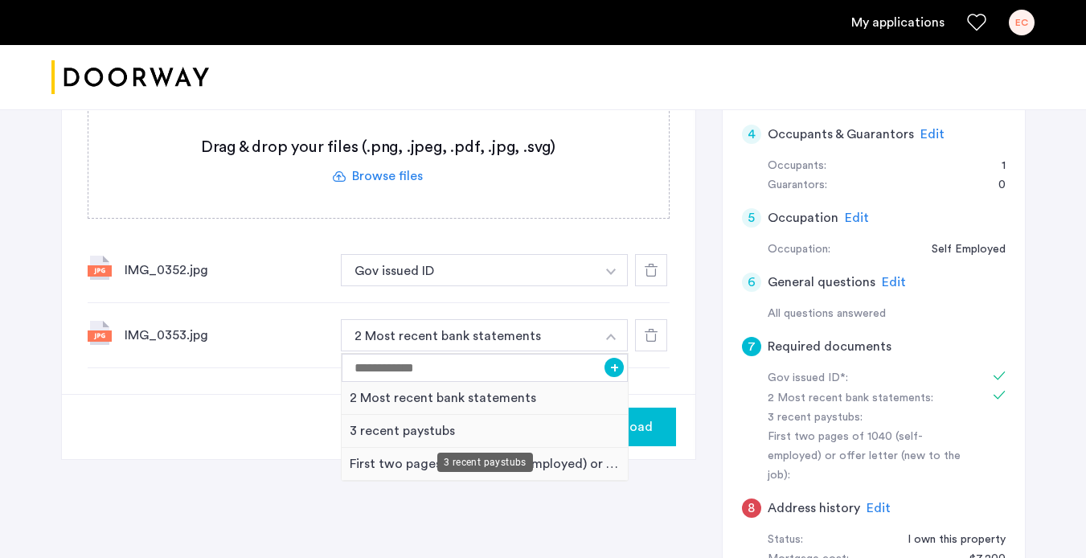
scroll to position [480, 0]
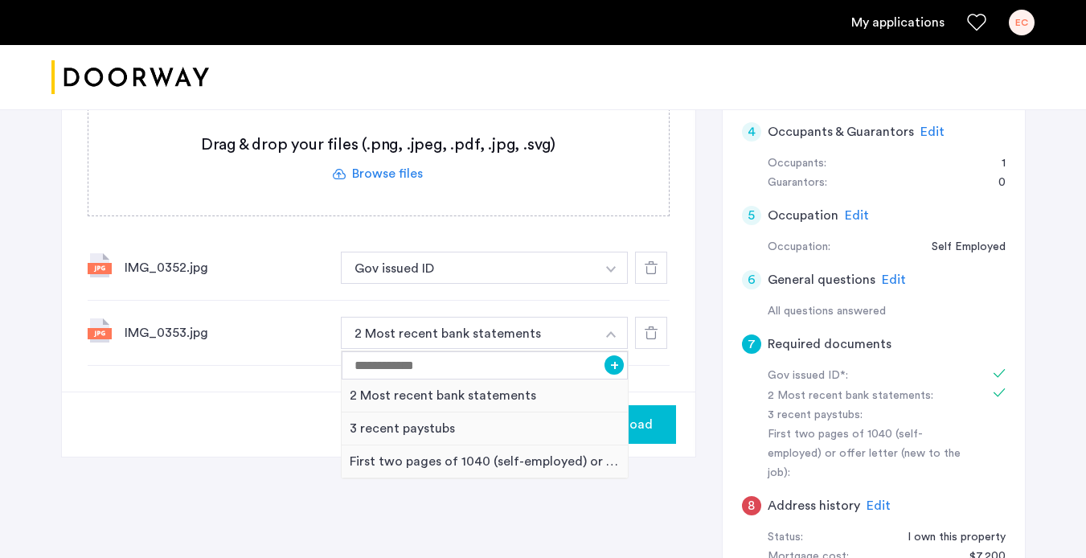
click at [648, 340] on div at bounding box center [651, 333] width 32 height 32
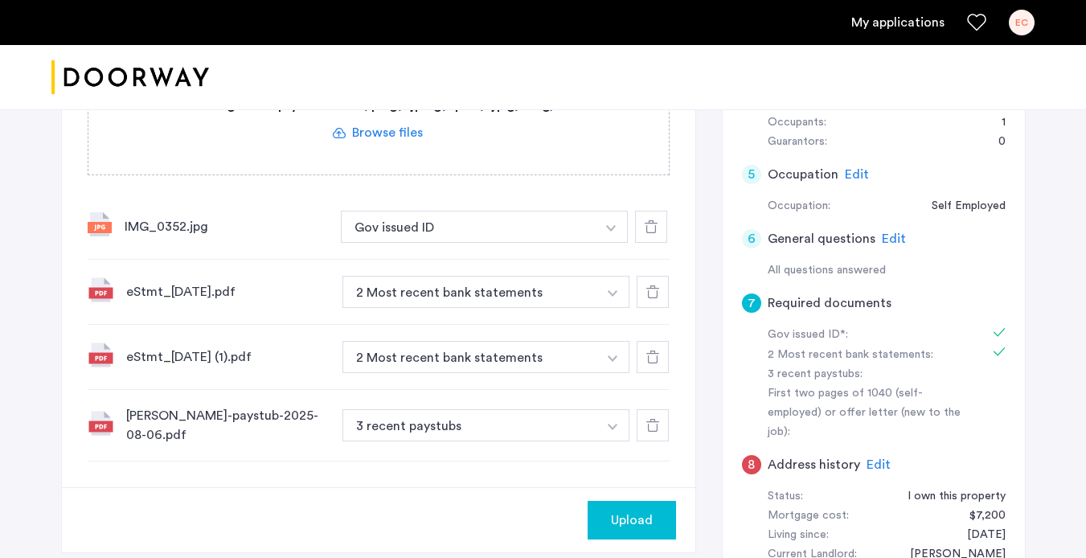
scroll to position [524, 0]
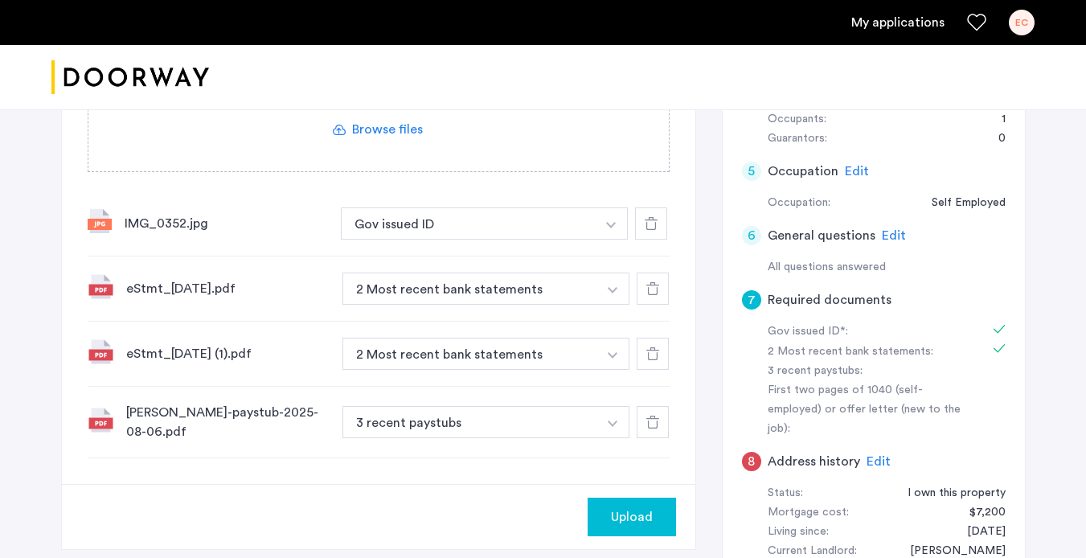
click at [613, 518] on span "Upload" at bounding box center [632, 516] width 42 height 19
click at [637, 519] on button "Next" at bounding box center [648, 517] width 56 height 39
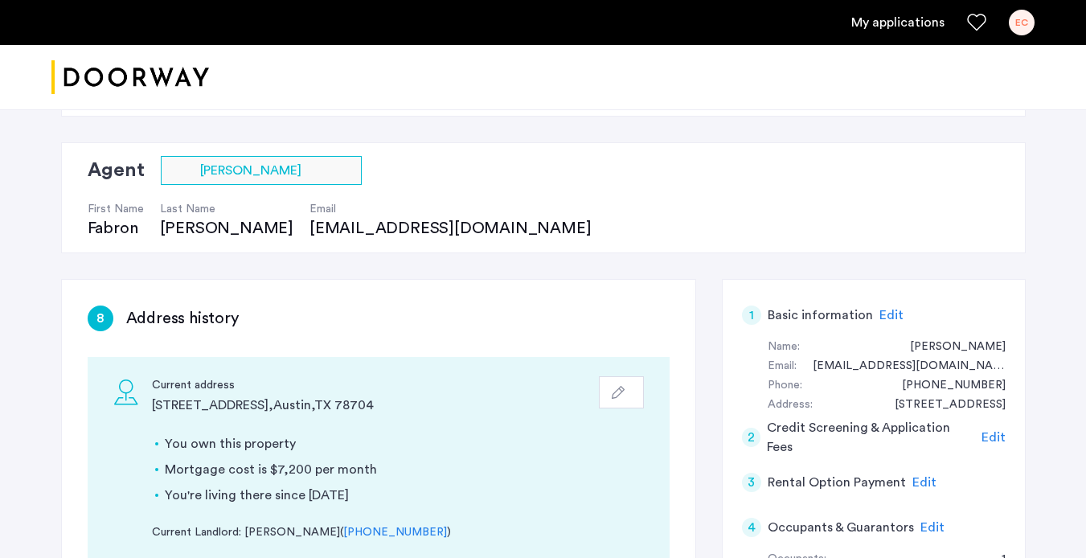
scroll to position [86, 0]
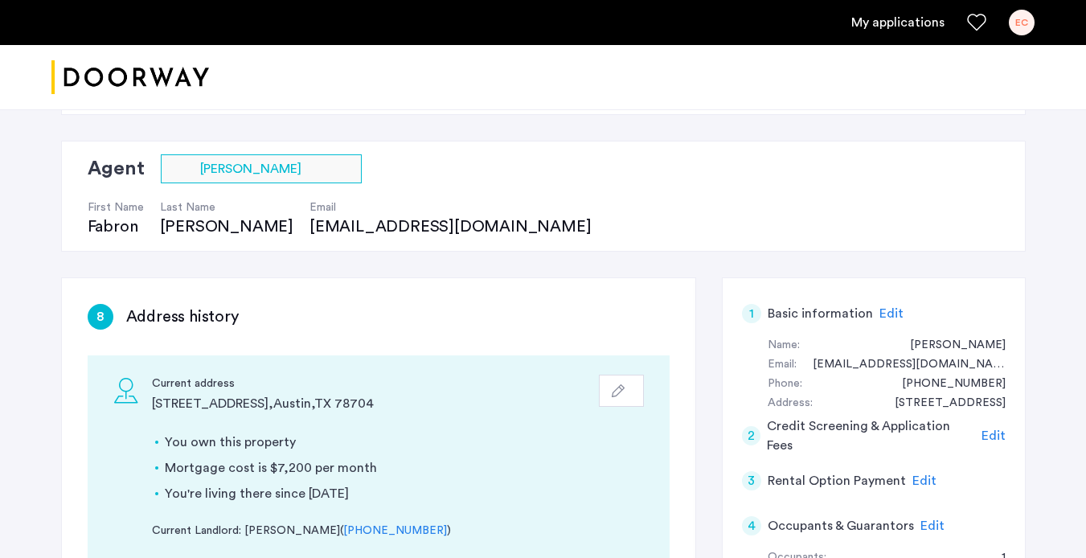
click at [886, 315] on span "Edit" at bounding box center [892, 313] width 24 height 13
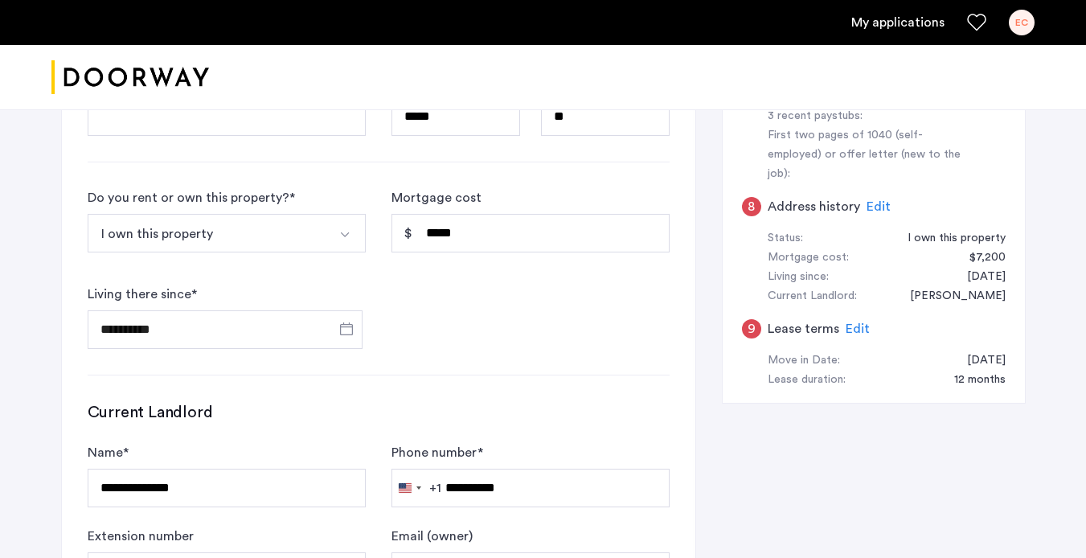
scroll to position [781, 0]
click at [336, 237] on button "Select option" at bounding box center [346, 231] width 39 height 39
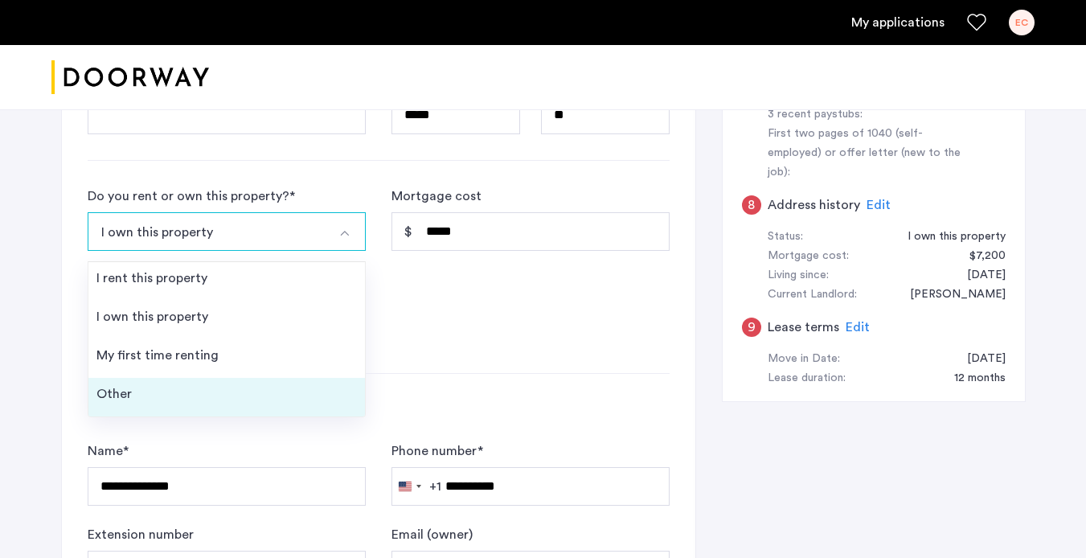
click at [305, 404] on li "Other" at bounding box center [226, 397] width 277 height 39
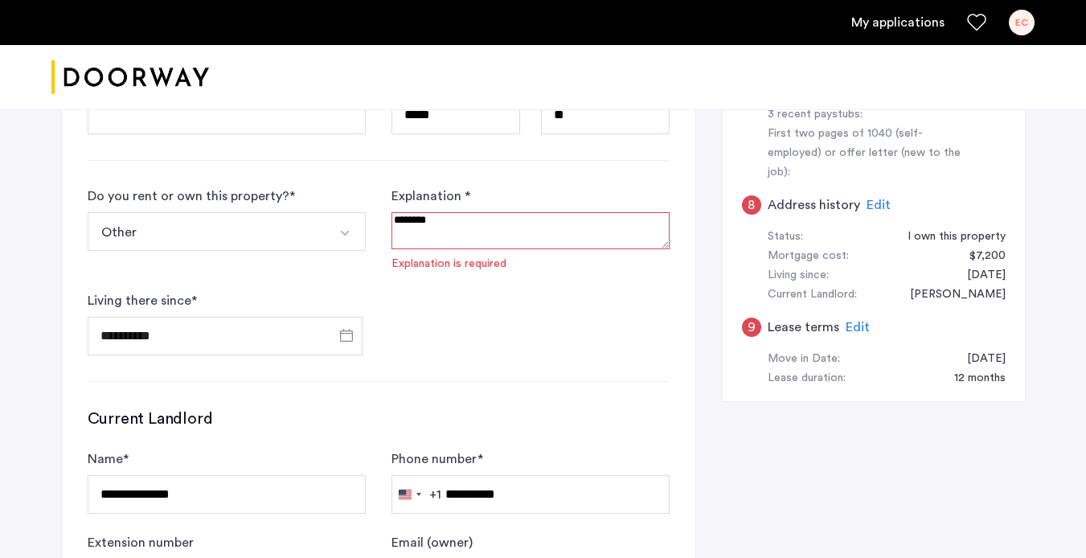
click at [412, 240] on textarea at bounding box center [531, 230] width 278 height 37
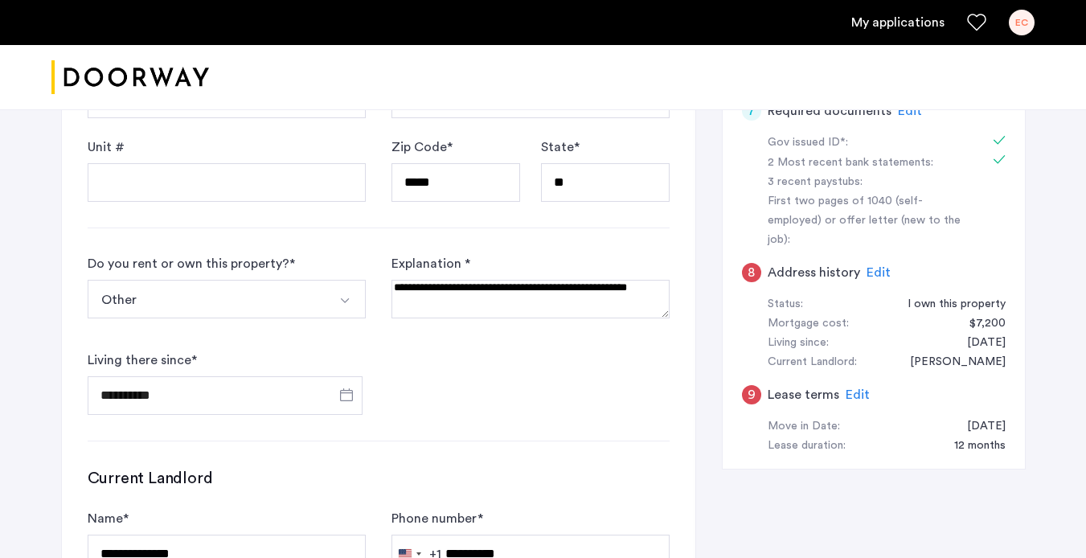
scroll to position [796, 0]
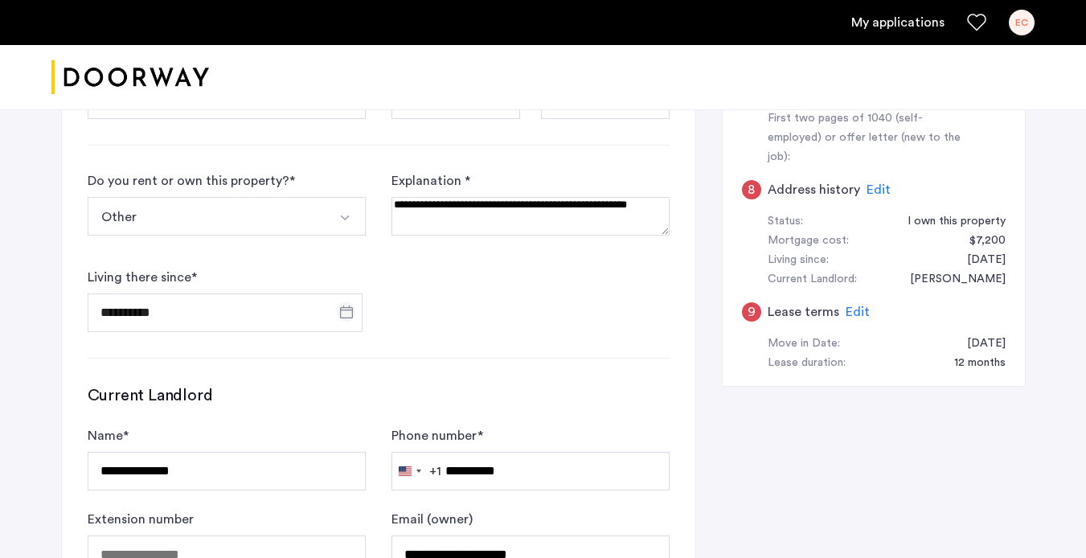
type textarea "**********"
click at [345, 315] on span "Open calendar" at bounding box center [346, 312] width 39 height 39
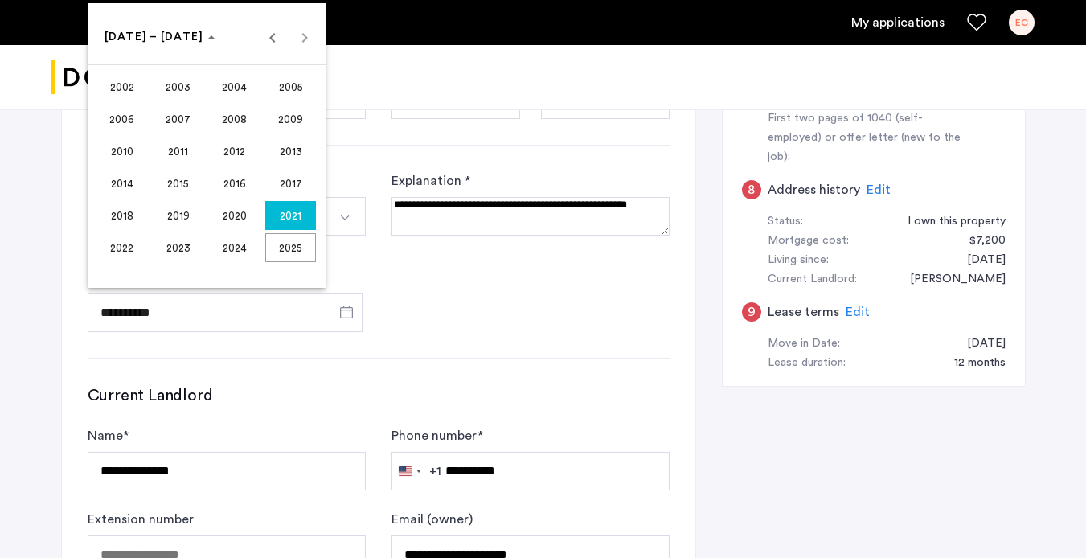
click at [121, 310] on div at bounding box center [543, 279] width 1086 height 558
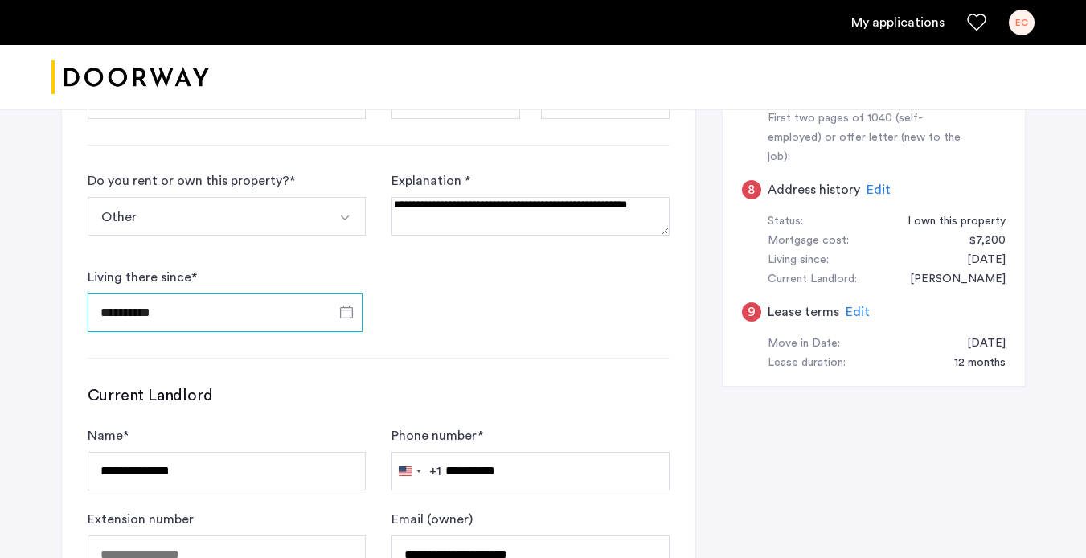
click at [125, 311] on input "**********" at bounding box center [225, 312] width 275 height 39
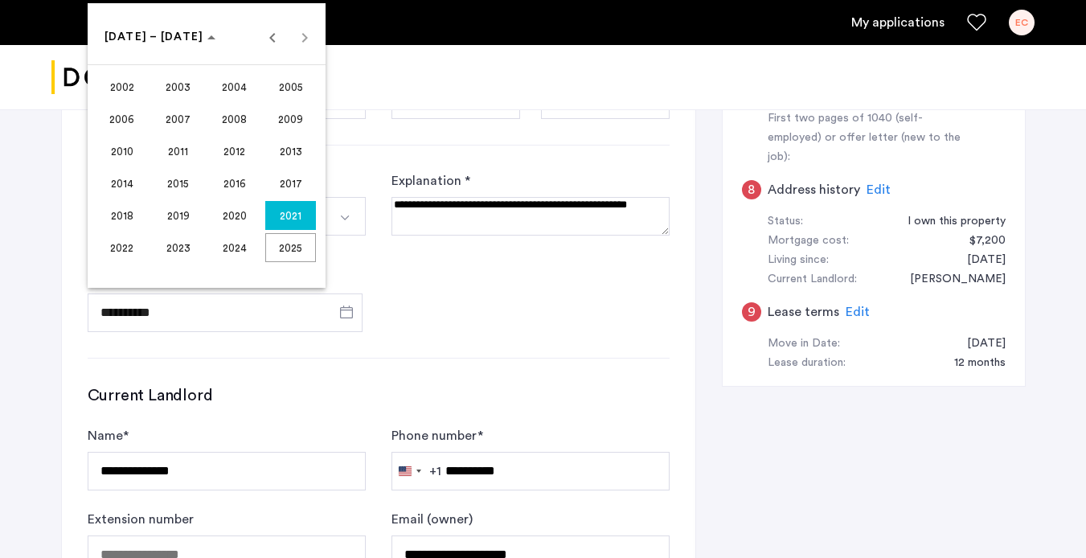
click at [281, 221] on span "2021" at bounding box center [290, 215] width 51 height 29
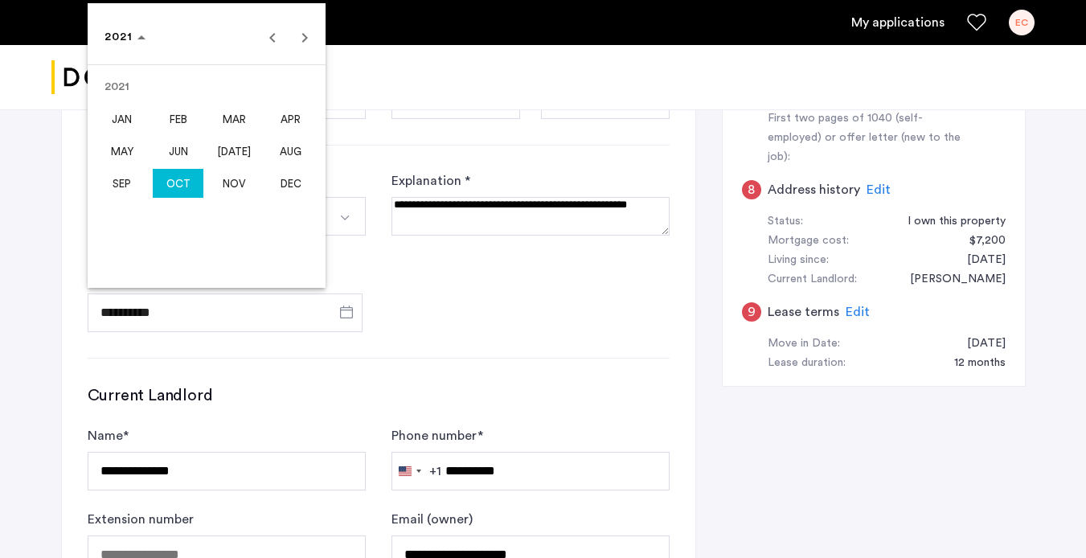
click at [288, 152] on span "AUG" at bounding box center [290, 151] width 51 height 29
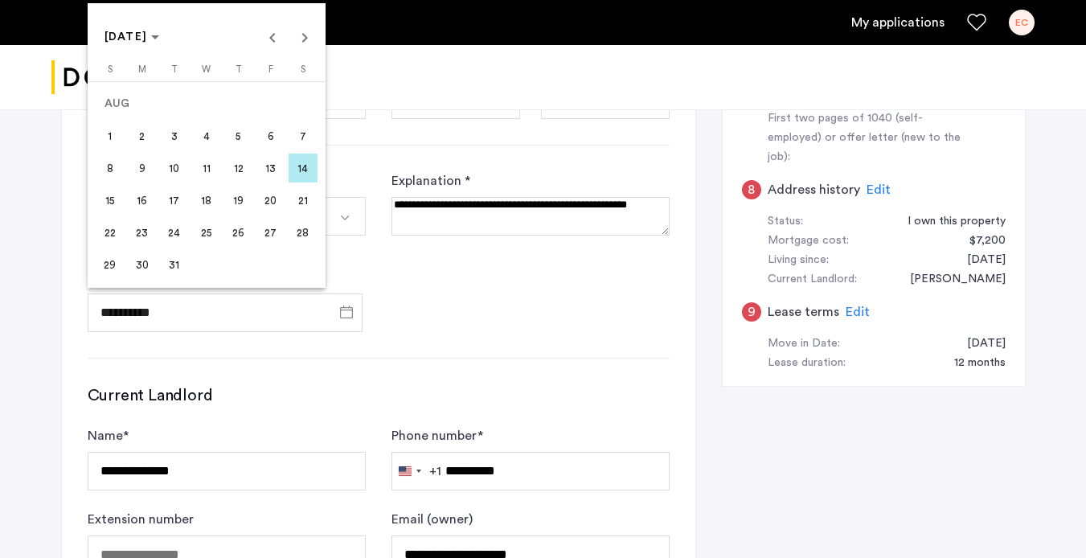
click at [114, 132] on span "1" at bounding box center [110, 135] width 29 height 29
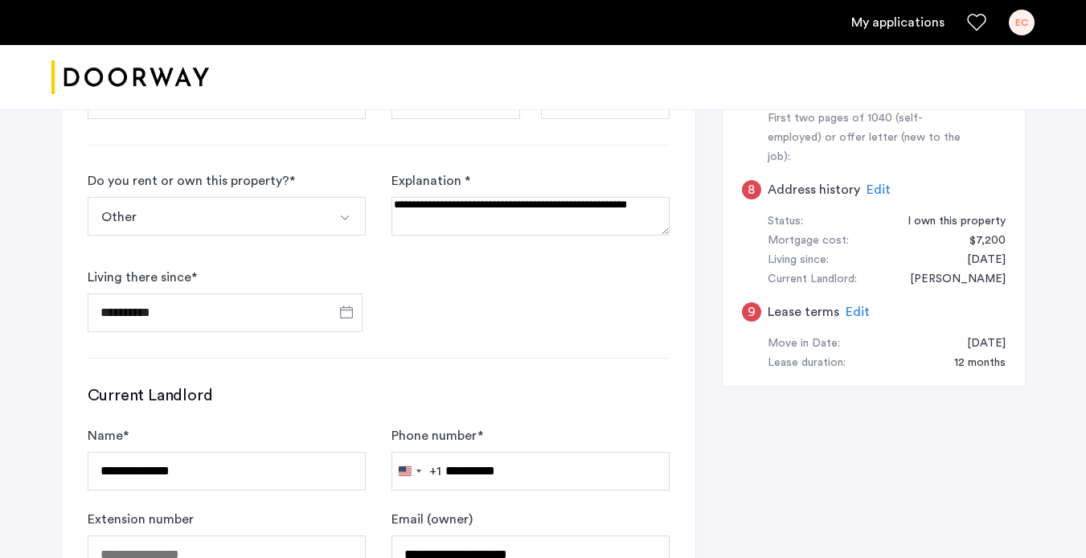
type input "**********"
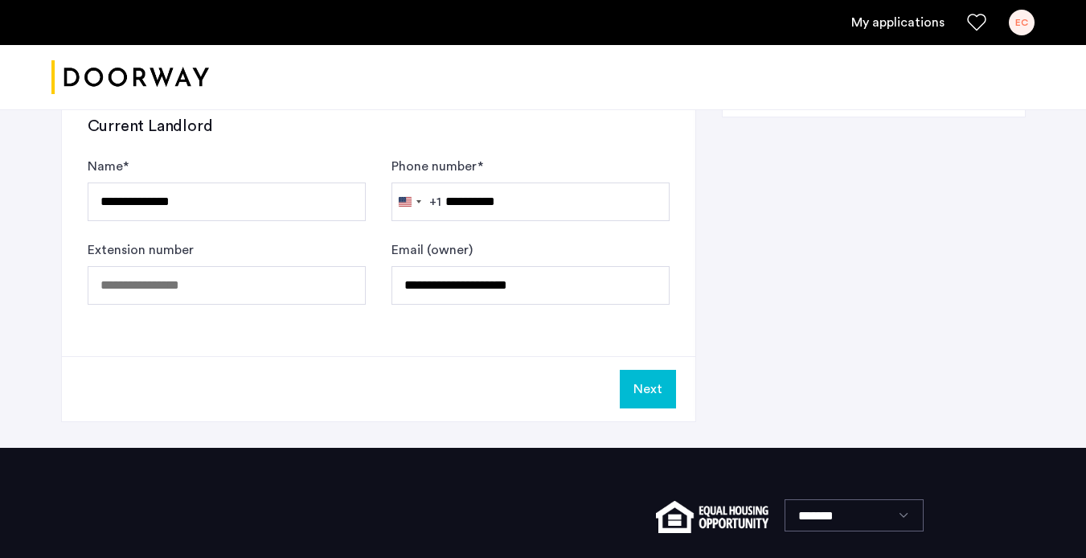
scroll to position [1066, 0]
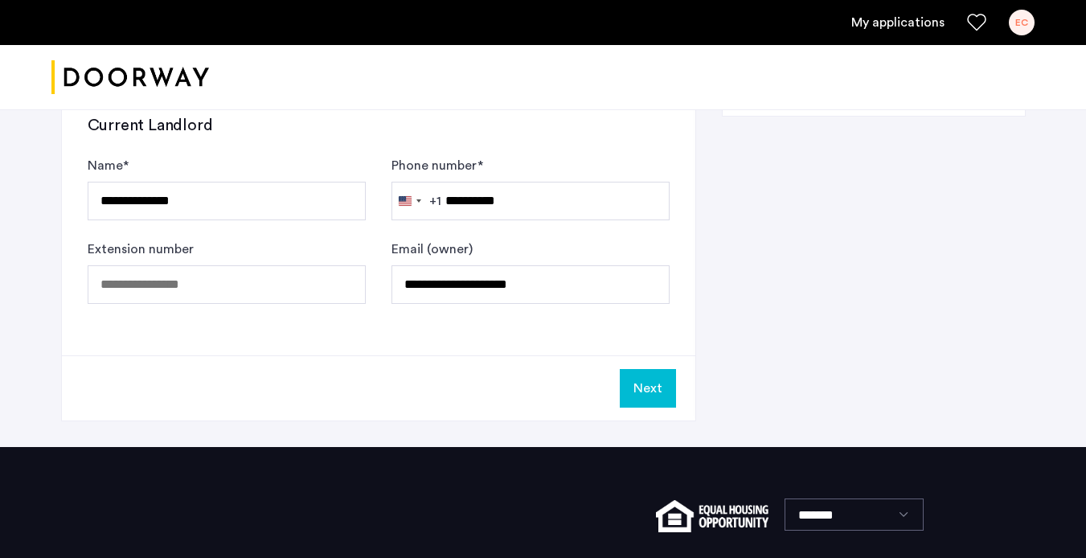
click at [650, 392] on button "Next" at bounding box center [648, 388] width 56 height 39
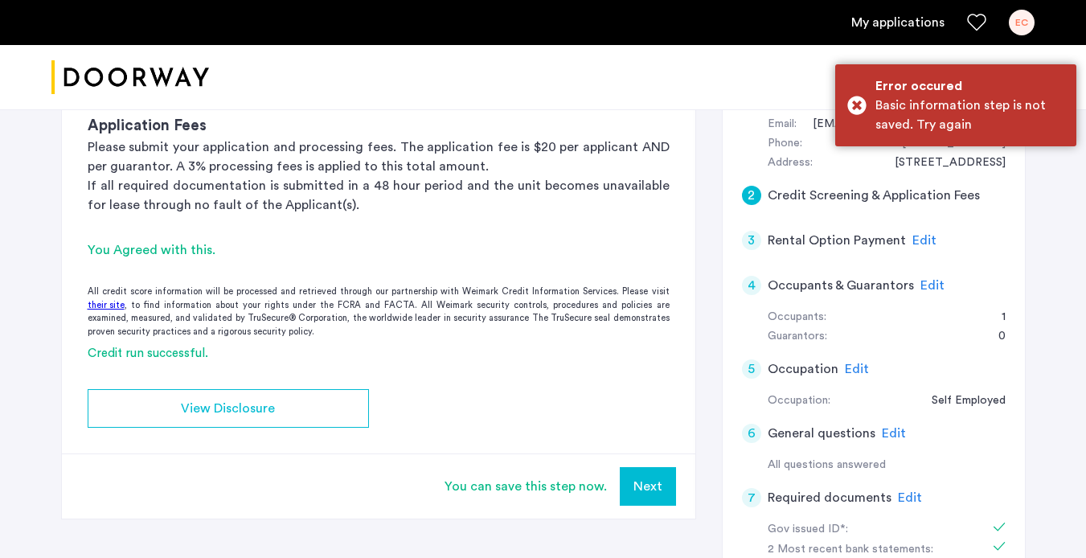
scroll to position [339, 0]
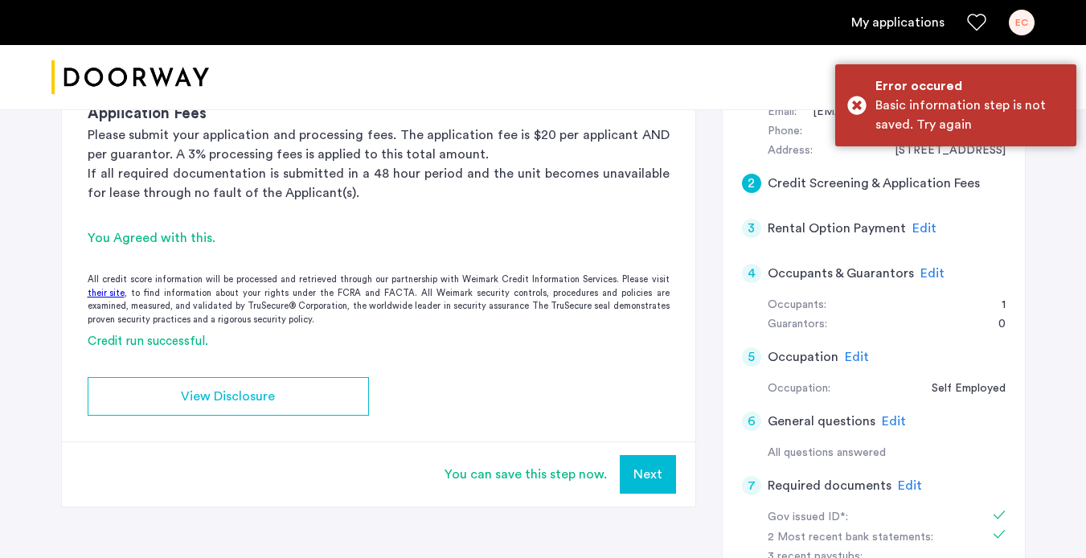
click at [648, 466] on button "Next" at bounding box center [648, 474] width 56 height 39
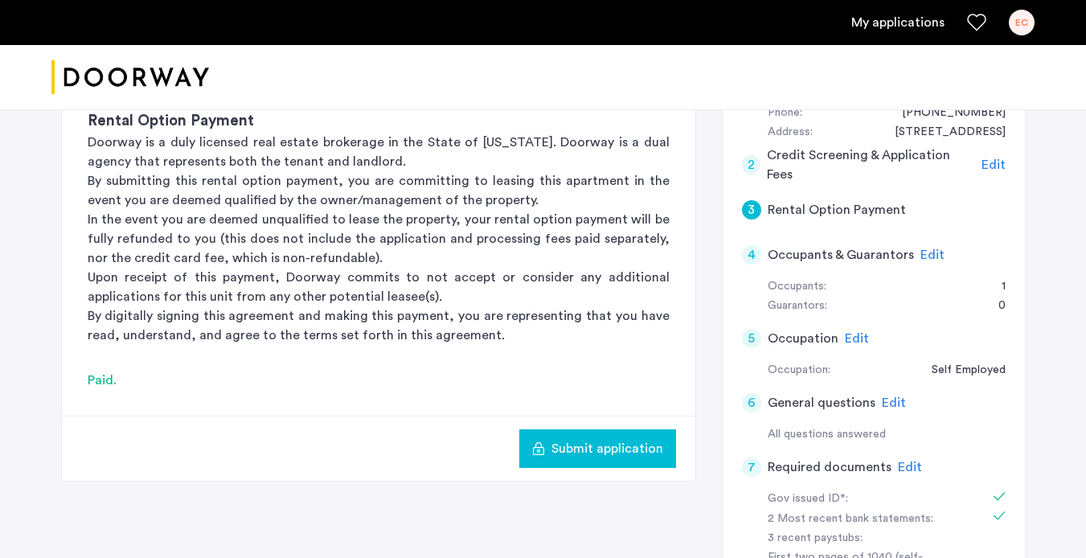
scroll to position [358, 0]
click at [922, 250] on span "Edit" at bounding box center [933, 254] width 24 height 13
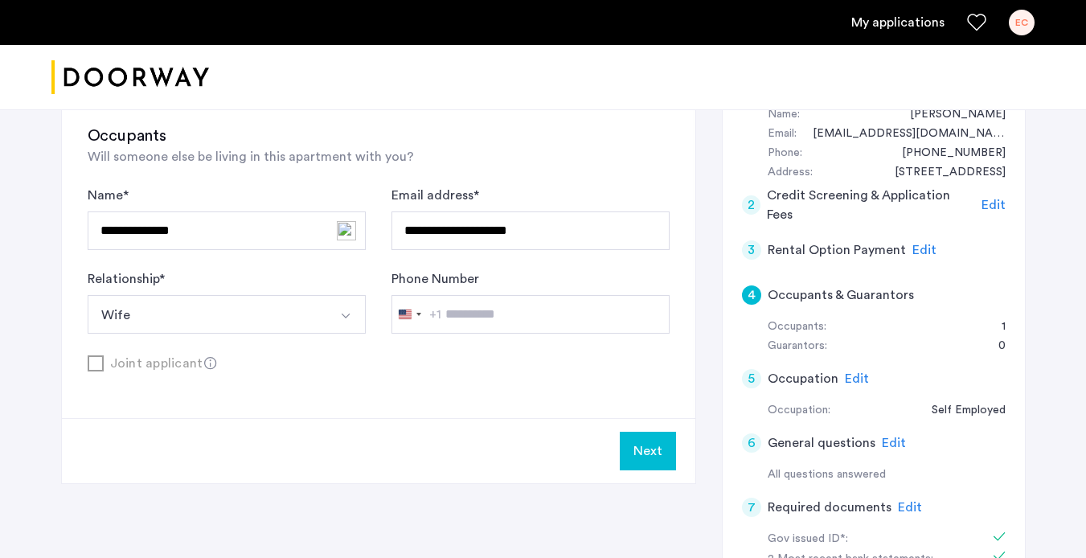
scroll to position [322, 0]
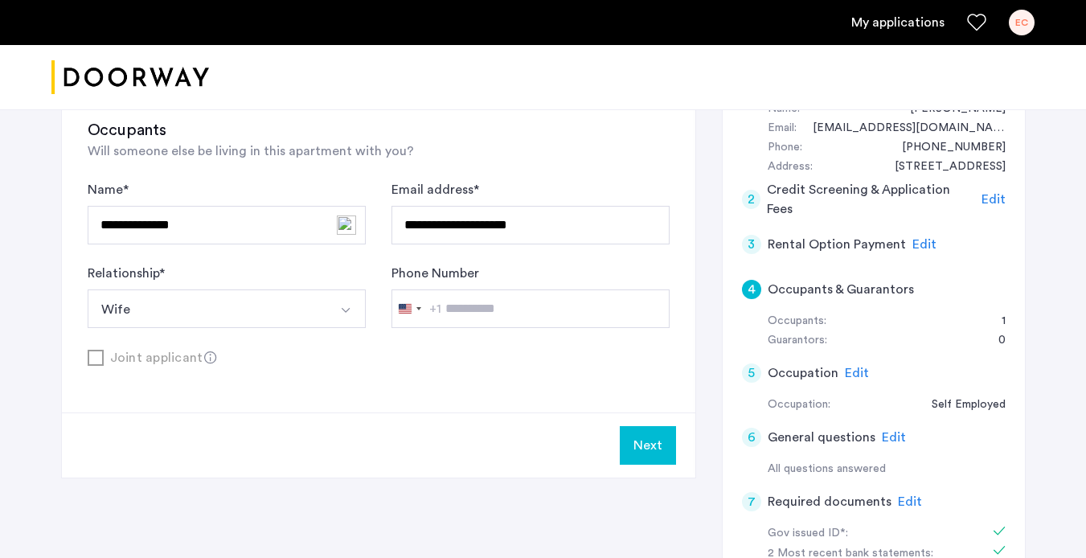
click at [641, 447] on button "Next" at bounding box center [648, 445] width 56 height 39
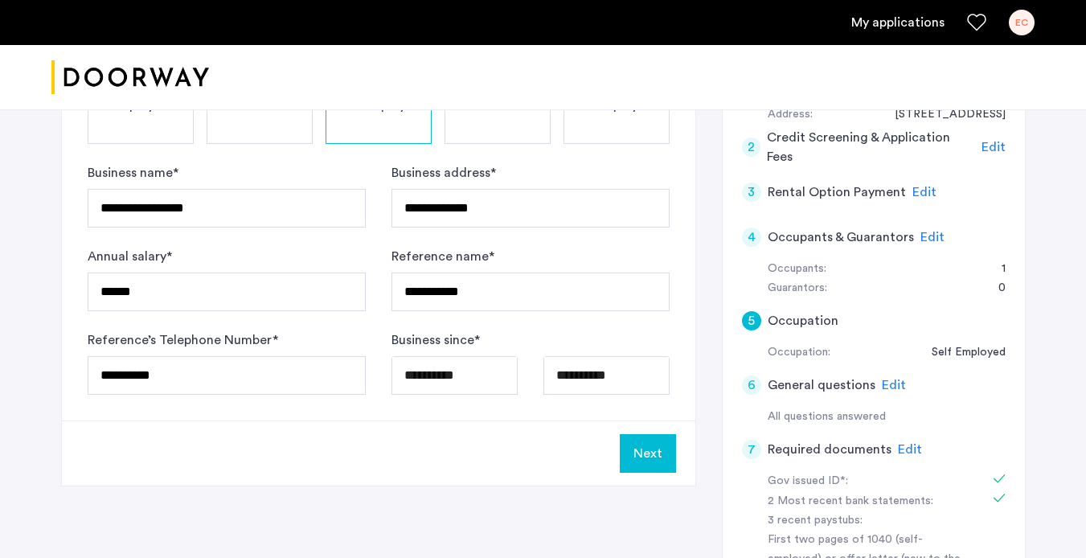
scroll to position [373, 0]
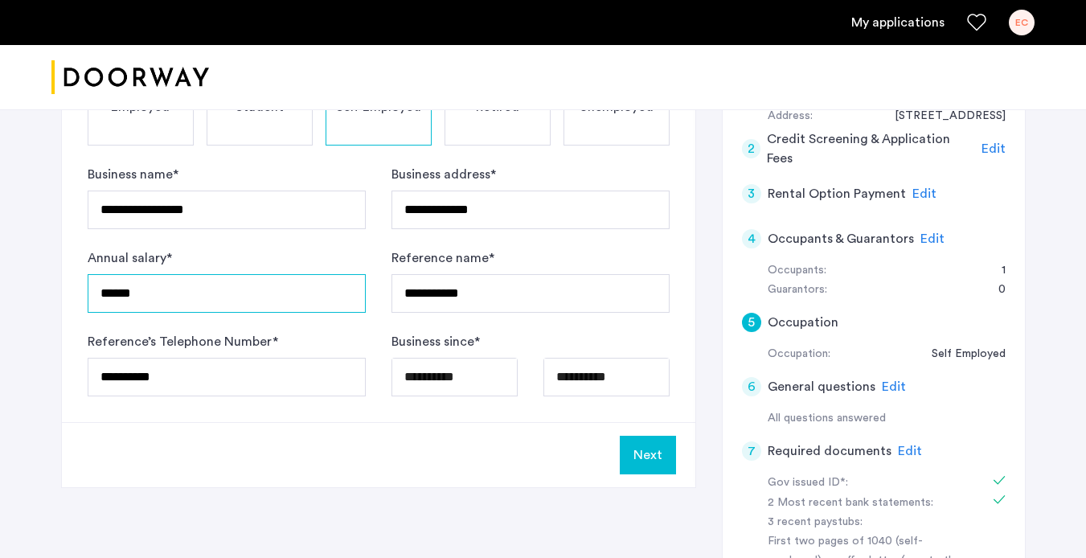
click at [120, 293] on input "******" at bounding box center [227, 293] width 278 height 39
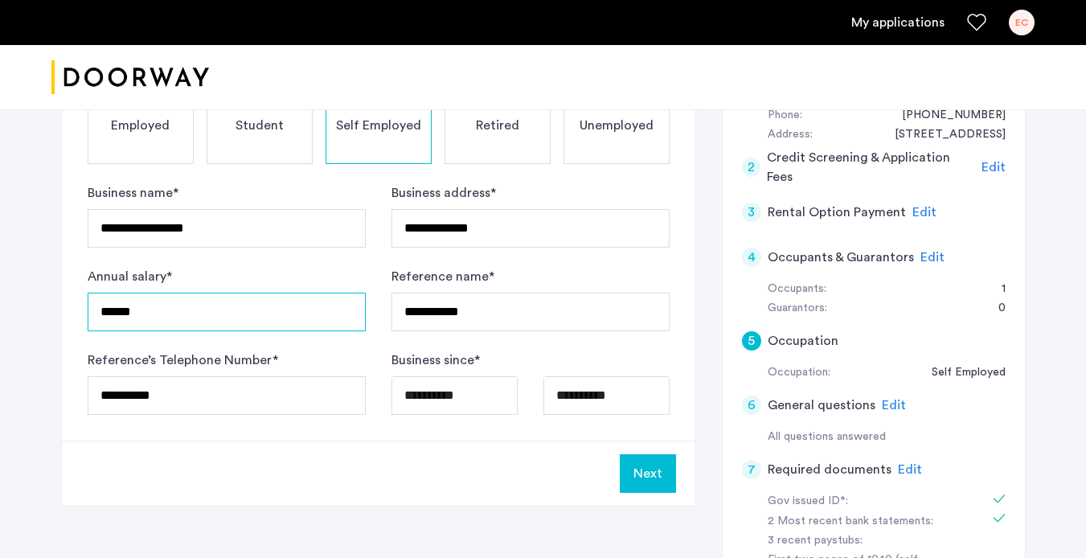
scroll to position [359, 0]
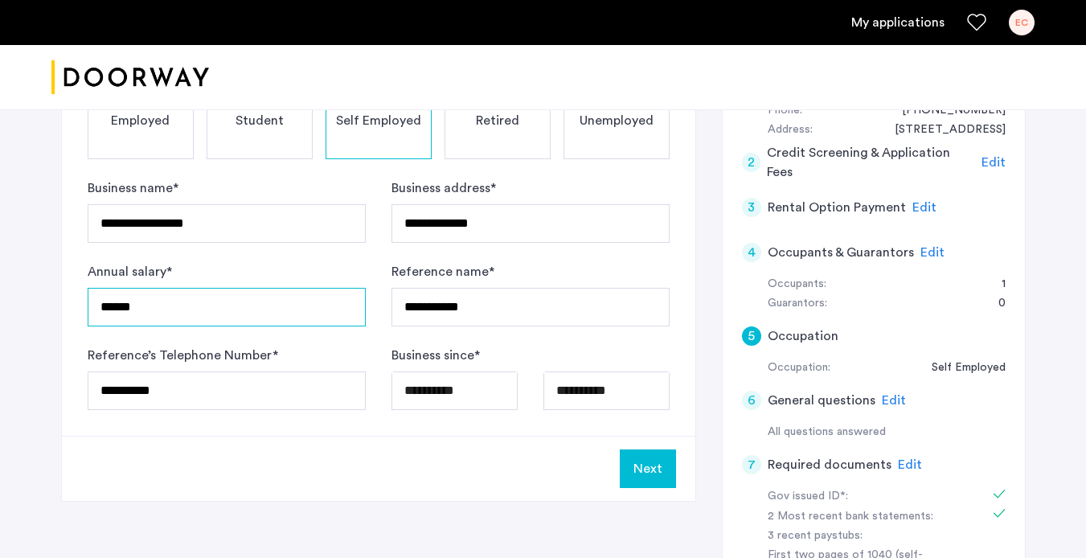
type input "******"
click at [638, 464] on button "Next" at bounding box center [648, 468] width 56 height 39
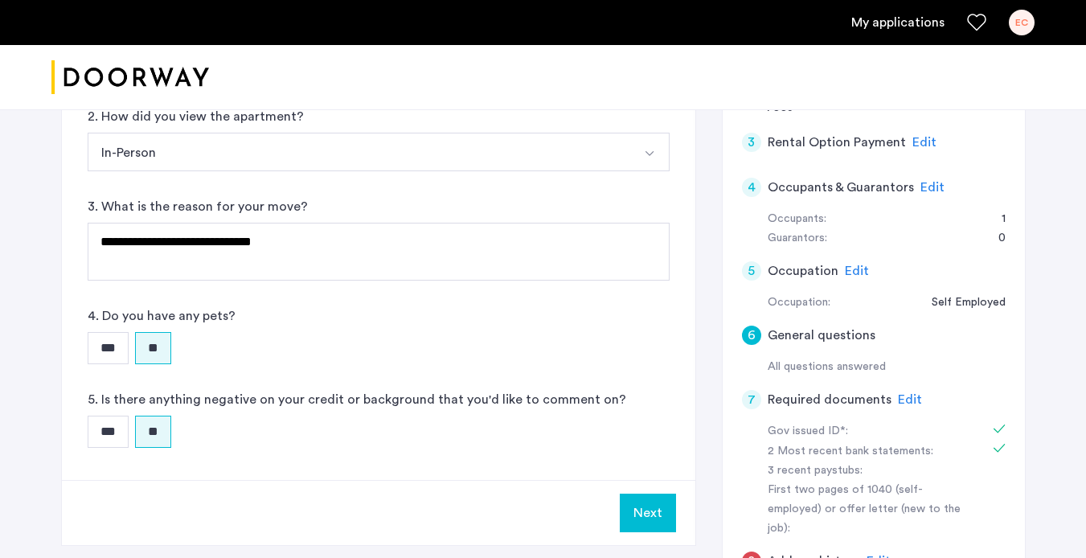
scroll to position [408, 0]
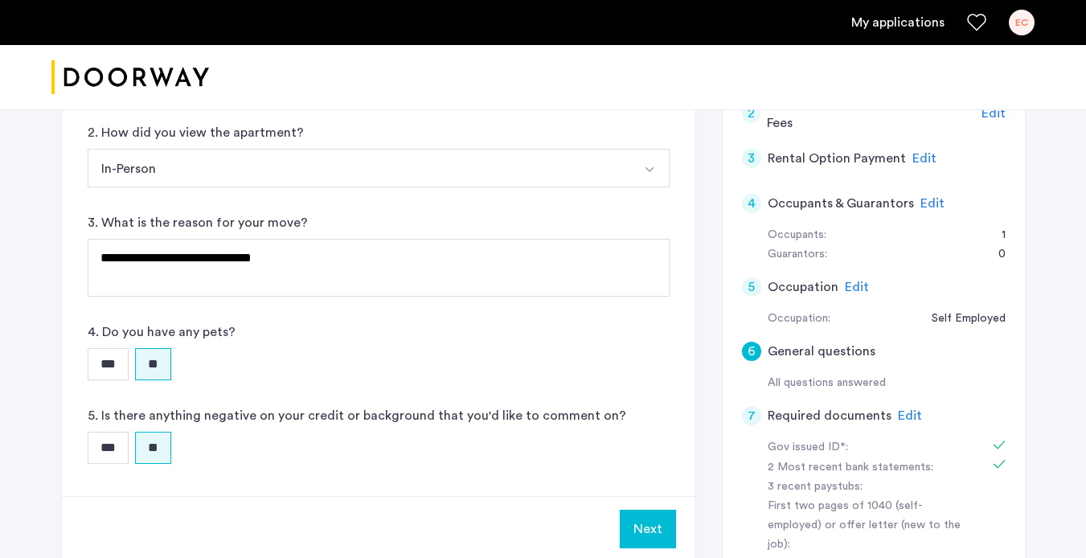
click at [636, 529] on button "Next" at bounding box center [648, 529] width 56 height 39
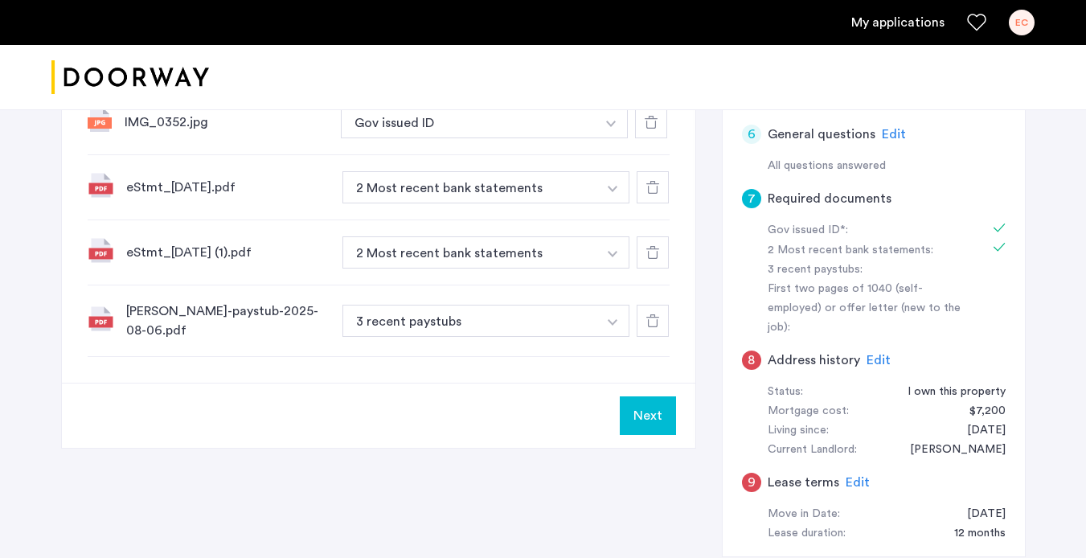
scroll to position [630, 0]
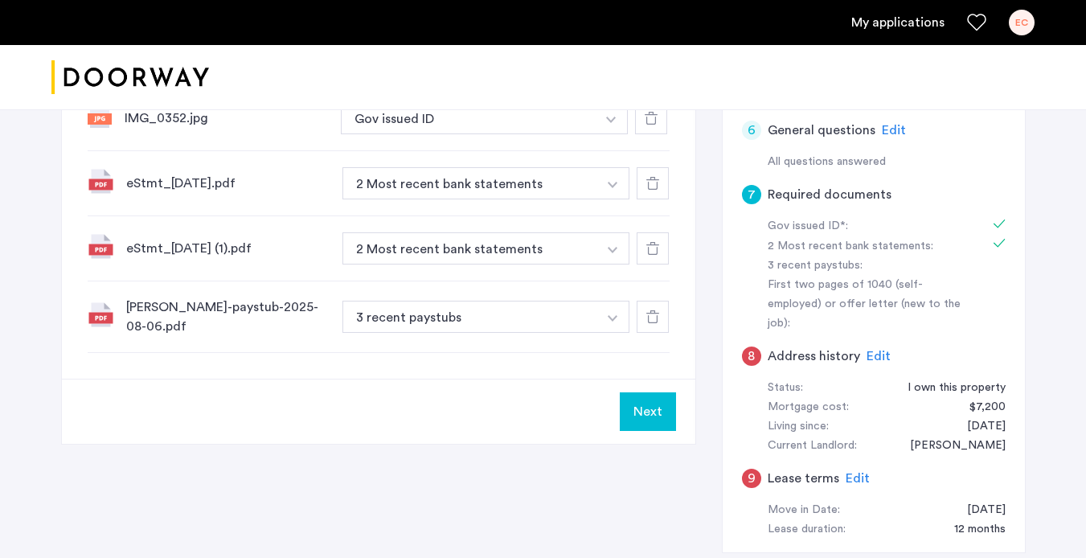
click at [661, 414] on button "Next" at bounding box center [648, 411] width 56 height 39
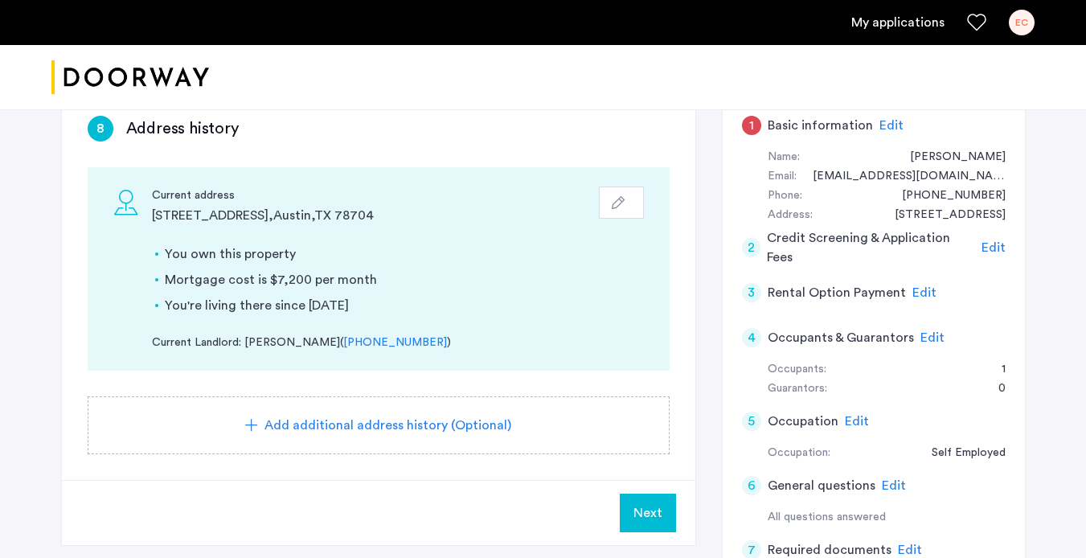
scroll to position [275, 0]
click at [619, 211] on button "button" at bounding box center [621, 202] width 45 height 32
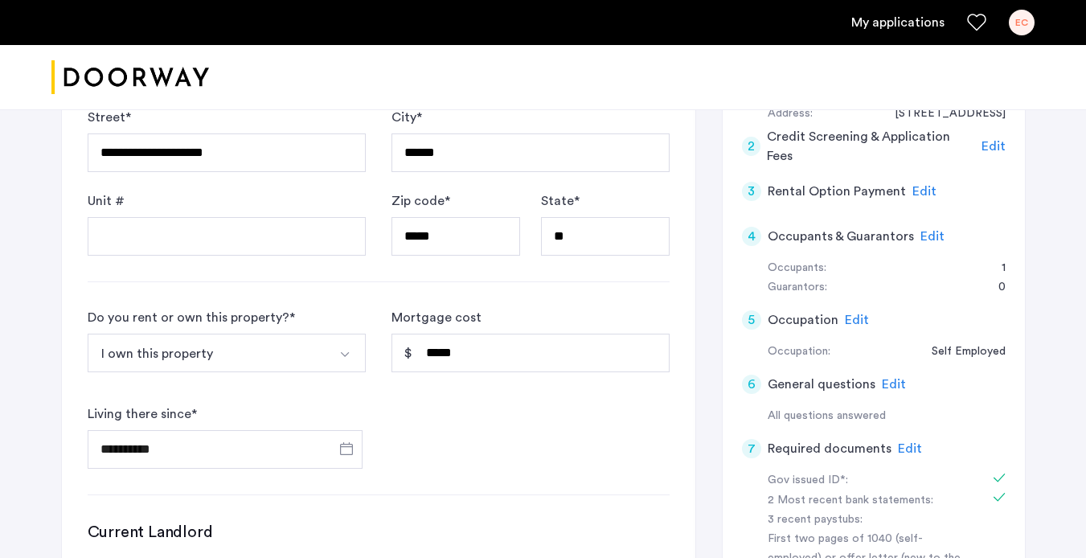
scroll to position [391, 0]
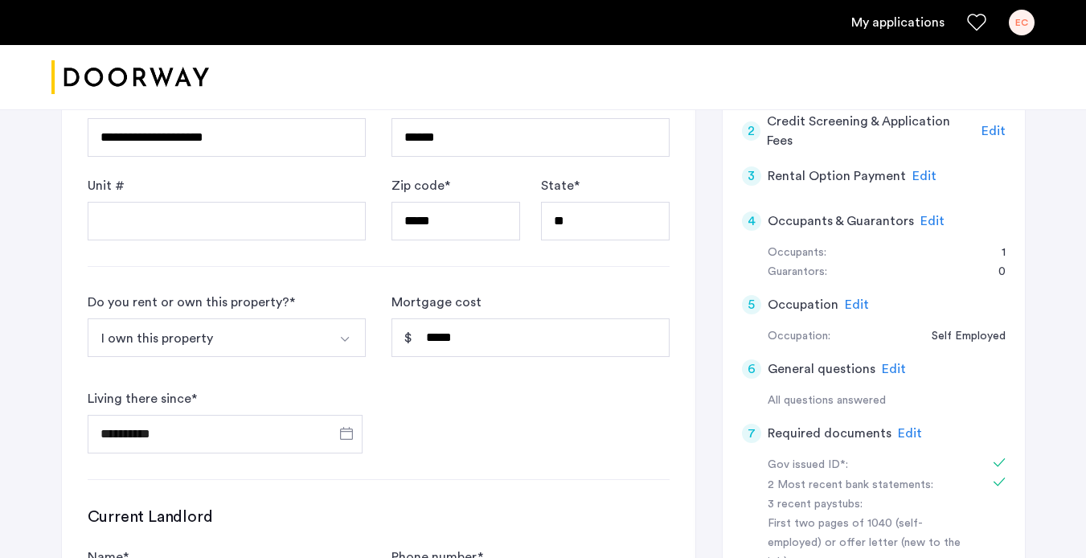
click at [348, 337] on img "Select option" at bounding box center [345, 339] width 13 height 13
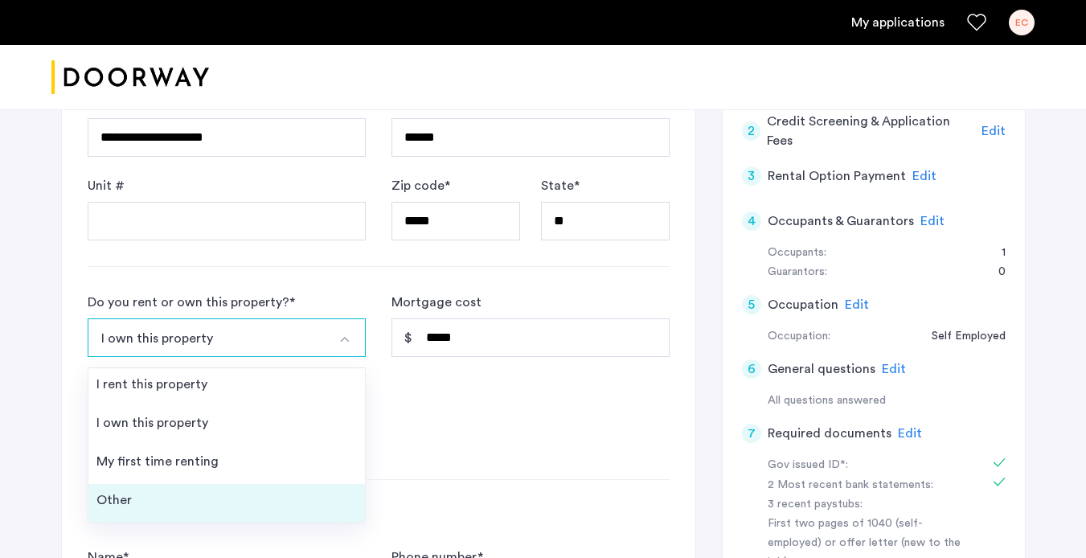
click at [314, 489] on li "Other" at bounding box center [226, 503] width 277 height 39
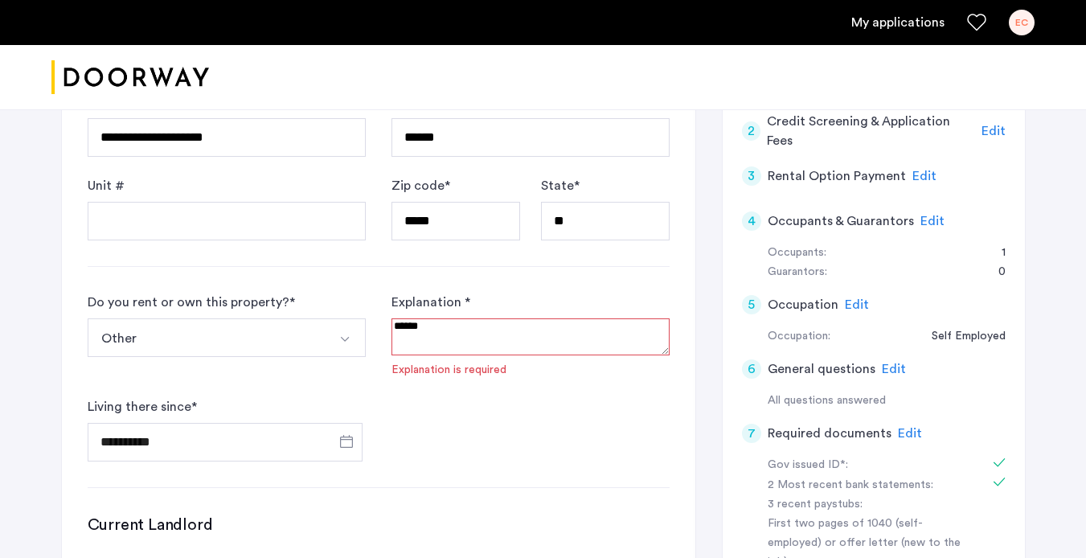
click at [450, 344] on textarea at bounding box center [531, 336] width 278 height 37
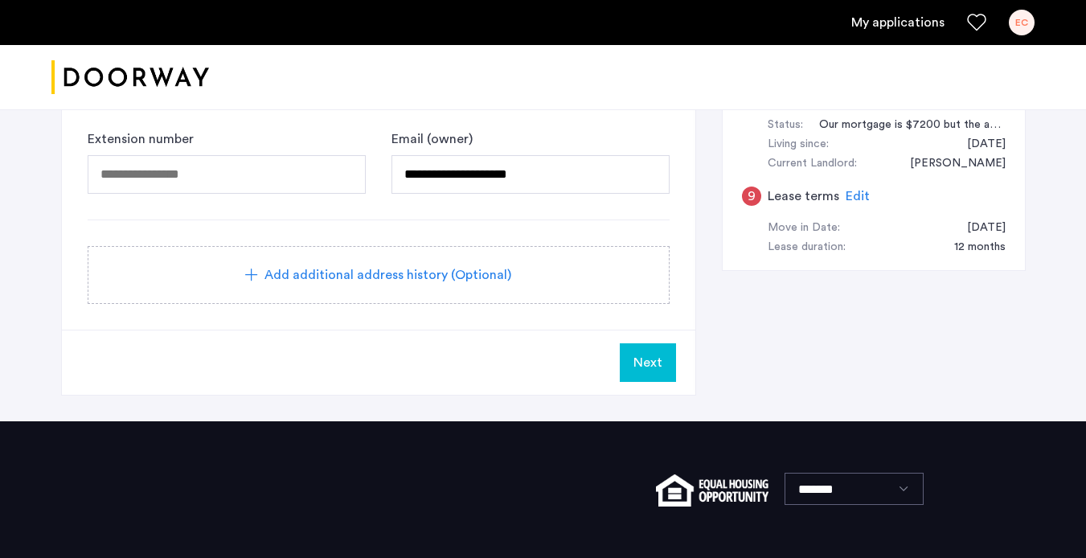
scroll to position [894, 0]
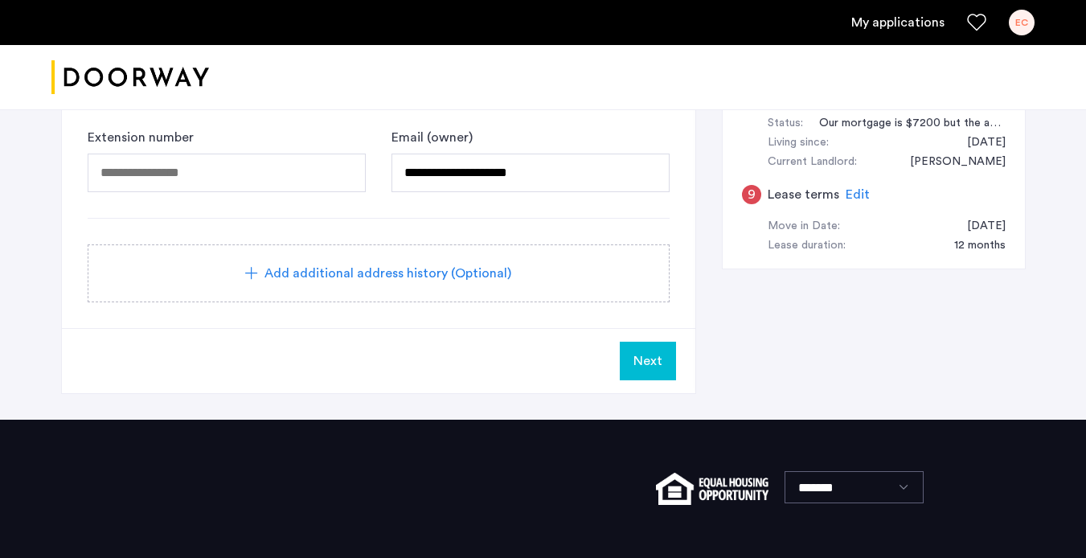
type textarea "**********"
click at [638, 360] on span "Next" at bounding box center [648, 360] width 29 height 19
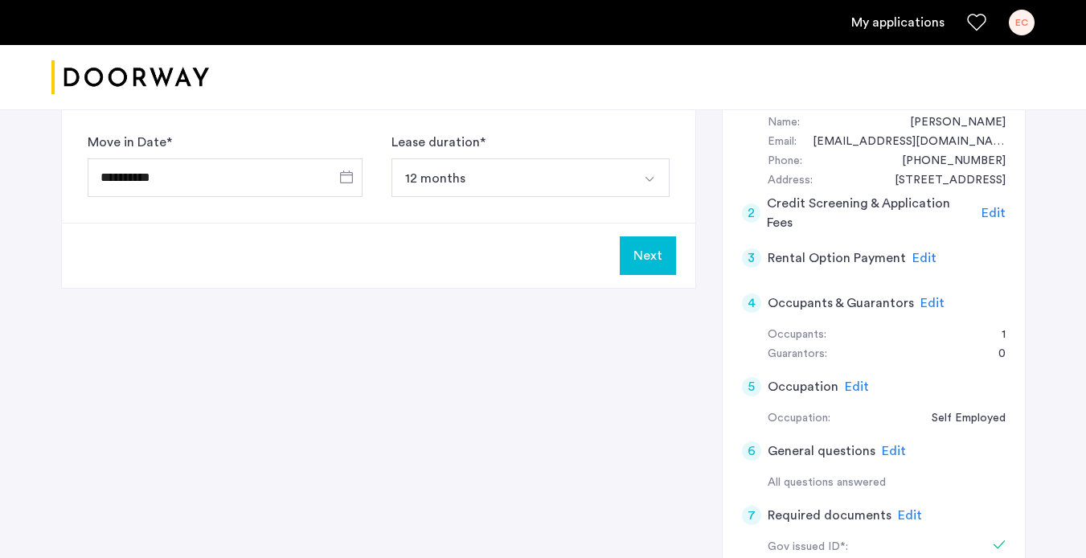
scroll to position [297, 0]
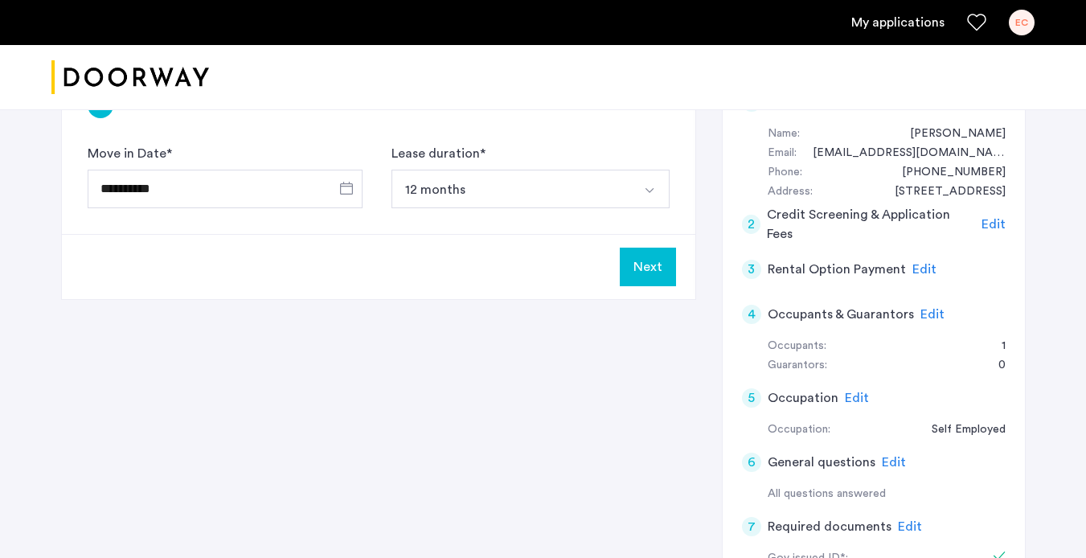
click at [653, 267] on button "Next" at bounding box center [648, 267] width 56 height 39
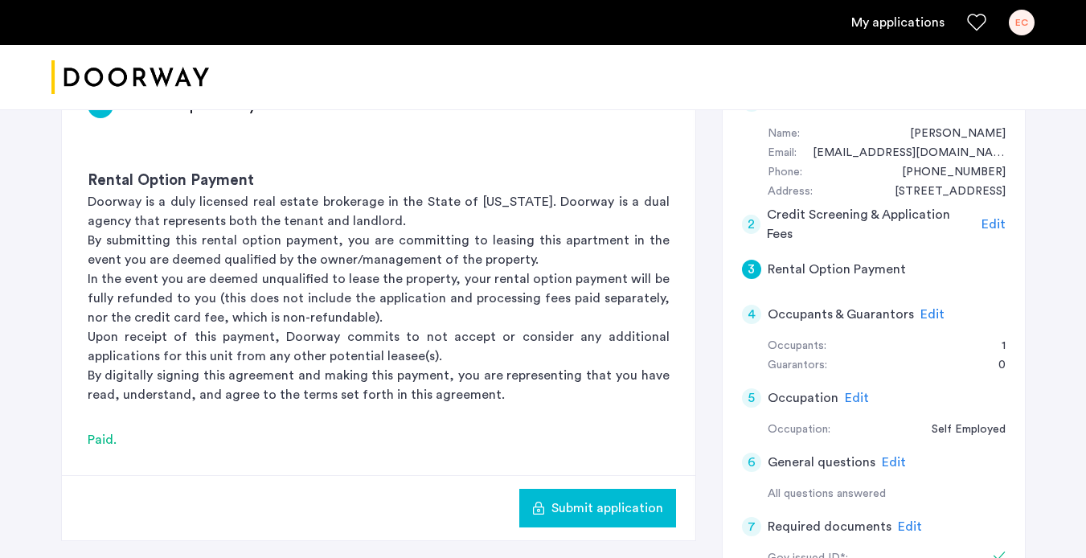
scroll to position [0, 0]
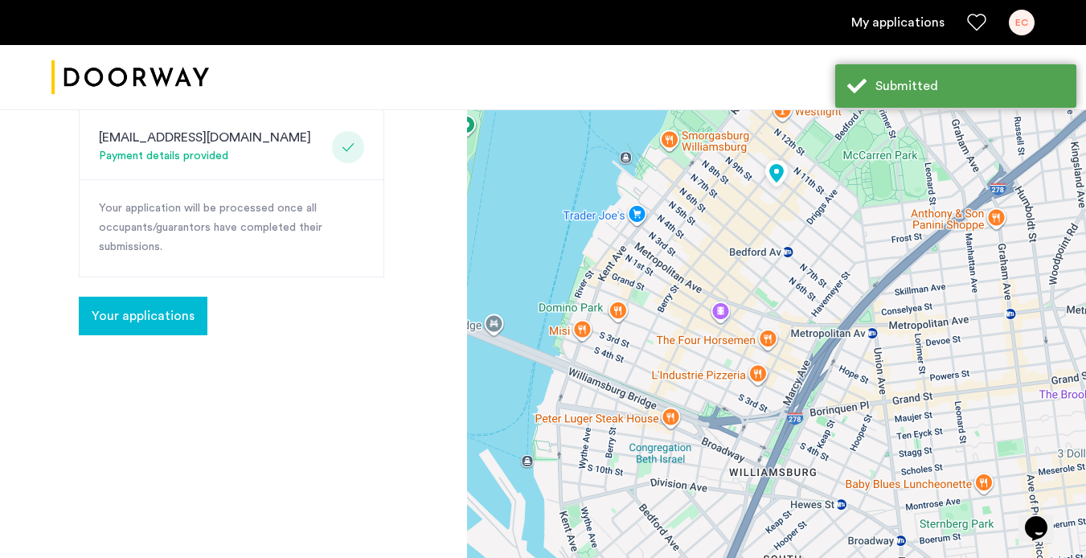
scroll to position [403, 0]
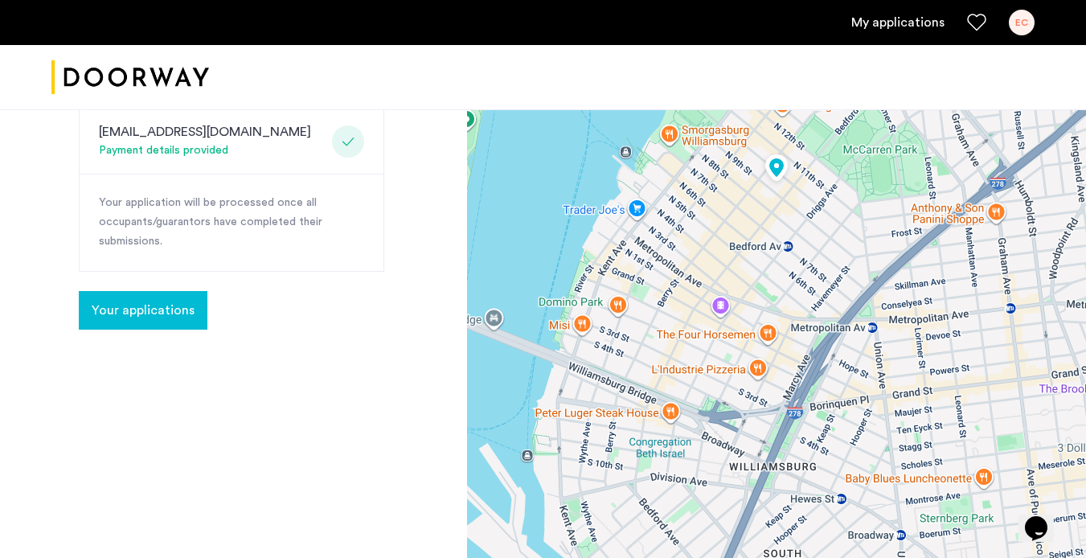
click at [1011, 318] on div at bounding box center [776, 189] width 619 height 965
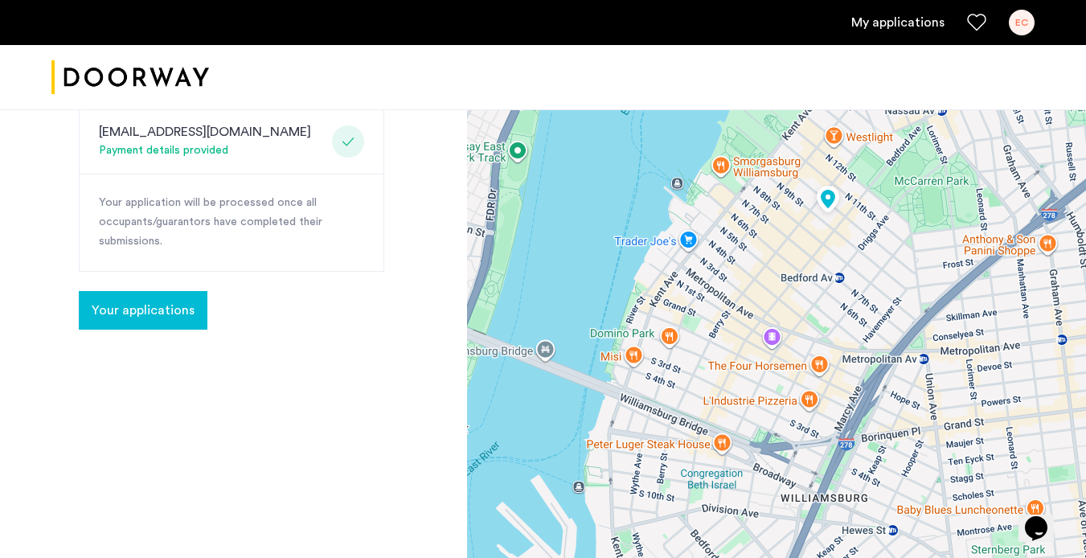
drag, startPoint x: 750, startPoint y: 277, endPoint x: 805, endPoint y: 309, distance: 63.0
click at [805, 310] on div at bounding box center [776, 189] width 619 height 965
